Goal: Task Accomplishment & Management: Complete application form

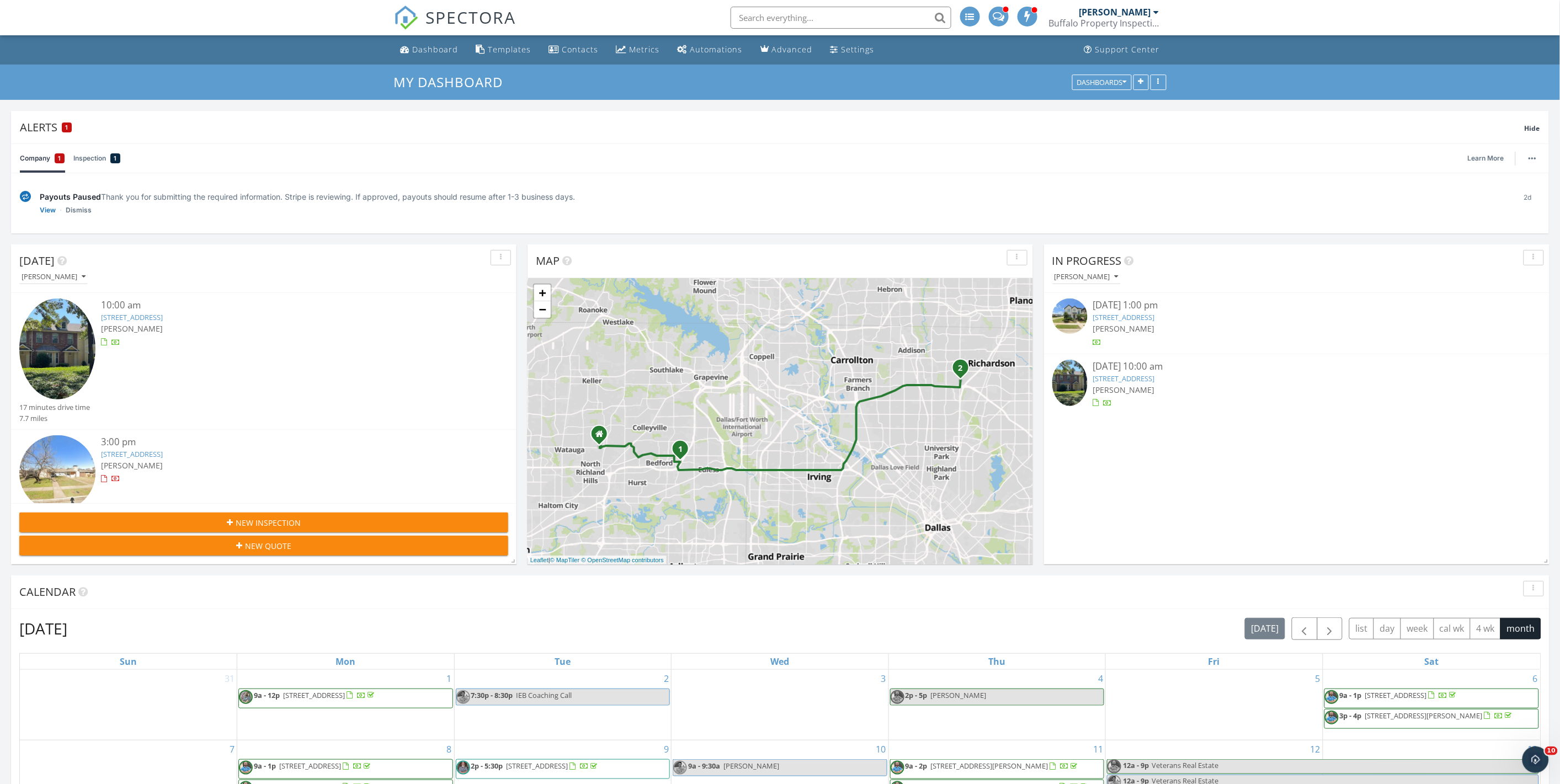
click at [163, 316] on link "2406 Durango Ridge Dr, Bedford, TX 76021" at bounding box center [132, 318] width 62 height 10
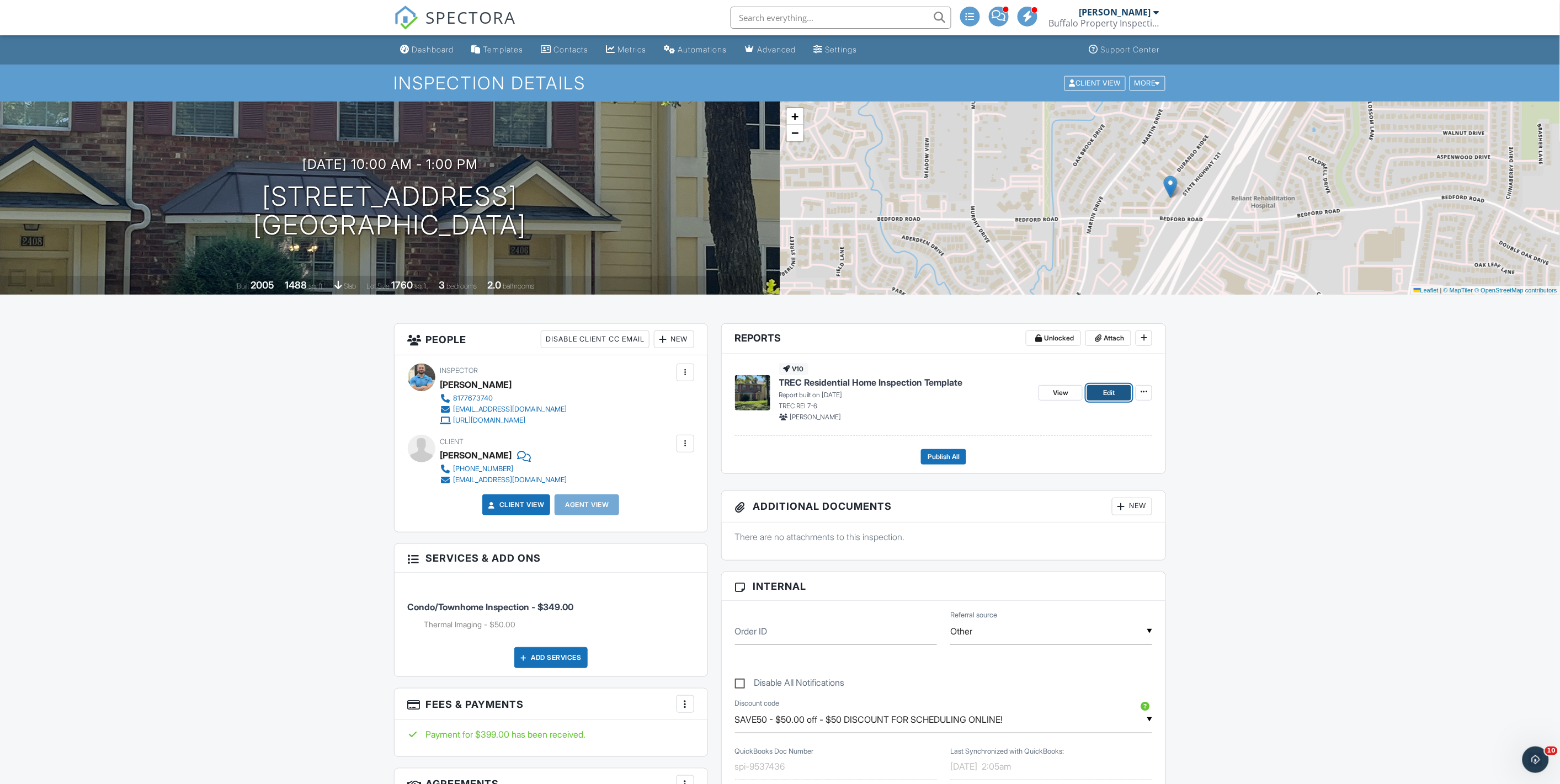
click at [1104, 394] on span "Edit" at bounding box center [1109, 392] width 12 height 11
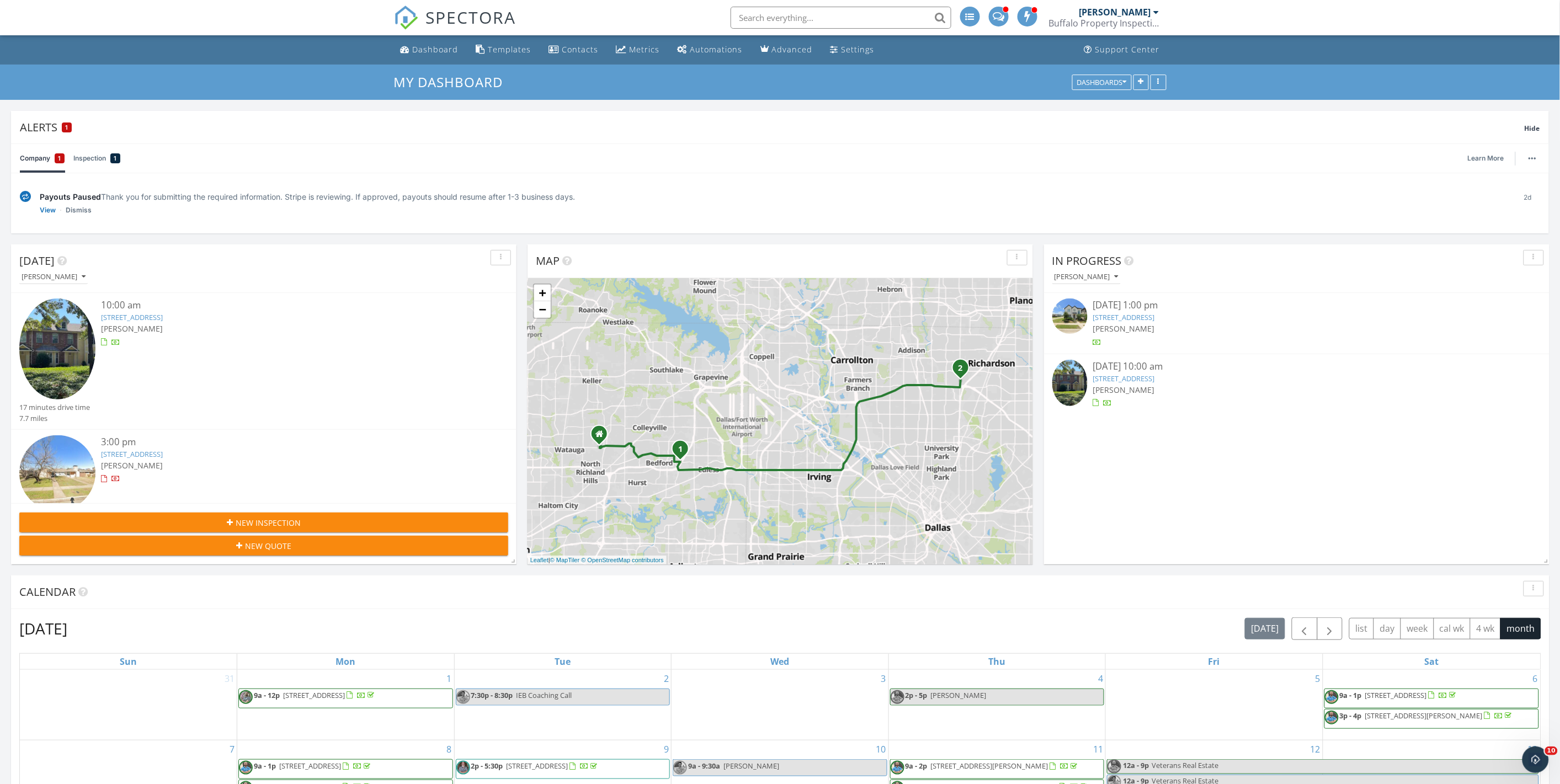
click at [163, 317] on link "2406 Durango Ridge Dr, Bedford, TX 76021" at bounding box center [132, 318] width 62 height 10
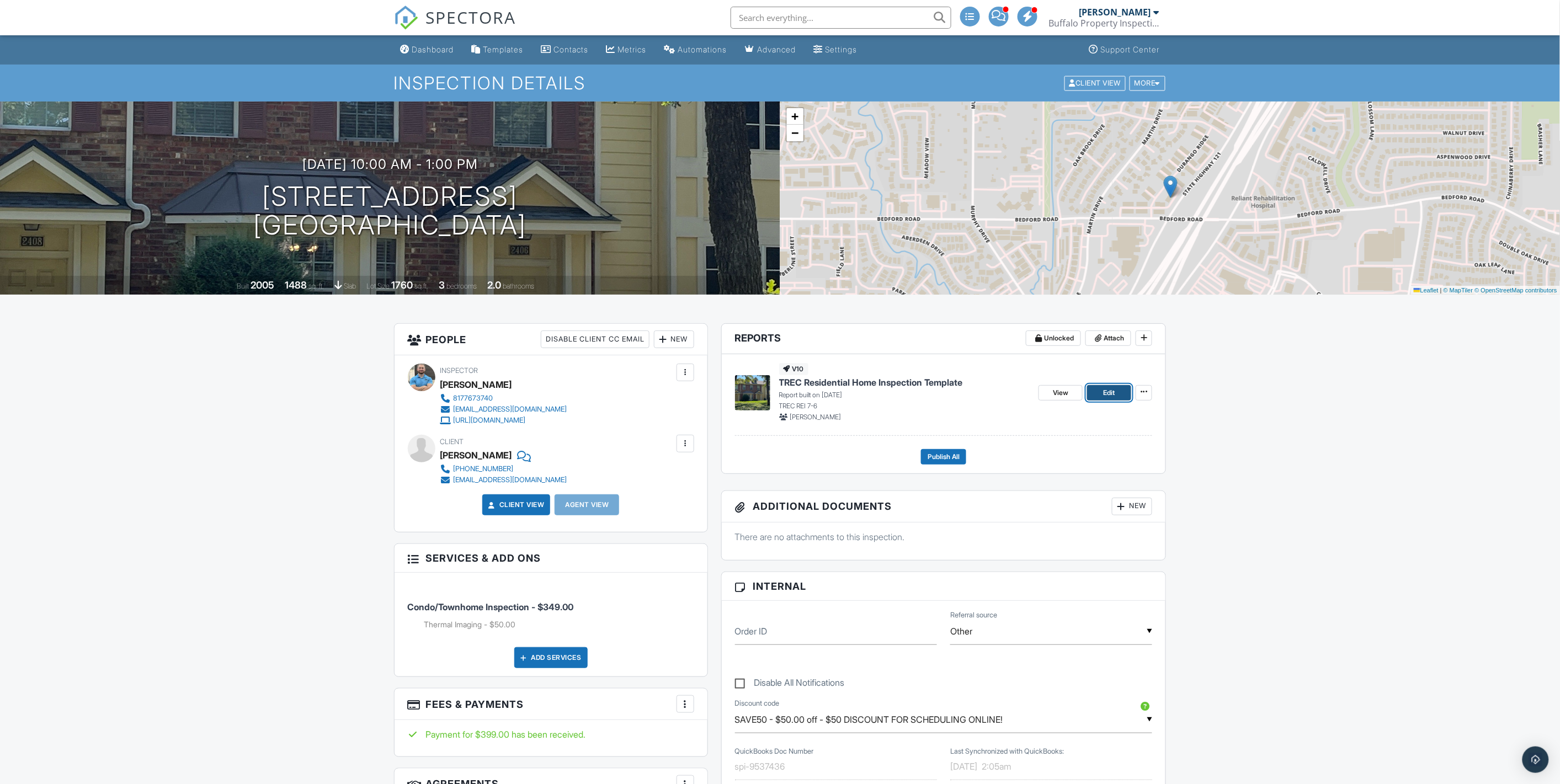
click at [1109, 397] on span "Edit" at bounding box center [1109, 392] width 12 height 11
click at [1065, 392] on span "View" at bounding box center [1060, 392] width 15 height 11
click at [1046, 389] on link "View" at bounding box center [1060, 393] width 44 height 15
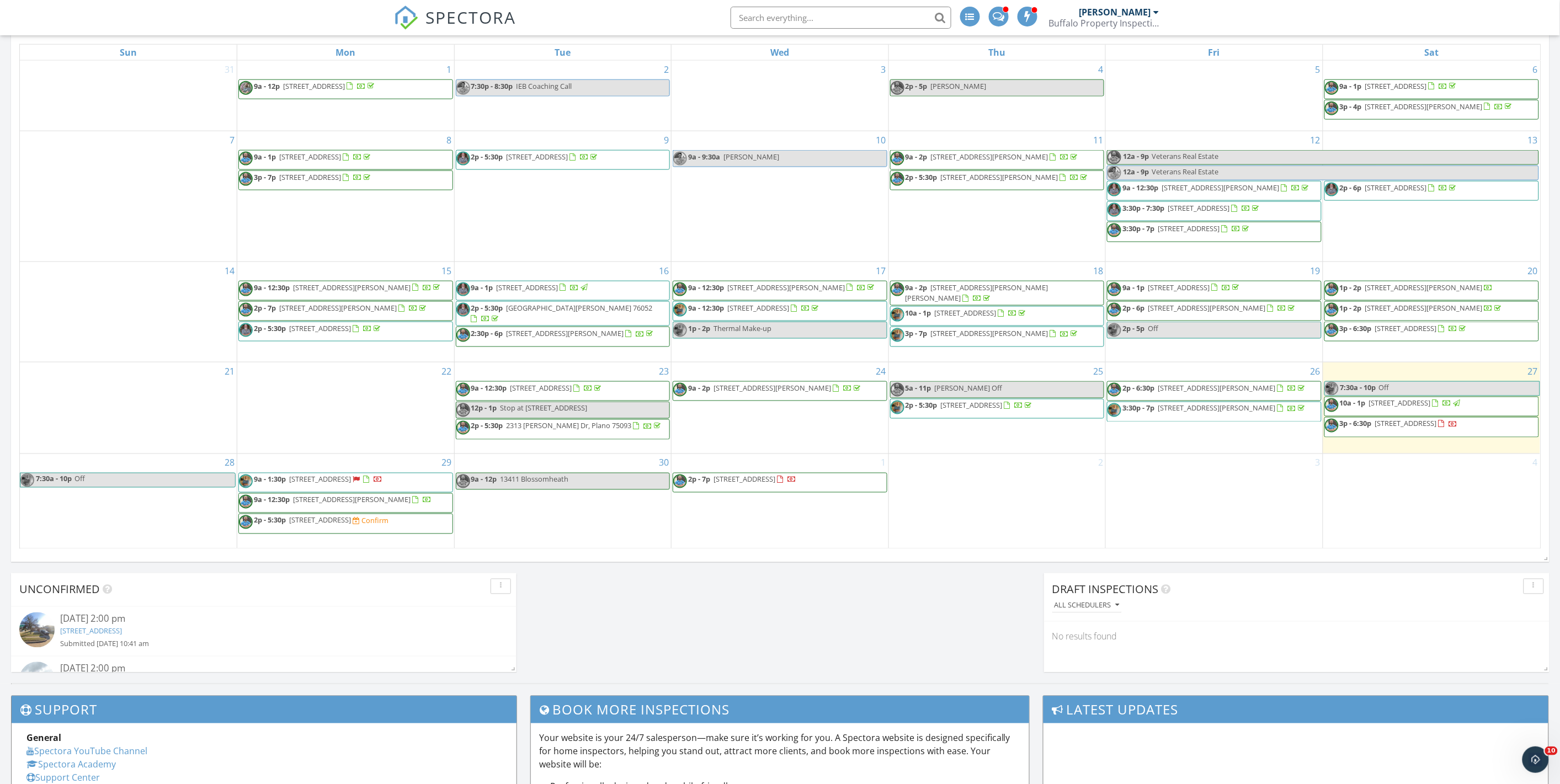
scroll to position [613, 0]
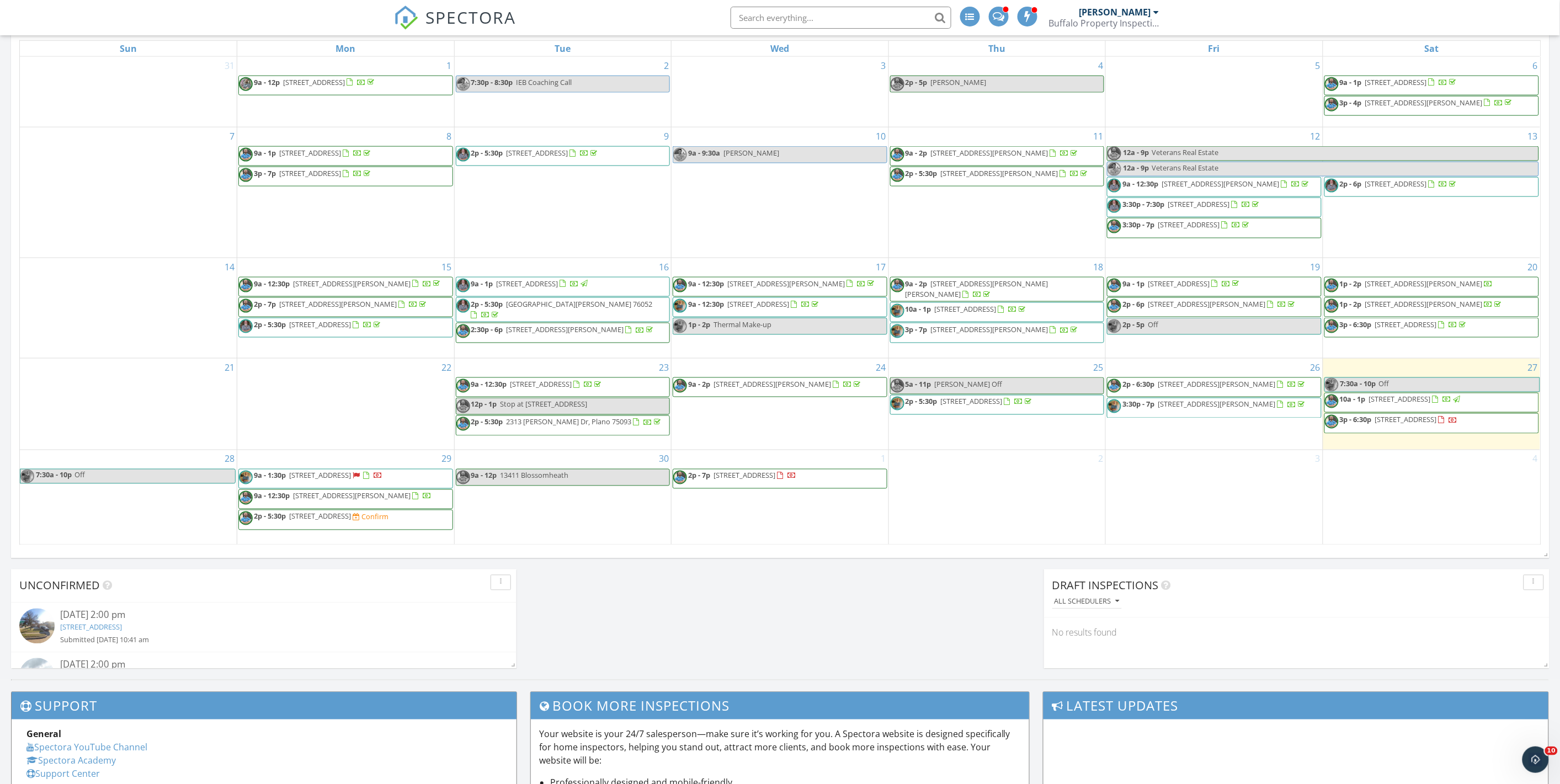
click at [331, 517] on span "[STREET_ADDRESS]" at bounding box center [320, 517] width 62 height 10
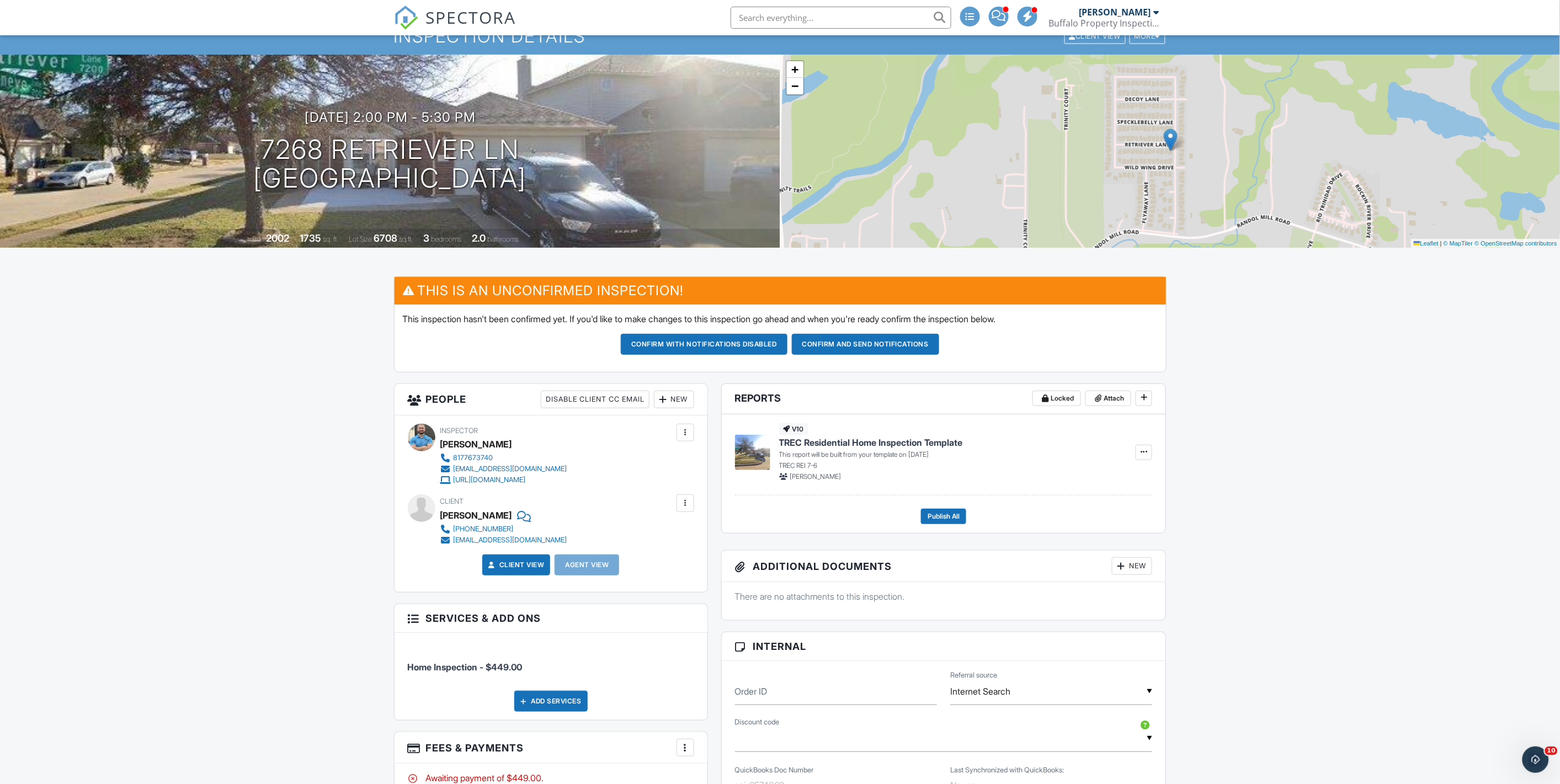
scroll to position [9, 0]
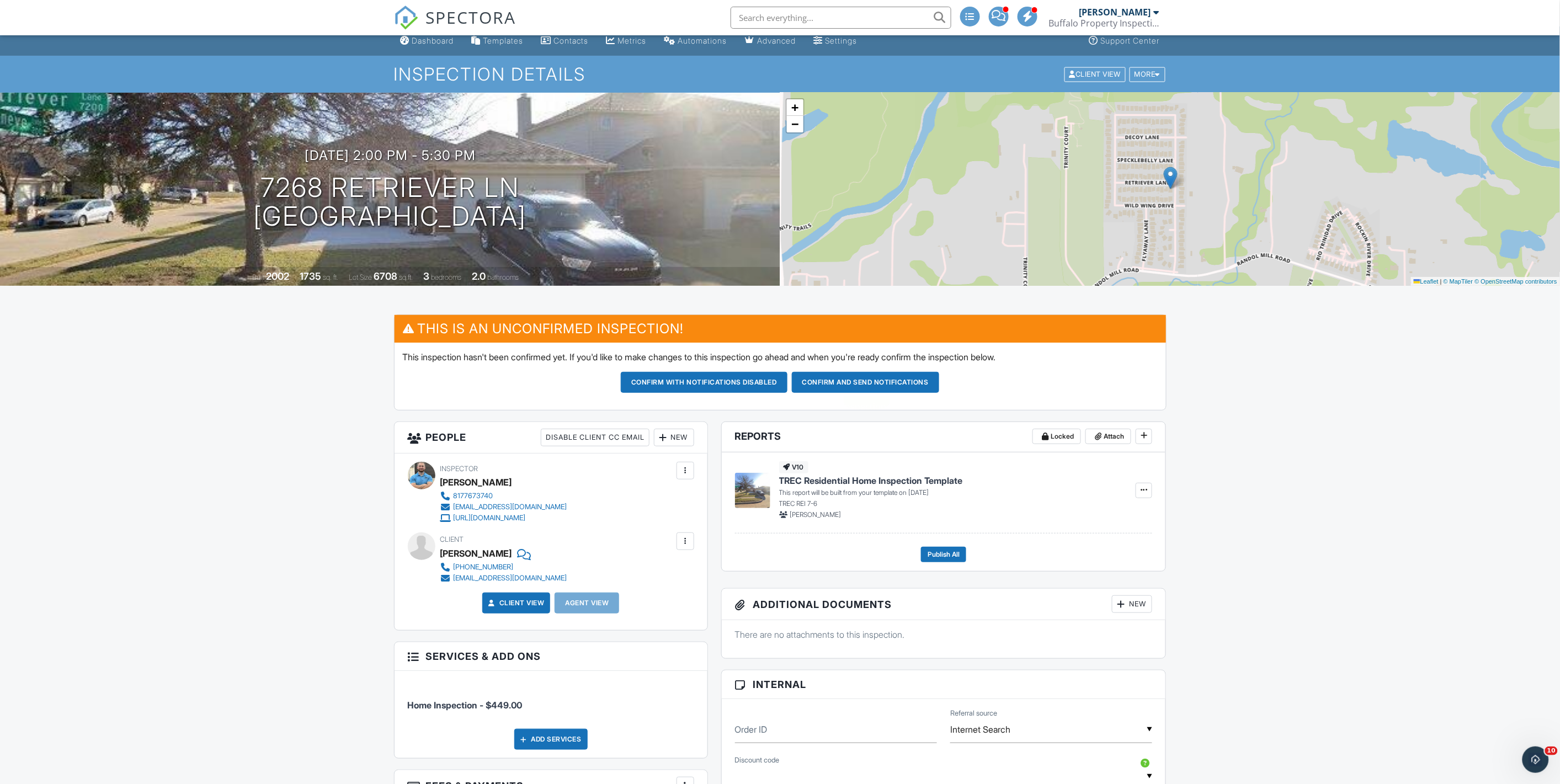
click at [874, 375] on button "Confirm and send notifications" at bounding box center [865, 382] width 147 height 21
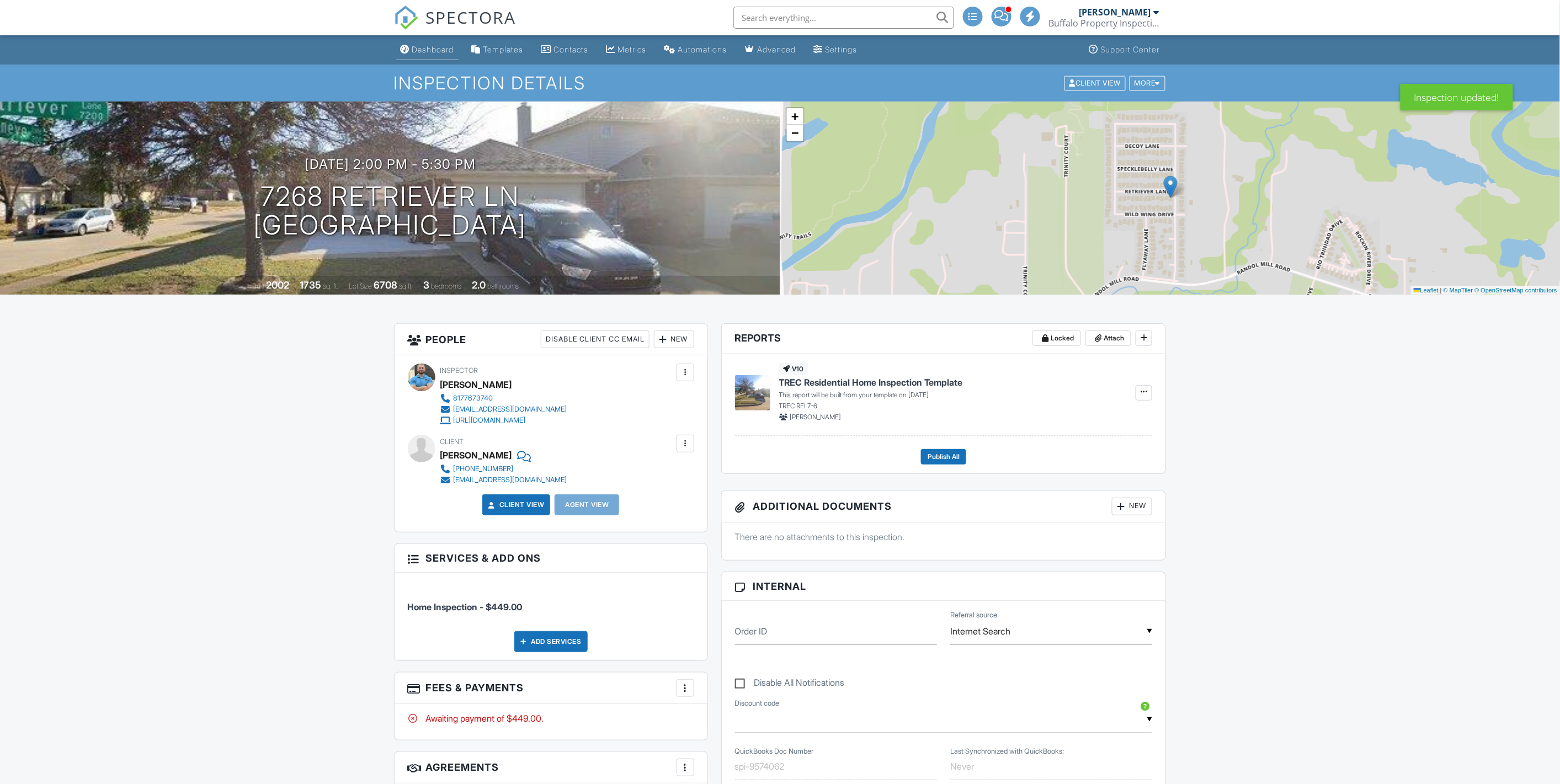
click at [423, 51] on div "Dashboard" at bounding box center [433, 48] width 42 height 9
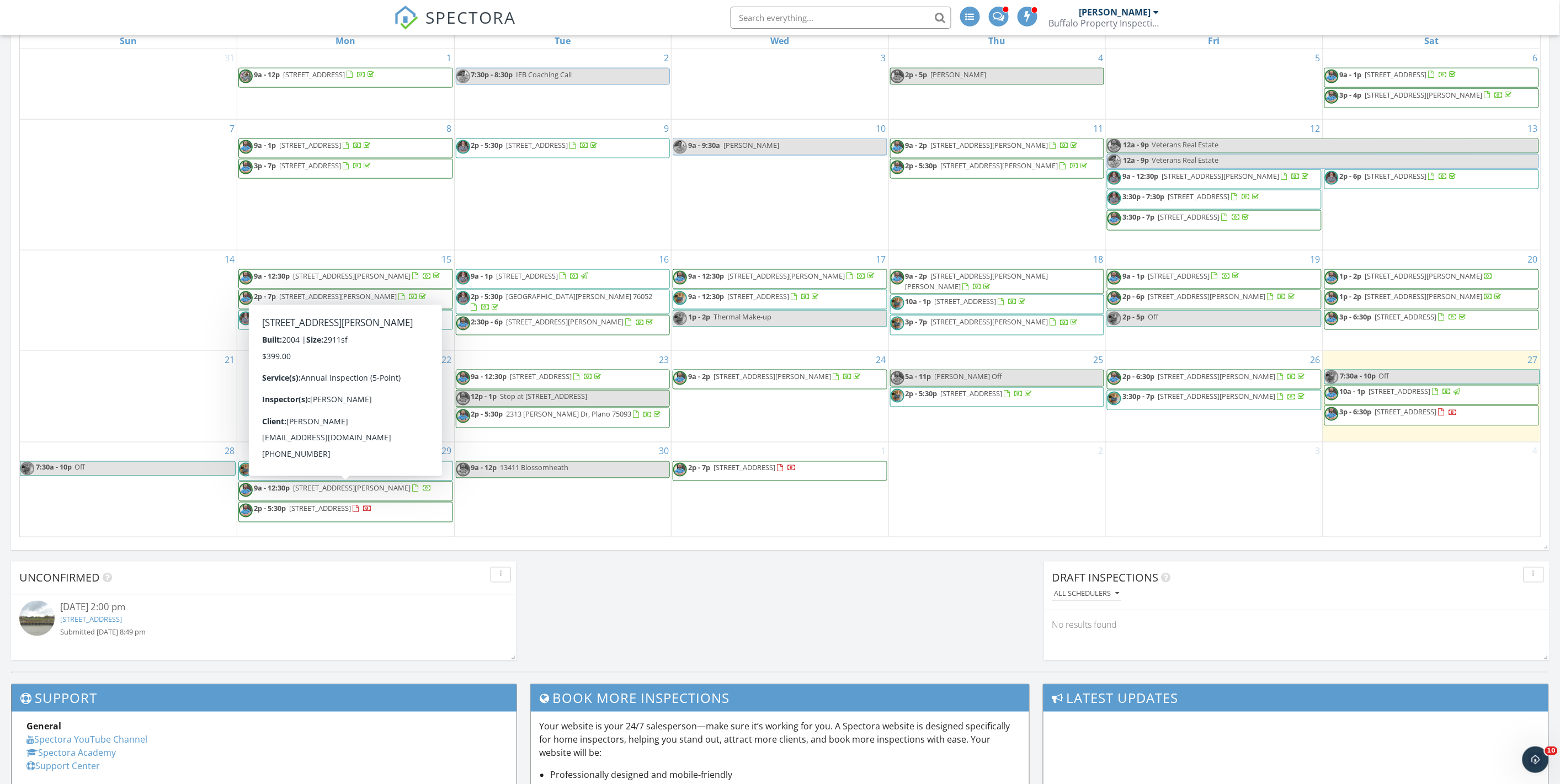
scroll to position [573, 0]
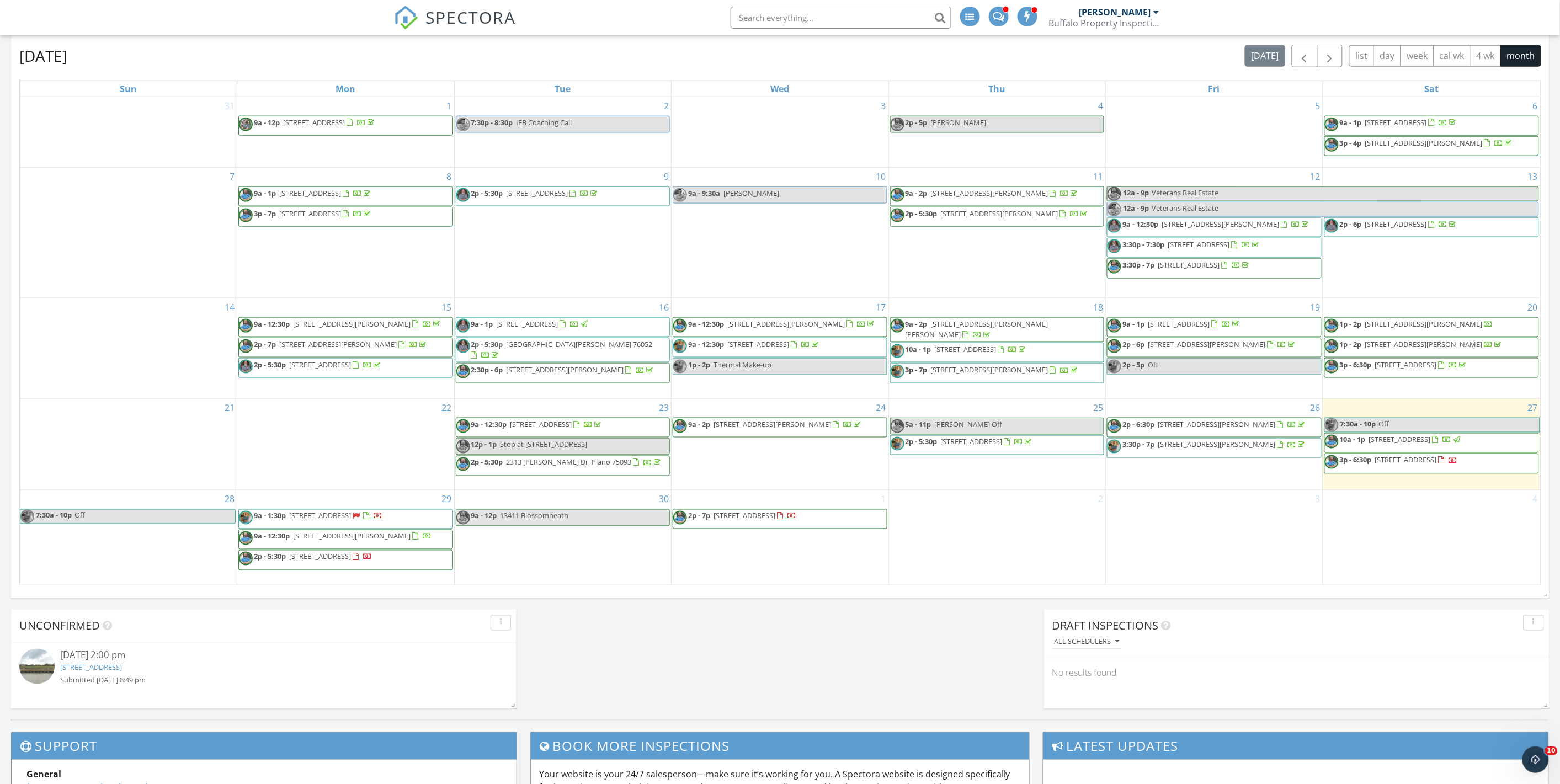
click at [351, 515] on span "14516 Capridge Rd, Aledo 76008" at bounding box center [320, 516] width 62 height 10
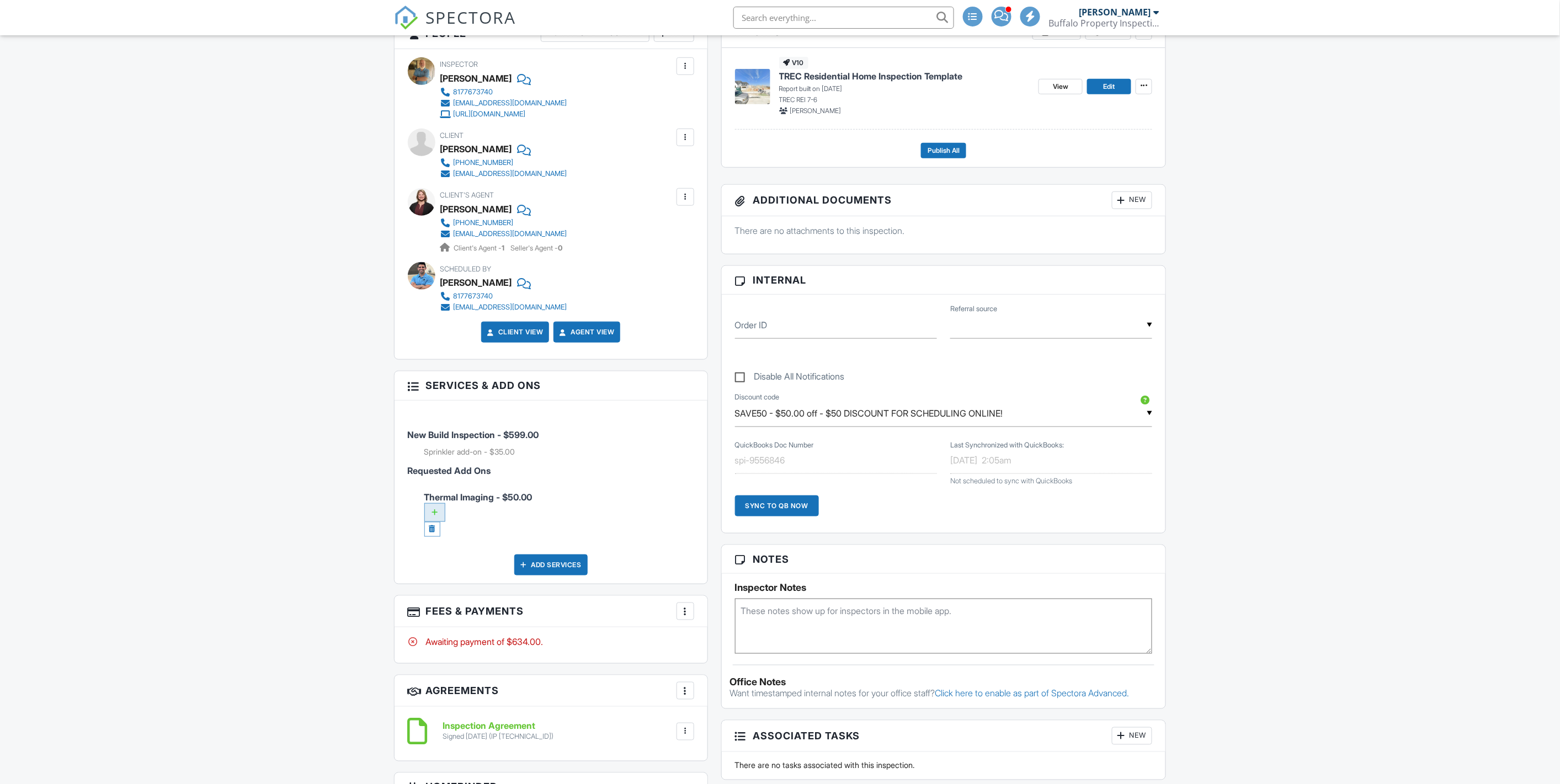
click at [432, 510] on div at bounding box center [434, 512] width 21 height 18
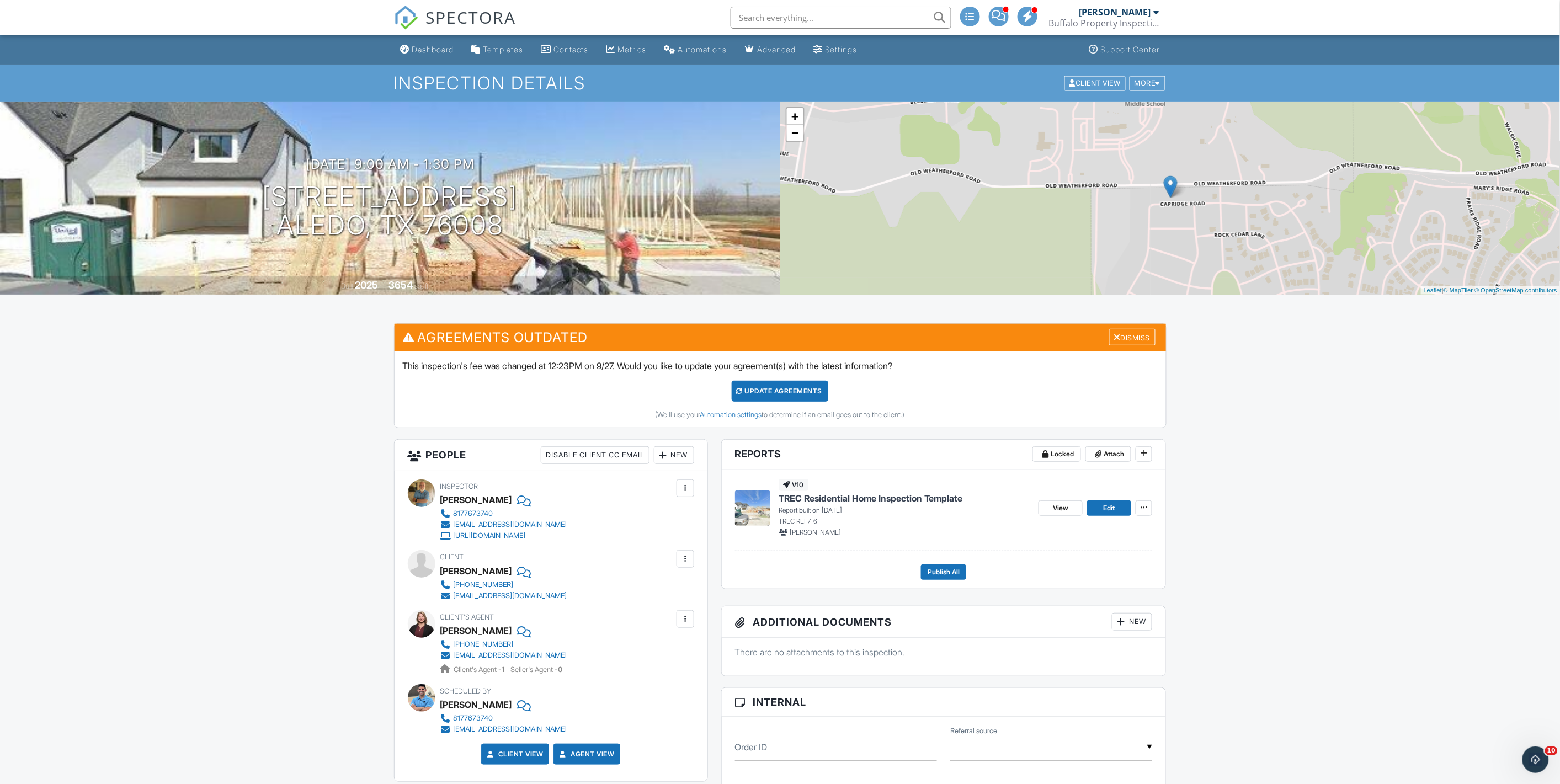
click at [752, 395] on div "Update Agreements" at bounding box center [779, 390] width 96 height 21
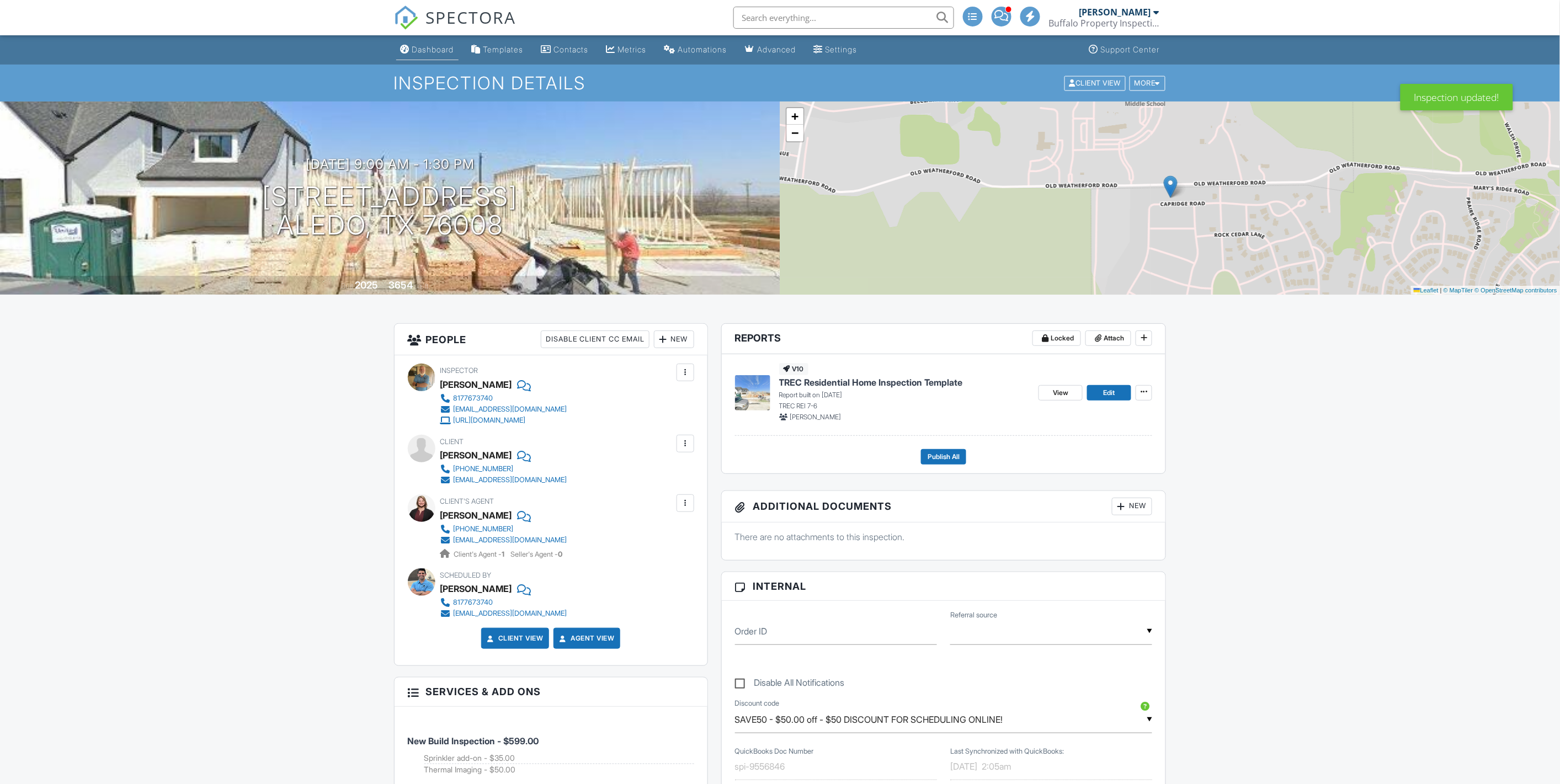
click at [436, 45] on div "Dashboard" at bounding box center [433, 48] width 42 height 9
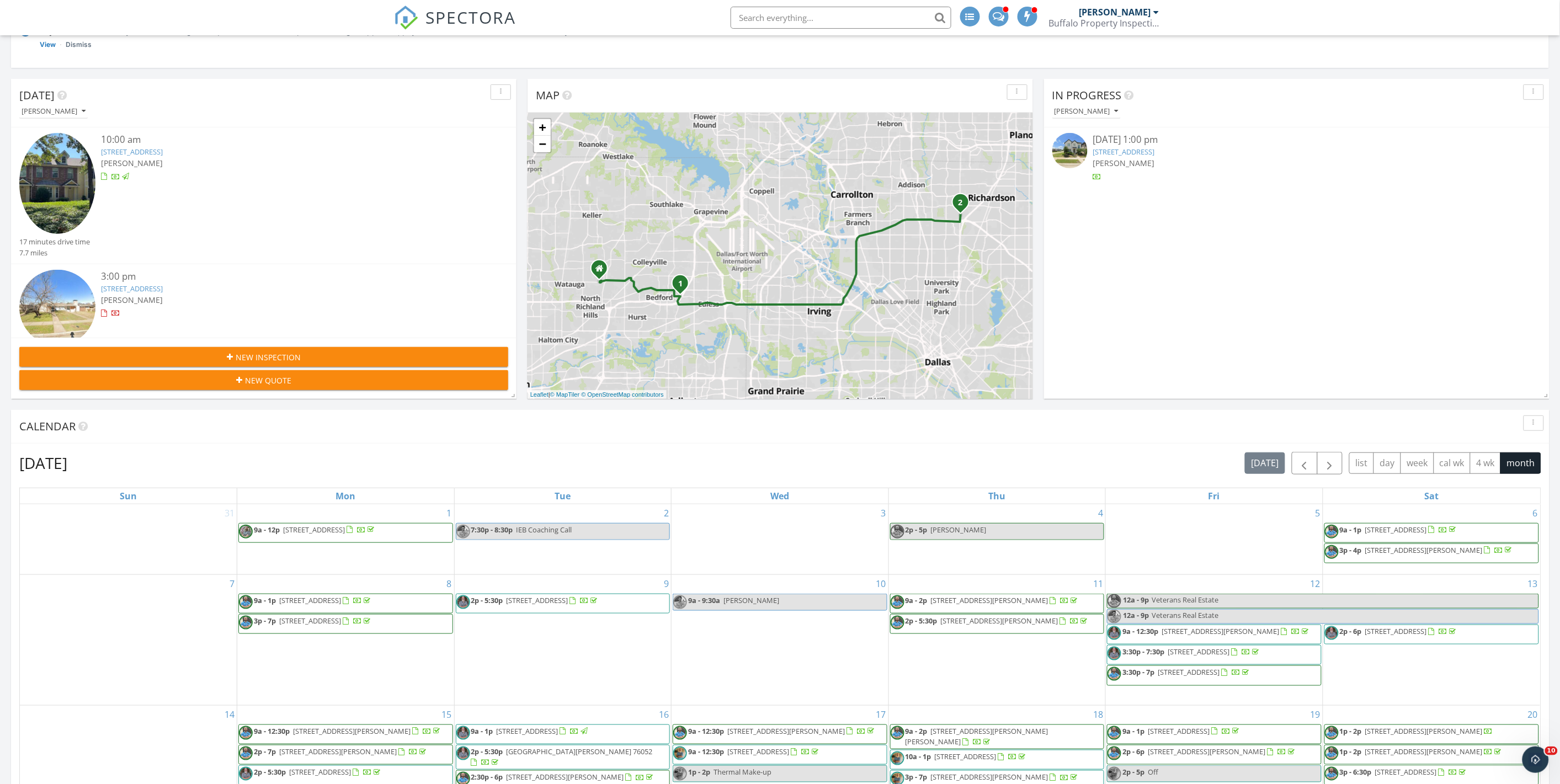
scroll to position [161, 0]
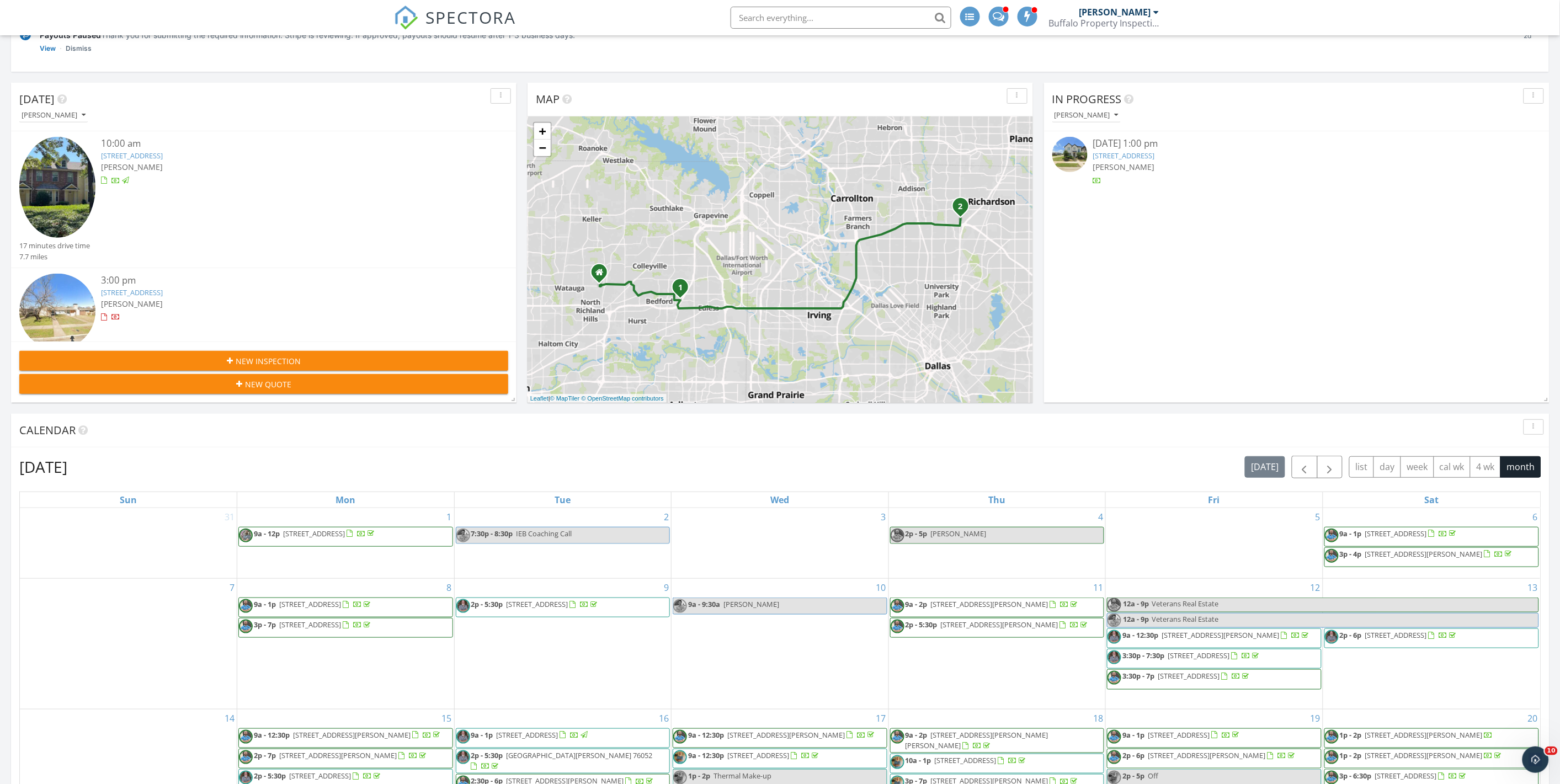
click at [197, 294] on div "13411 Blossomheath Ln, Dallas, TX 75240" at bounding box center [284, 293] width 367 height 11
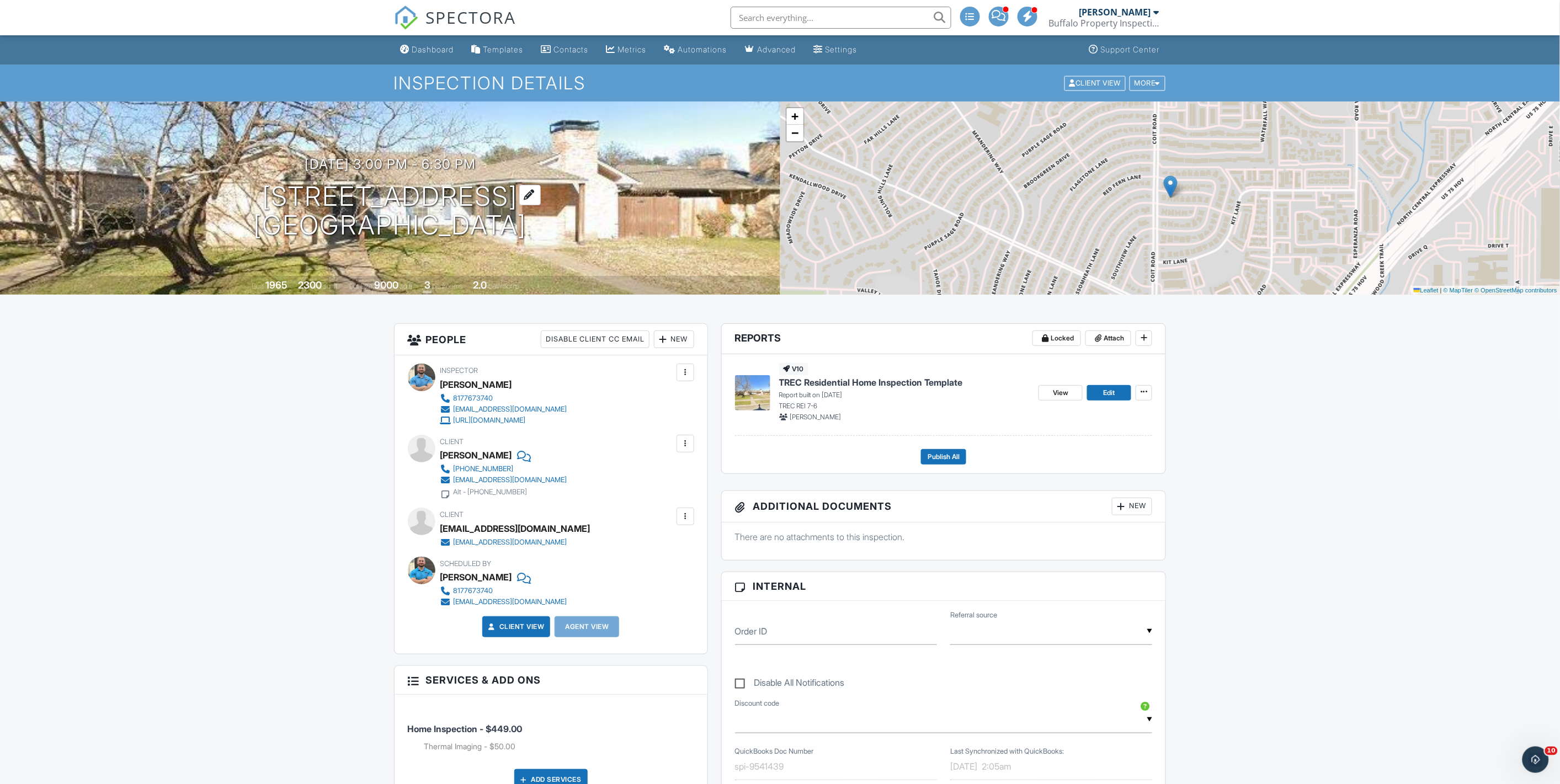
click at [541, 194] on div at bounding box center [530, 195] width 22 height 20
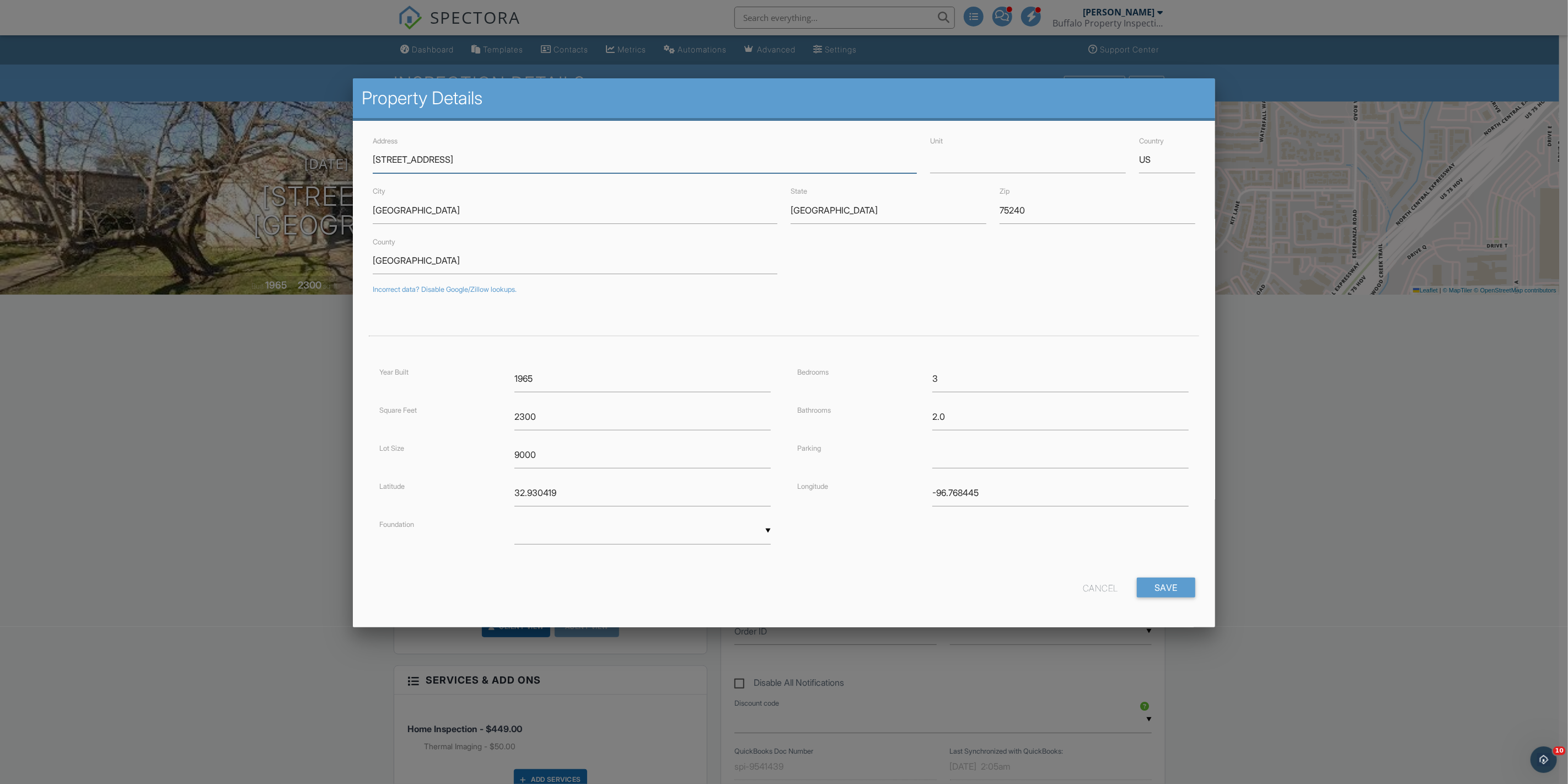
click at [396, 163] on input "13411 Blossomheath Ln" at bounding box center [644, 160] width 544 height 27
drag, startPoint x: 384, startPoint y: 158, endPoint x: 393, endPoint y: 158, distance: 9.0
click at [393, 158] on input "13411 Blossomheath Ln" at bounding box center [644, 160] width 544 height 27
click at [392, 159] on input "13411 Blossomheath Ln" at bounding box center [644, 160] width 544 height 27
click at [388, 161] on input "13411 Blossomheath Ln" at bounding box center [644, 160] width 544 height 27
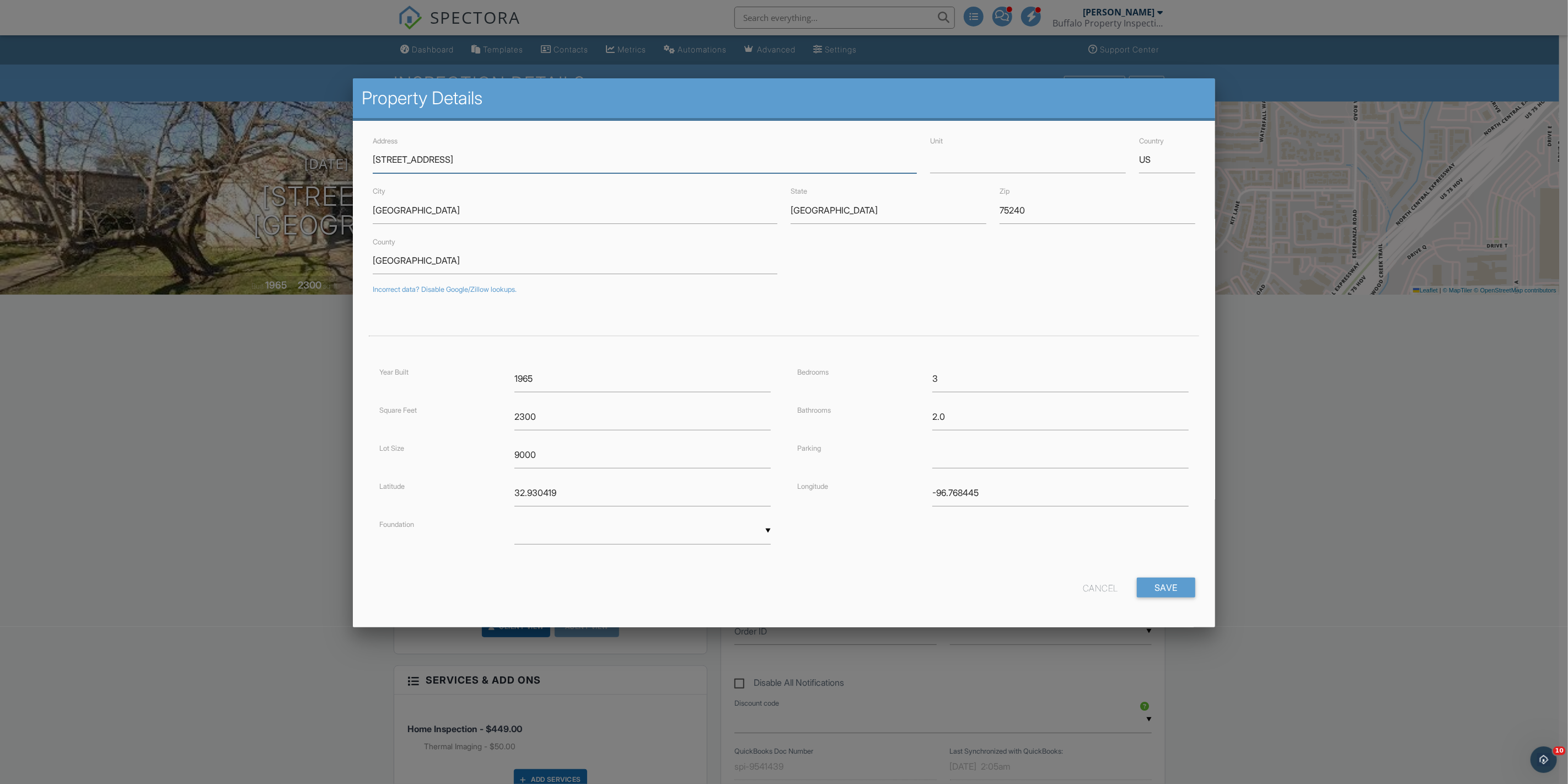
click at [392, 160] on input "13411 Blossomheath Ln" at bounding box center [644, 160] width 544 height 27
type input "[STREET_ADDRESS]"
click at [1149, 588] on input "Save" at bounding box center [1166, 588] width 58 height 20
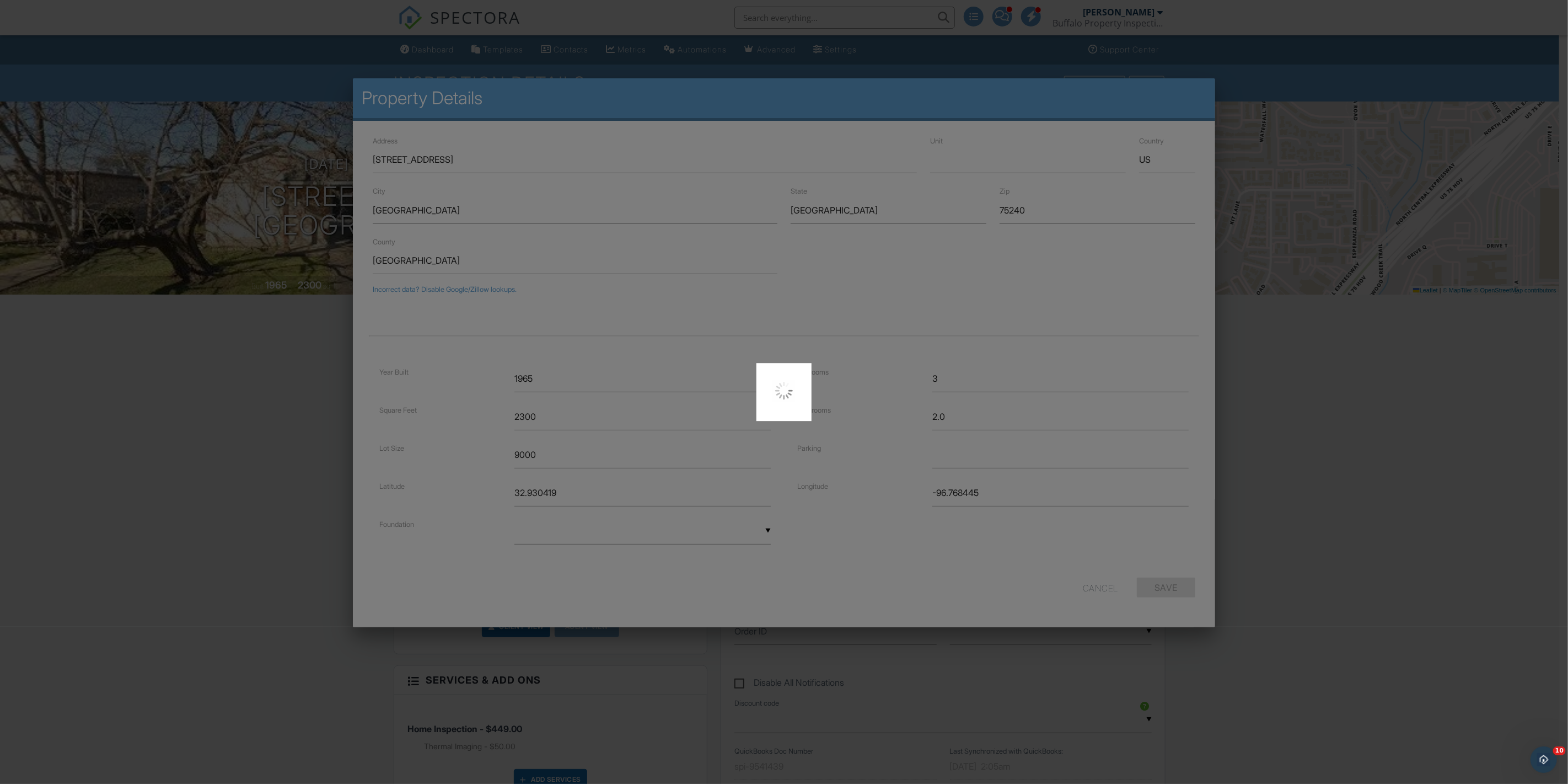
type input "32.9304297"
type input "-96.7684543"
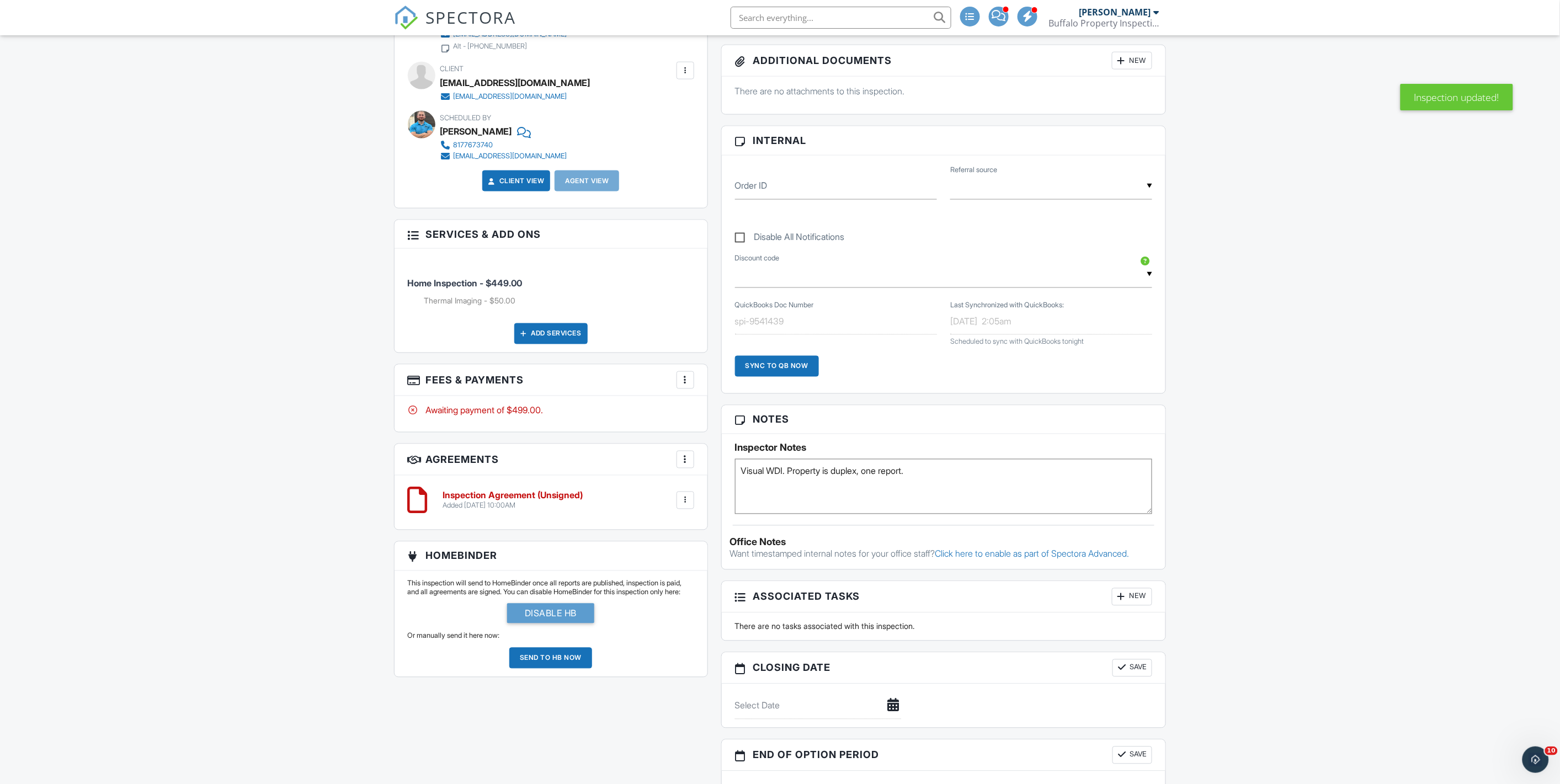
scroll to position [736, 0]
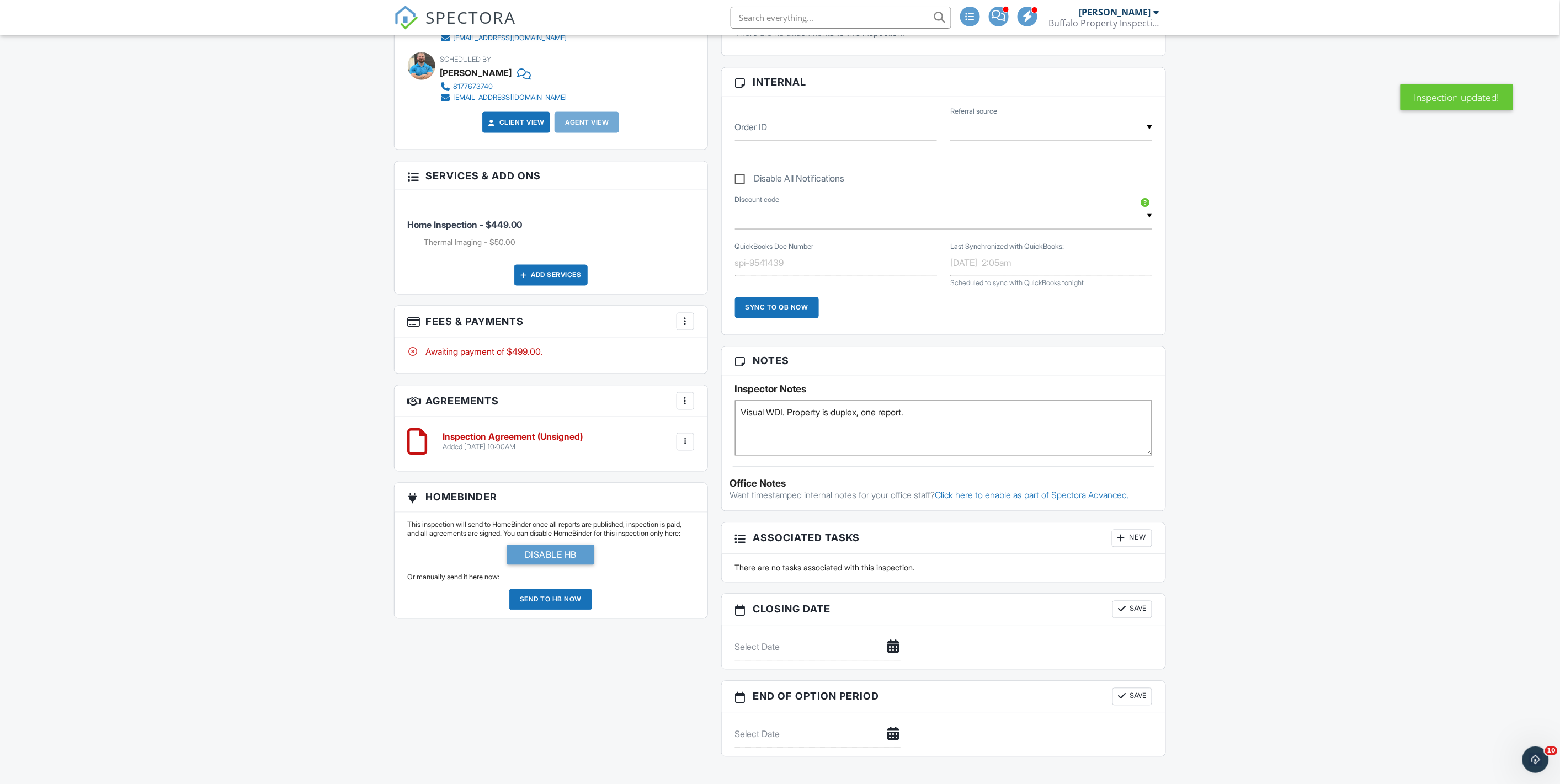
drag, startPoint x: 966, startPoint y: 420, endPoint x: 791, endPoint y: 447, distance: 177.1
click at [791, 447] on textarea "Visual WDI. Property is duplex, one report." at bounding box center [944, 428] width 418 height 55
type textarea "Visual WDI. Owner could not get access to 13411, rescheduled to Tuesday morning…"
click at [263, 456] on div "Dashboard Templates Contacts Metrics Automations Advanced Settings Support Cent…" at bounding box center [780, 351] width 1560 height 2102
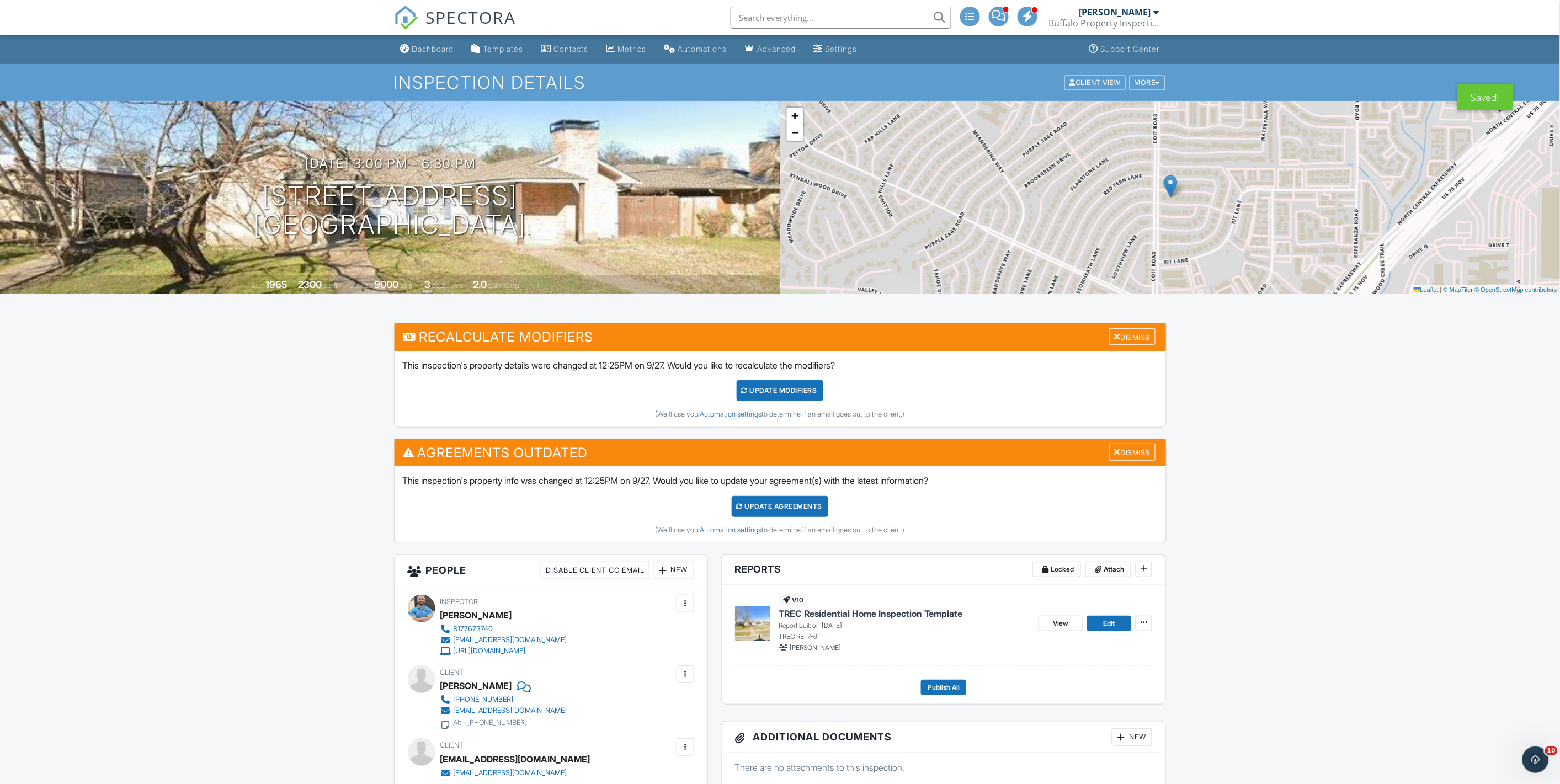
scroll to position [0, 0]
click at [1127, 341] on div "Dismiss" at bounding box center [1131, 337] width 46 height 17
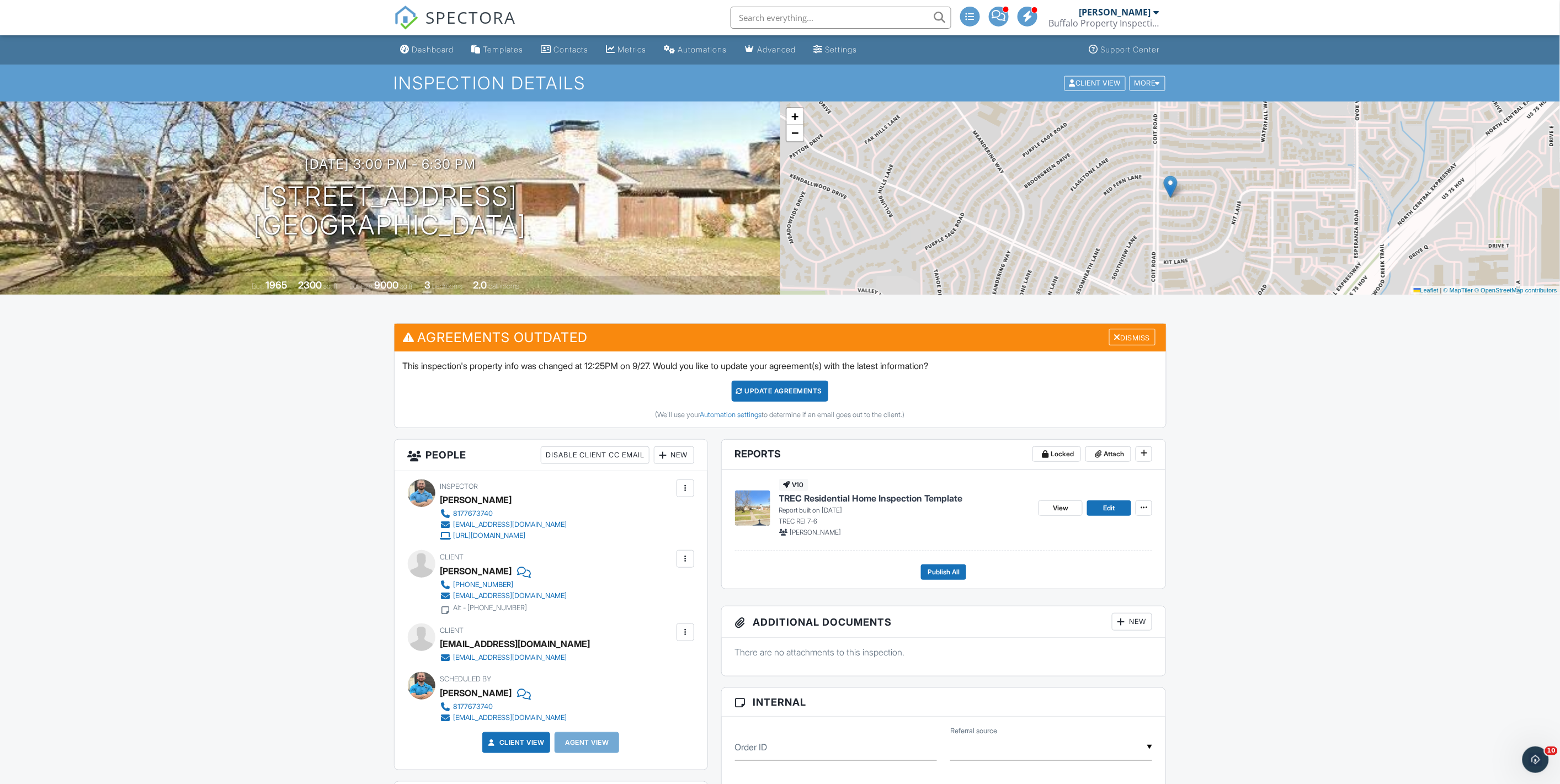
click at [749, 379] on div "This inspection's property info was changed at 12:25PM on 9/27. Would you like …" at bounding box center [780, 389] width 772 height 76
click at [753, 384] on div "Update Agreements" at bounding box center [779, 390] width 96 height 21
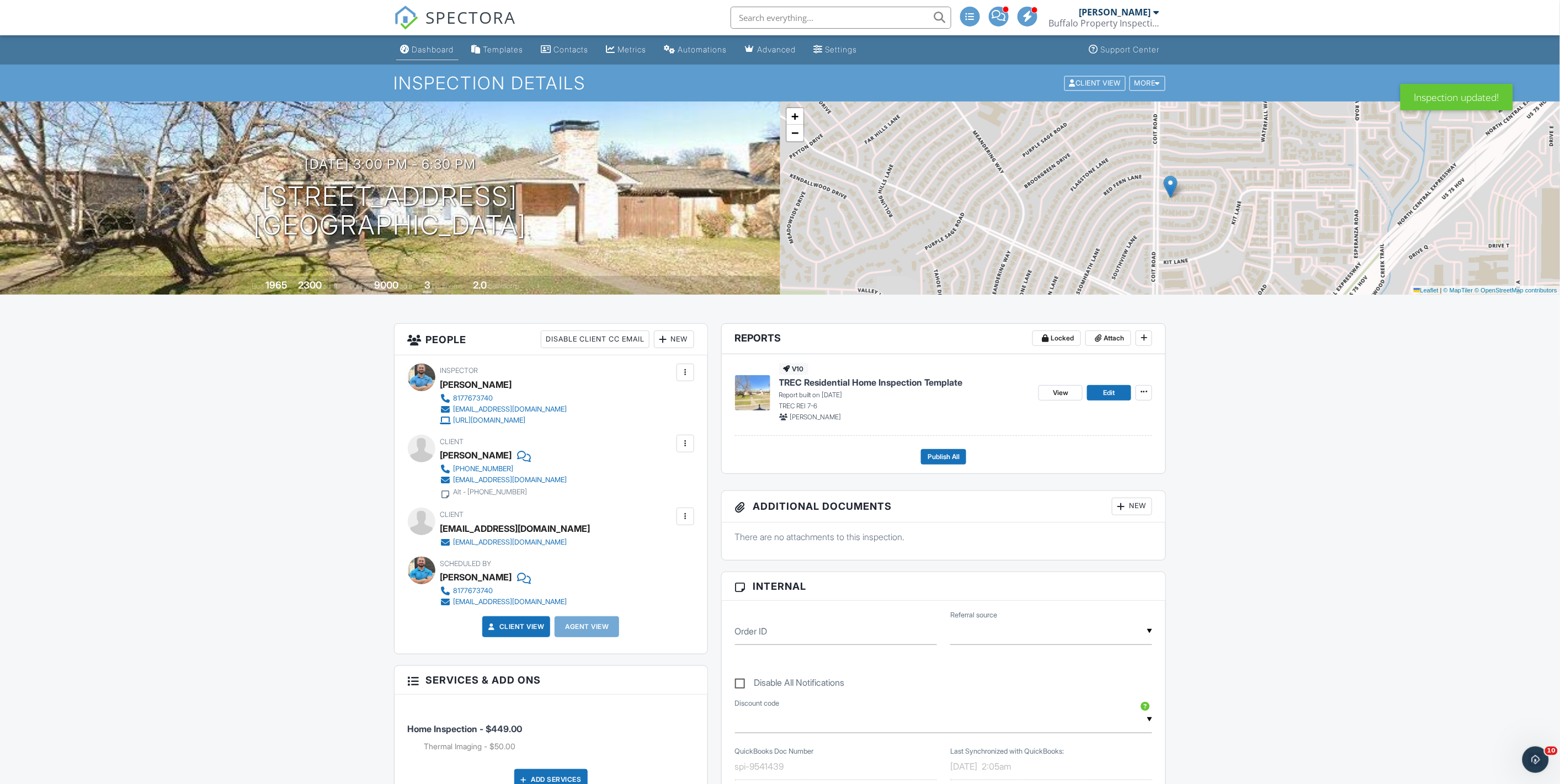
click at [418, 48] on div "Dashboard" at bounding box center [433, 48] width 42 height 9
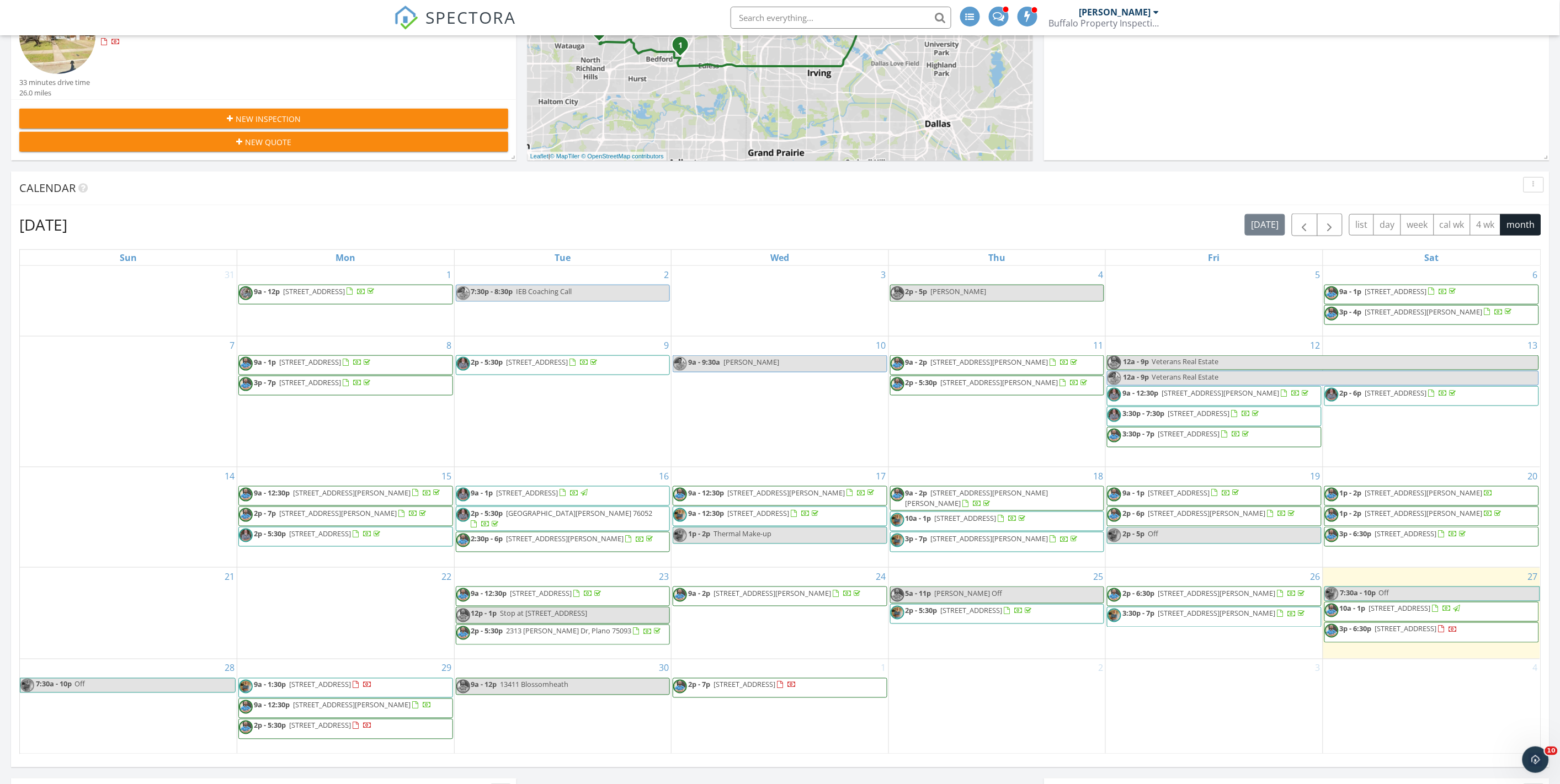
scroll to position [552, 0]
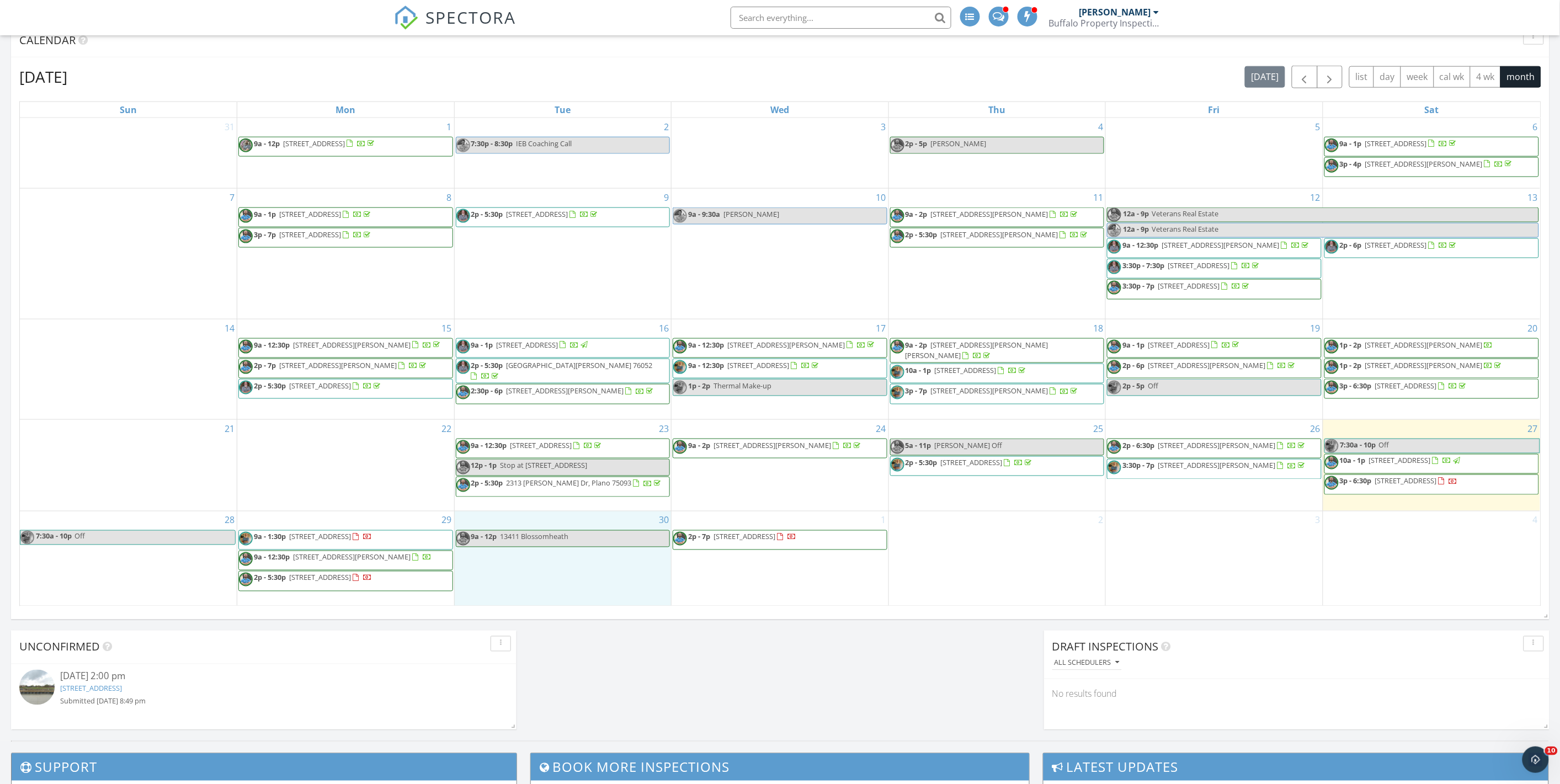
click at [570, 560] on div "30 9a - 12p [STREET_ADDRESS]" at bounding box center [563, 558] width 217 height 94
click at [561, 532] on link "Event" at bounding box center [561, 530] width 57 height 18
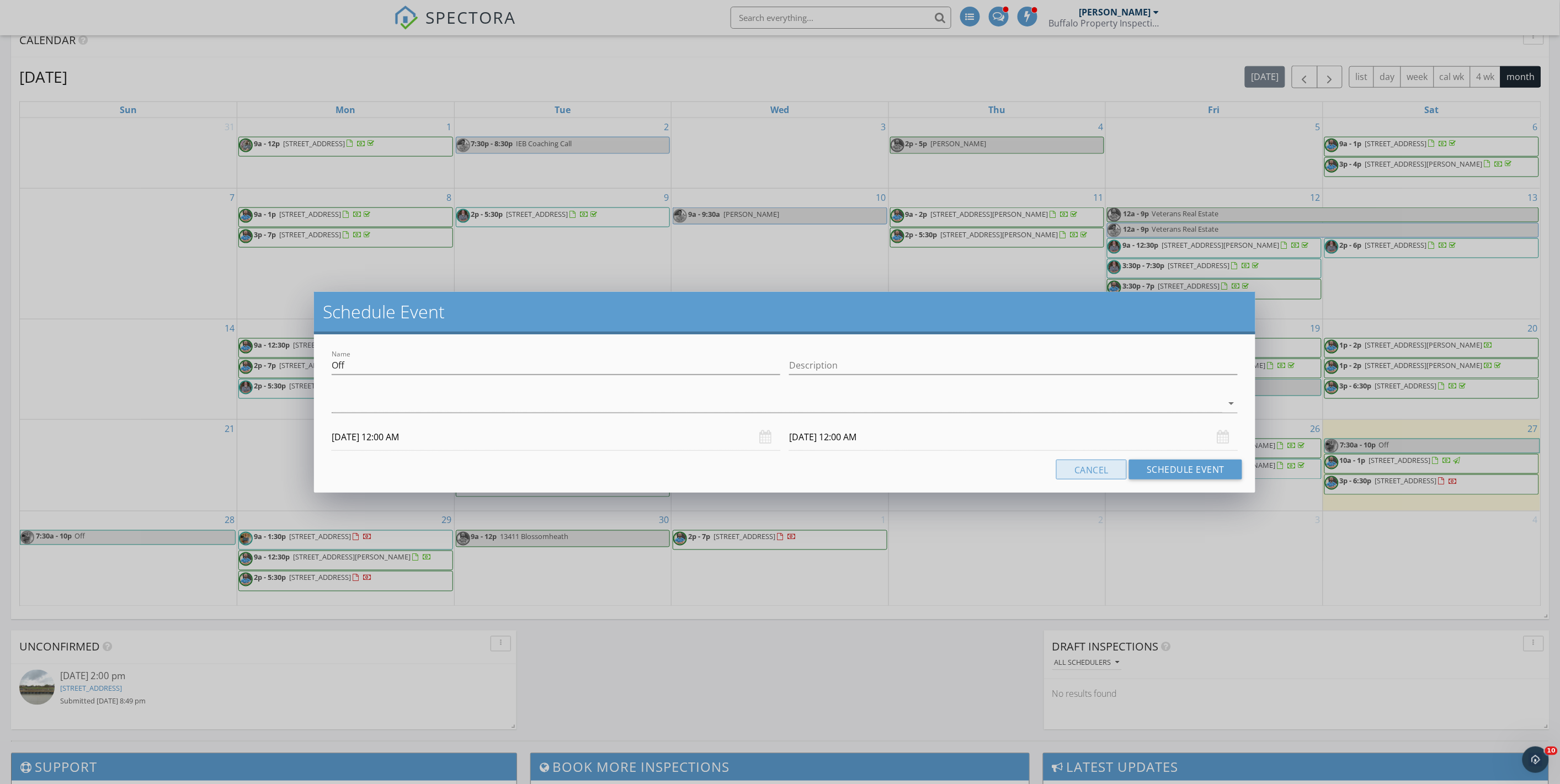
click at [1062, 461] on button "Cancel" at bounding box center [1091, 470] width 70 height 20
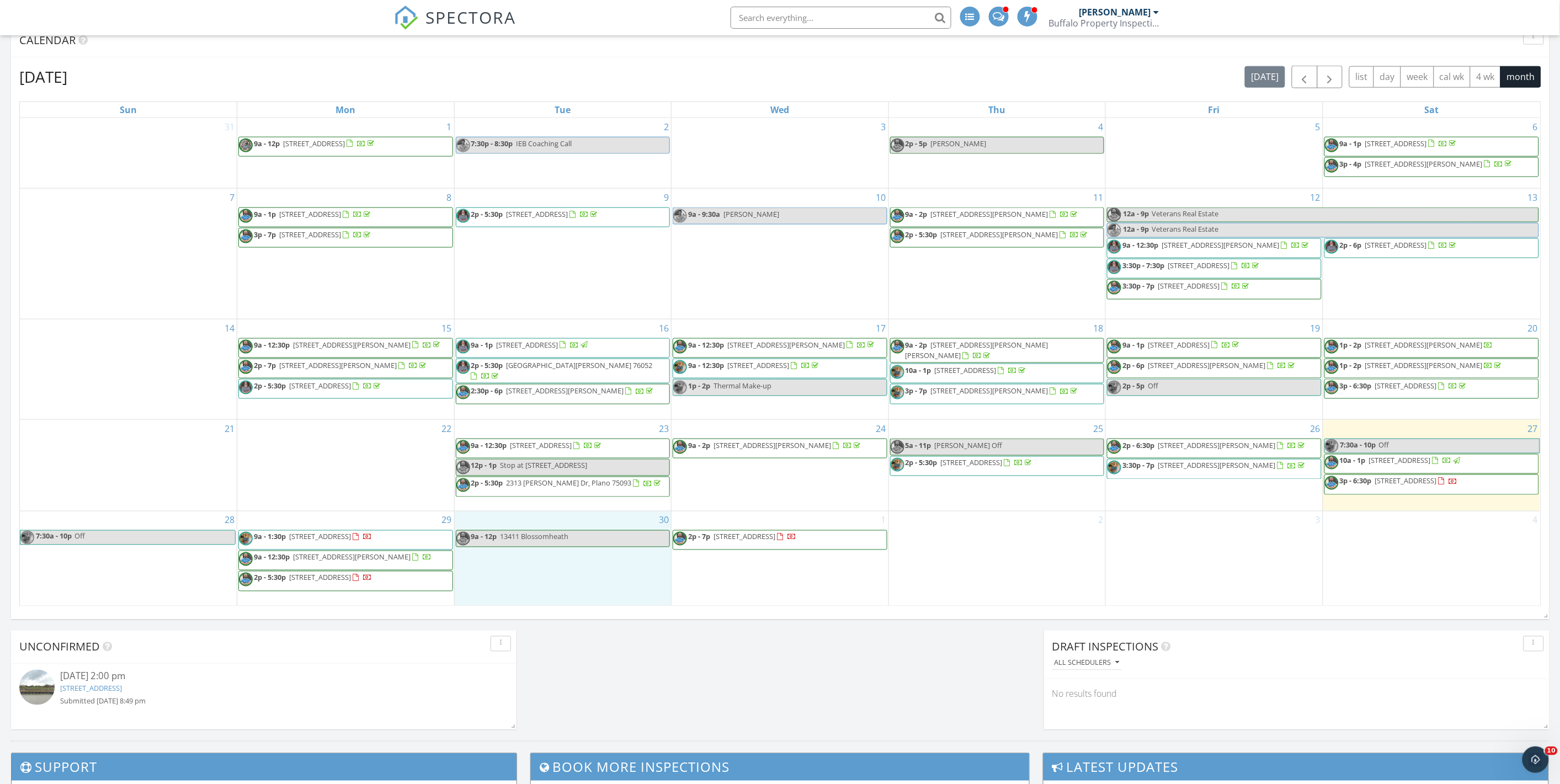
click at [572, 565] on div "30 9a - 12p [STREET_ADDRESS]" at bounding box center [563, 558] width 217 height 94
click at [616, 662] on div "[DATE] [PERSON_NAME] 10:00 am [STREET_ADDRESS] [PERSON_NAME] 17 minutes drive t…" at bounding box center [780, 211] width 1560 height 1059
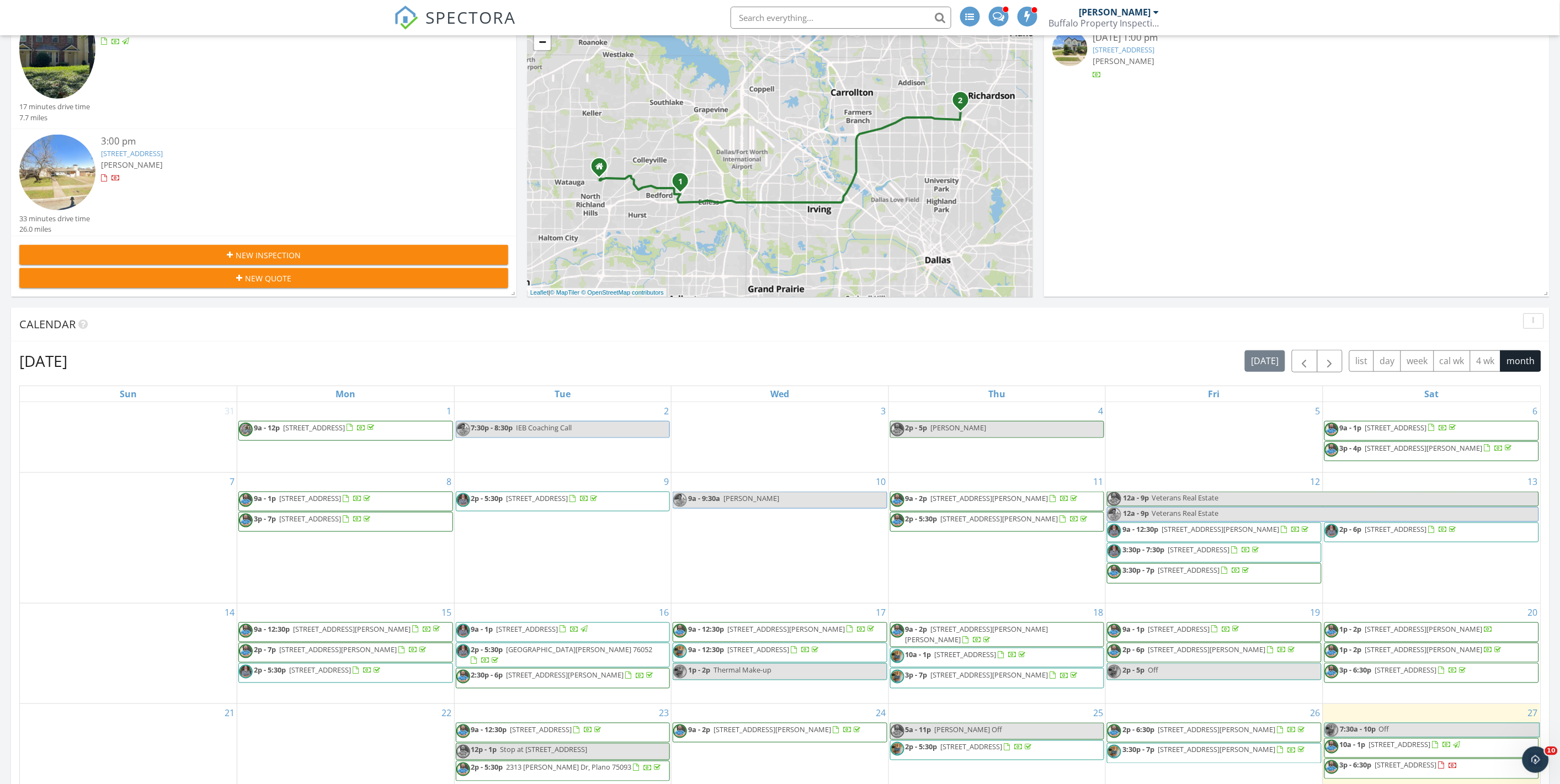
scroll to position [245, 0]
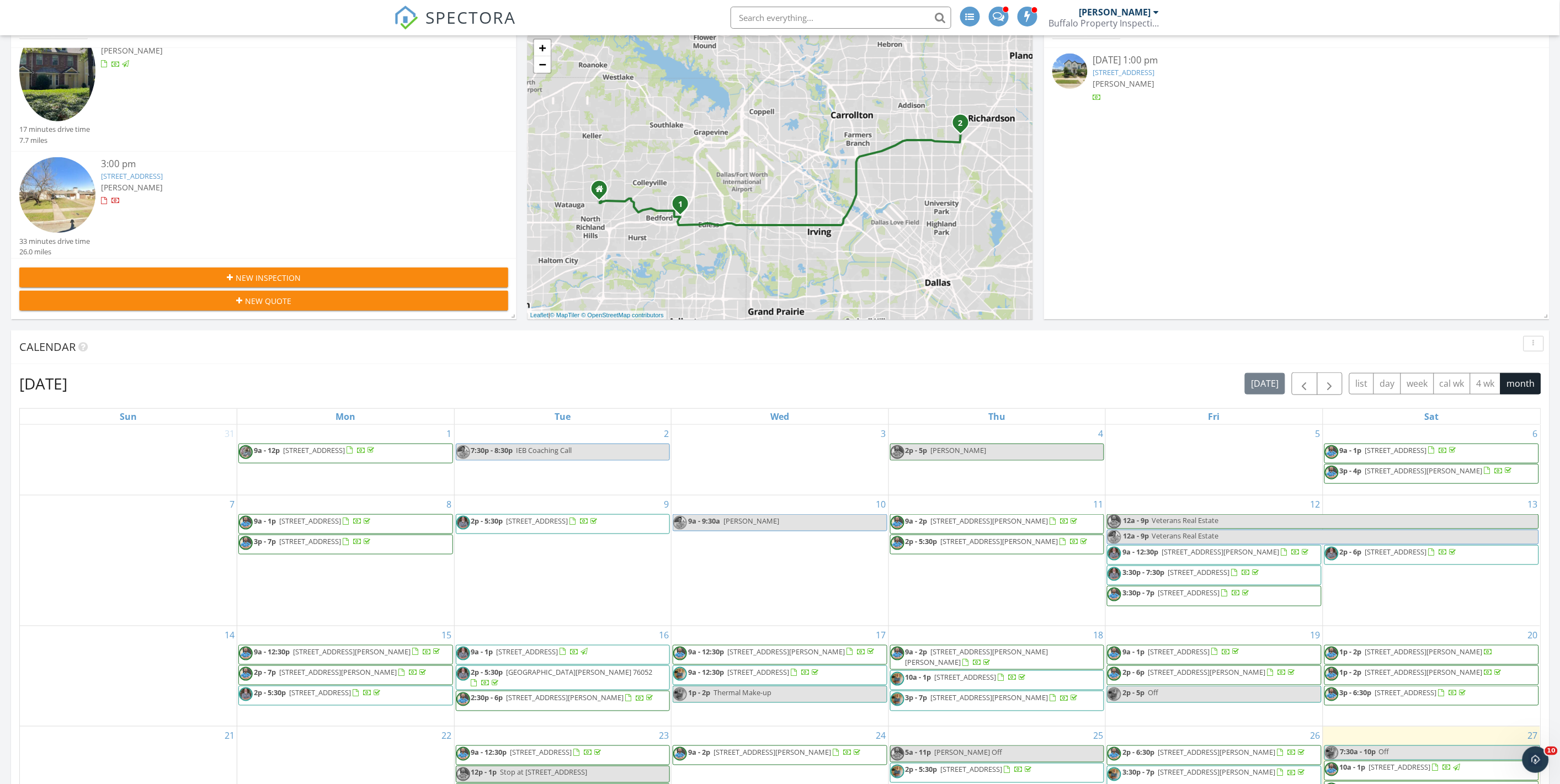
click at [267, 282] on span "New Inspection" at bounding box center [268, 277] width 65 height 12
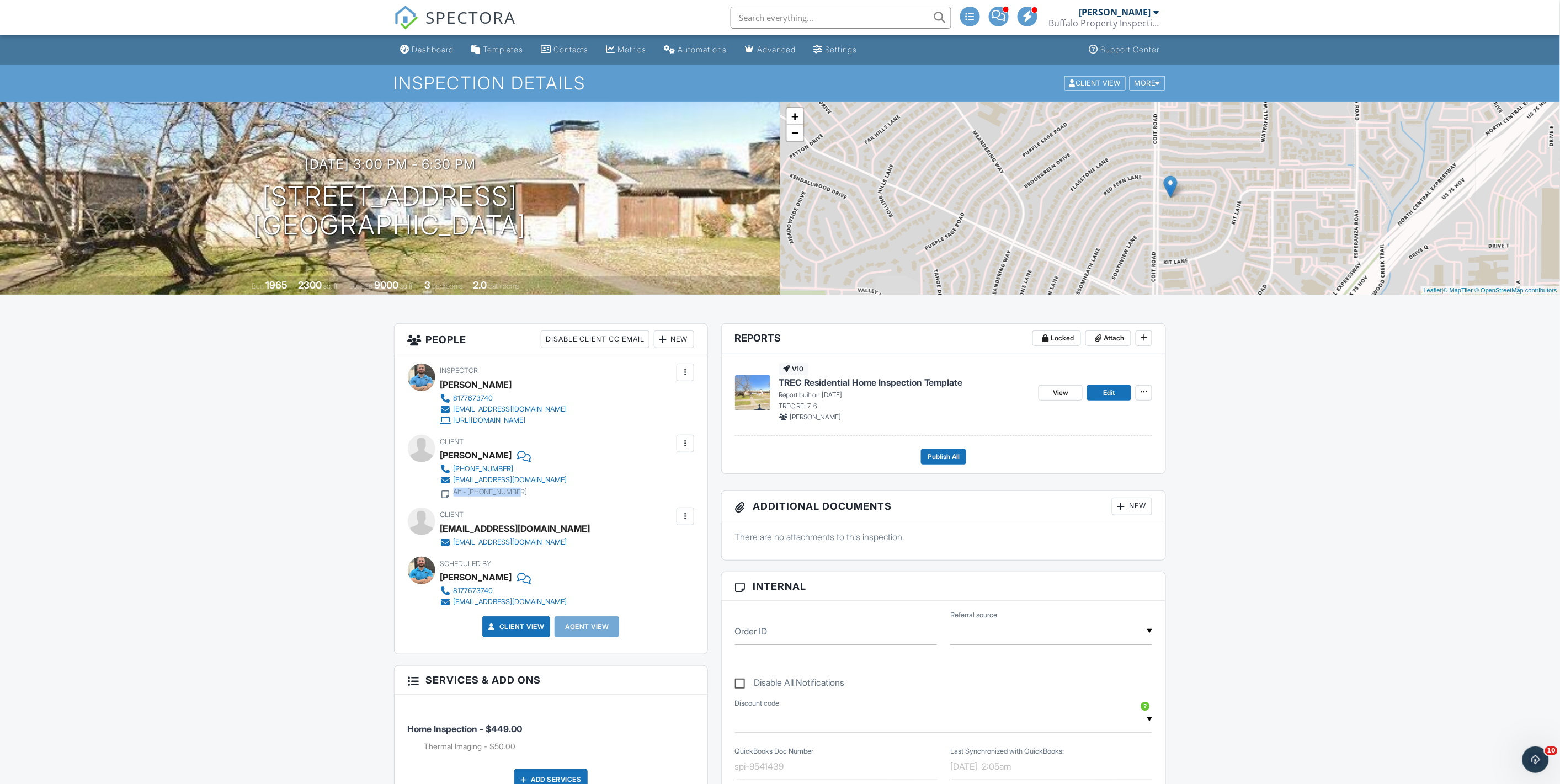
drag, startPoint x: 522, startPoint y: 495, endPoint x: 455, endPoint y: 494, distance: 67.0
click at [455, 494] on div "Alt - [PHONE_NUMBER]" at bounding box center [504, 492] width 127 height 13
copy div "Alt - [PHONE_NUMBER]"
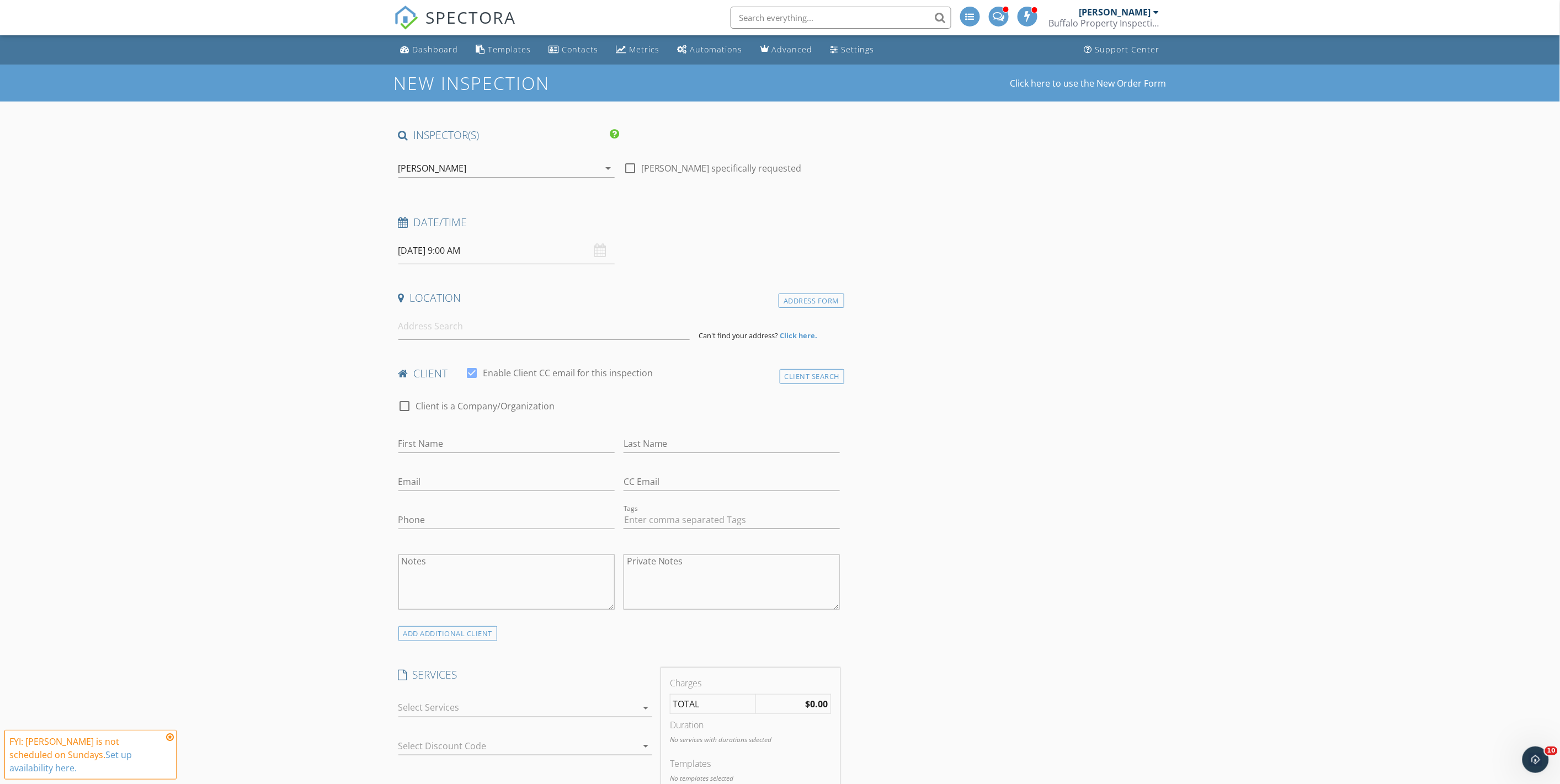
click at [451, 168] on div "[PERSON_NAME]" at bounding box center [432, 168] width 69 height 10
click at [439, 197] on div "[PERSON_NAME]" at bounding box center [459, 196] width 69 height 18
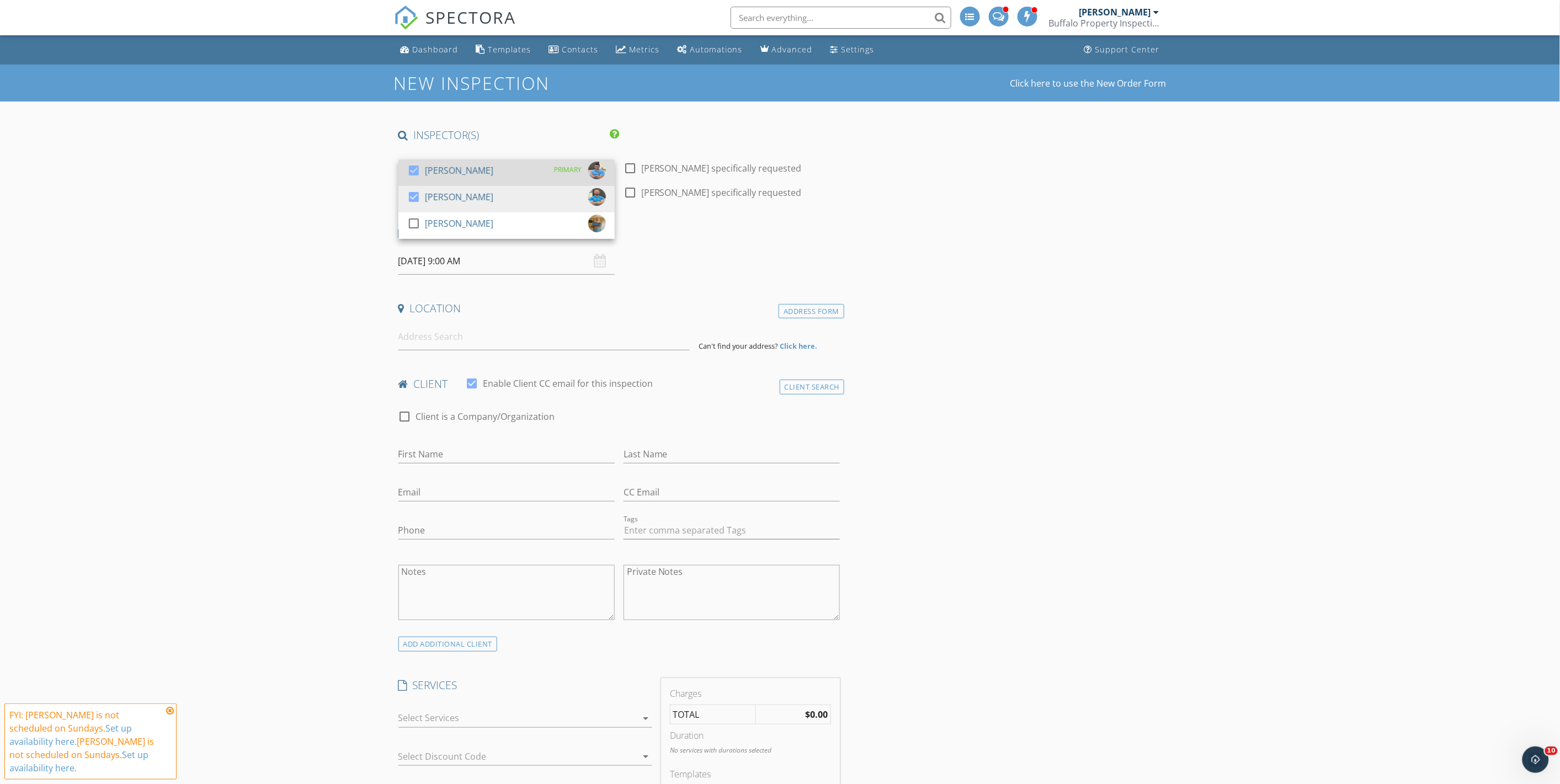
click at [431, 171] on div "[PERSON_NAME]" at bounding box center [459, 170] width 69 height 18
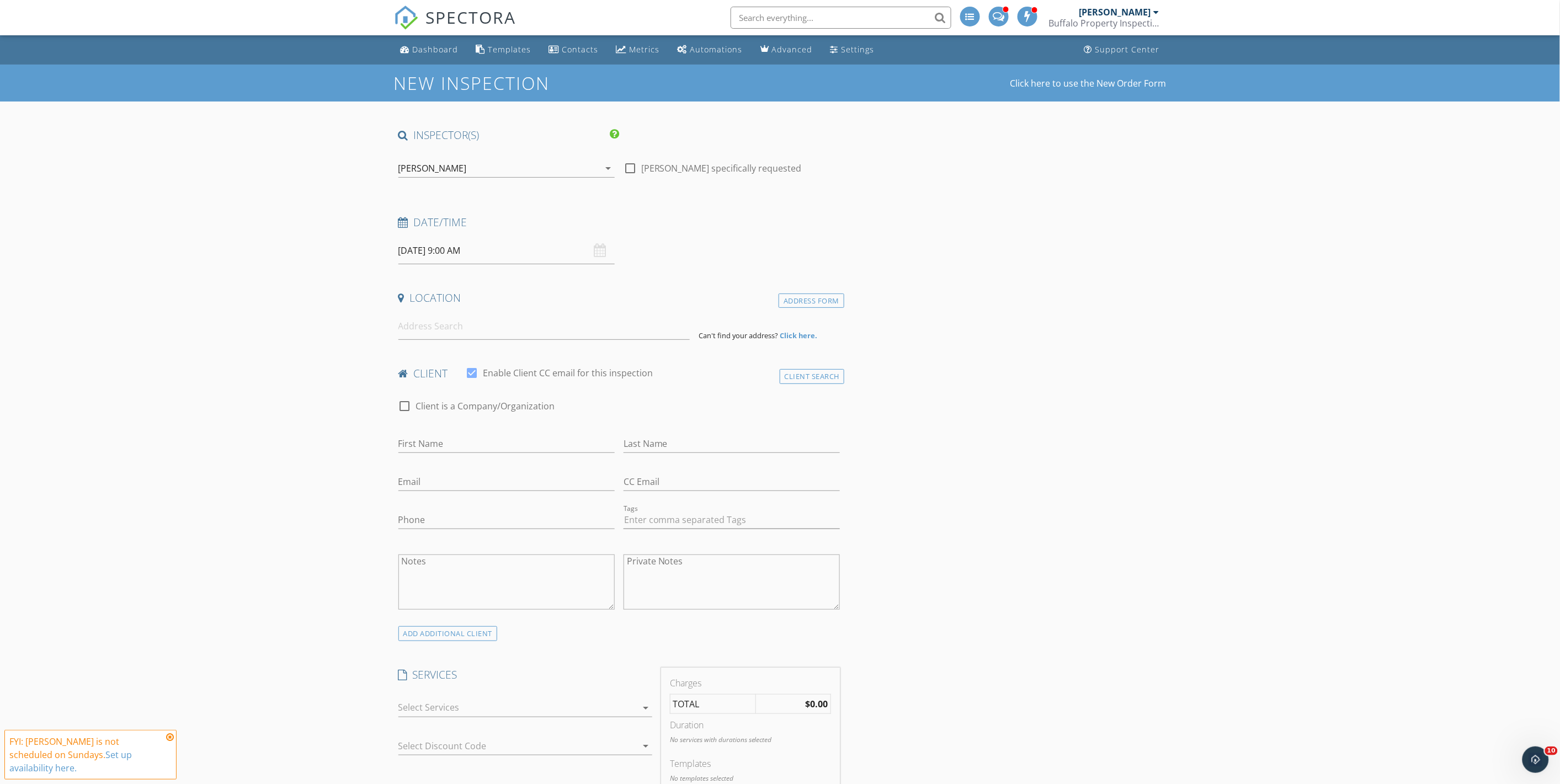
click at [505, 249] on input "09/28/2025 9:00 AM" at bounding box center [506, 251] width 217 height 27
type input "[DATE] 9:00 AM"
click at [447, 330] on input at bounding box center [543, 326] width 291 height 27
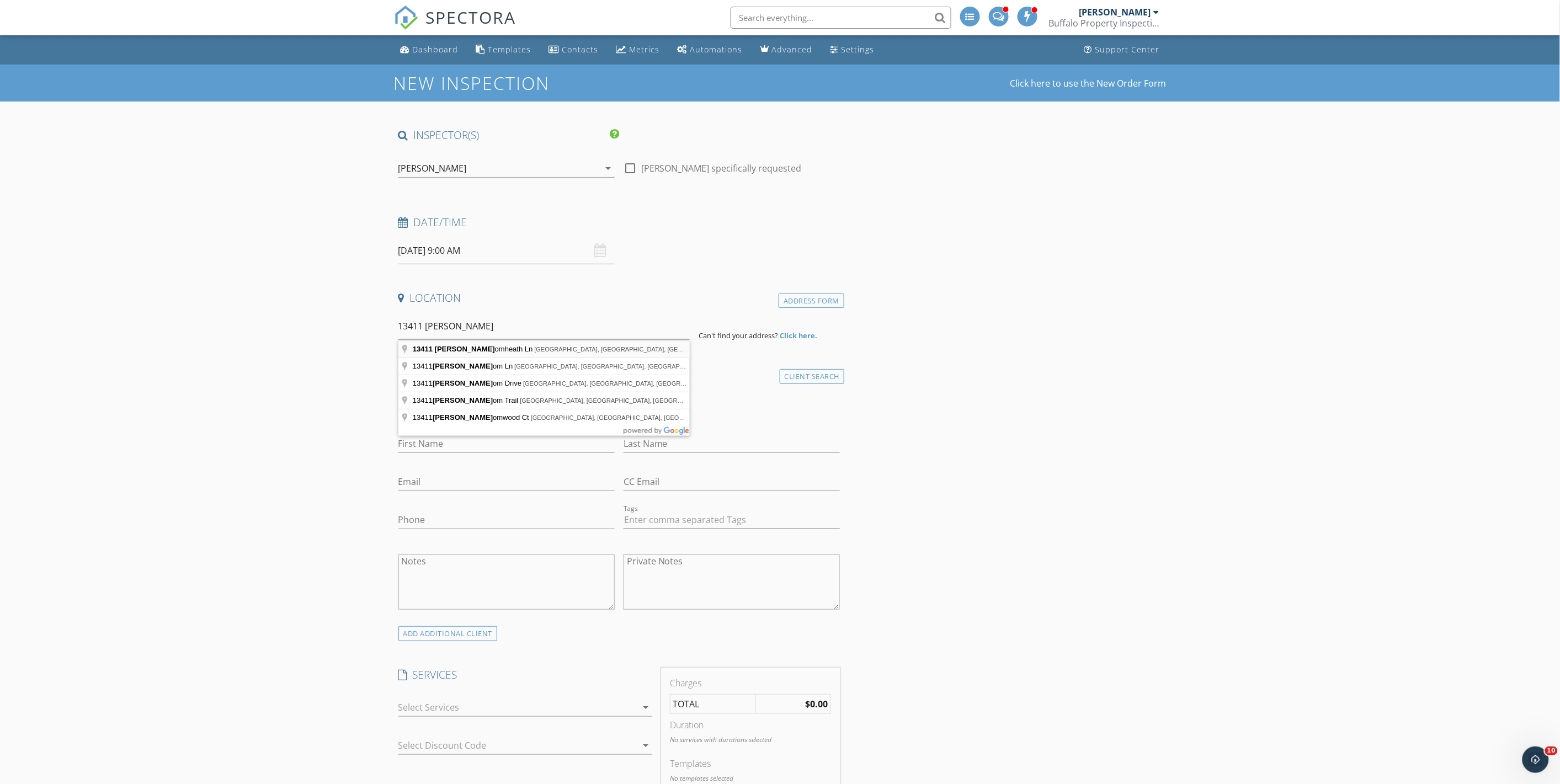
type input "13411 Blossomheath Ln, Dallas, TX, USA"
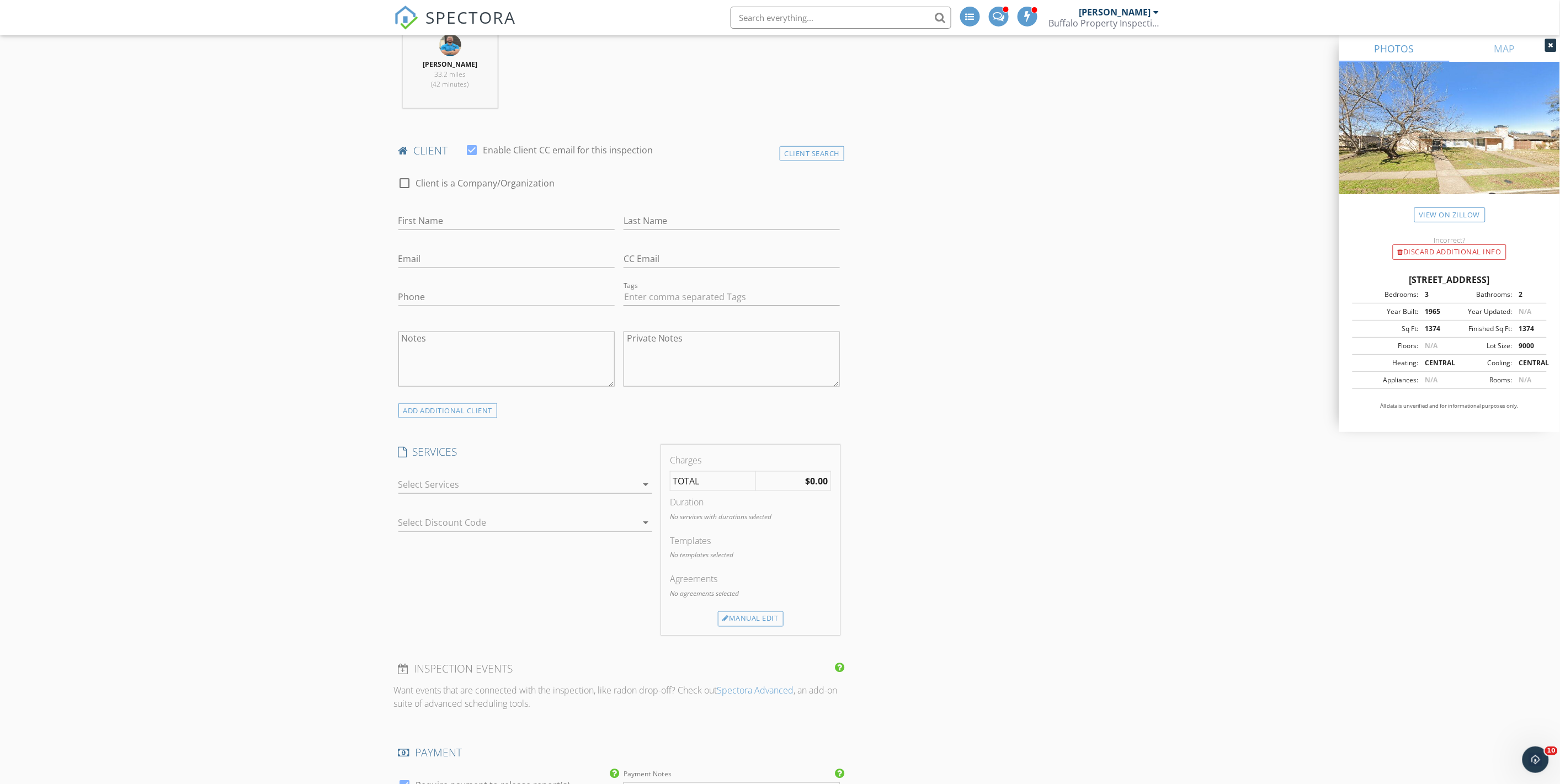
scroll to position [490, 0]
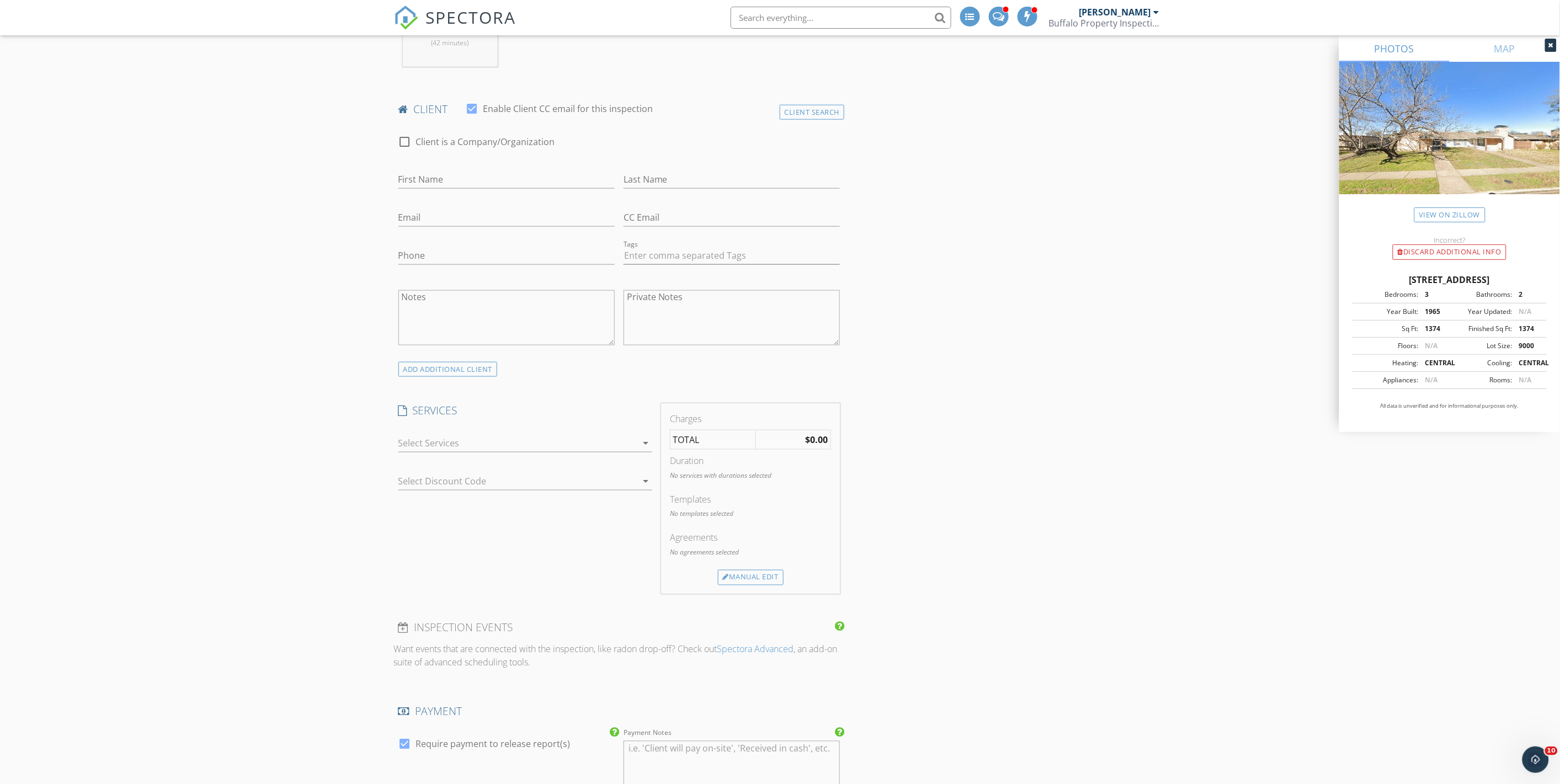
click at [512, 436] on div at bounding box center [517, 442] width 238 height 18
click at [492, 483] on div "Home Inspection" at bounding box center [466, 483] width 71 height 13
checkbox input "true"
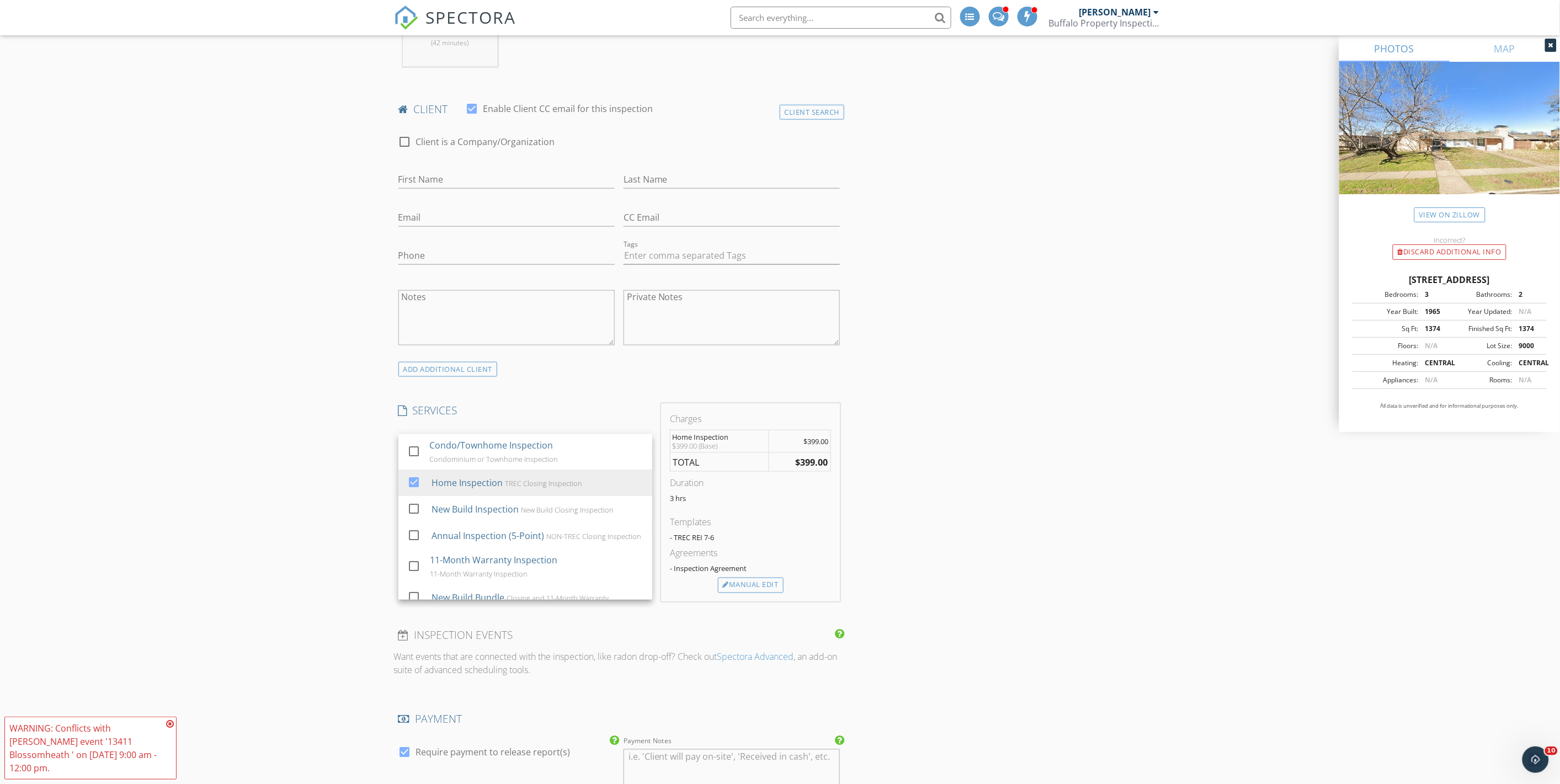
click at [339, 473] on div "New Inspection Click here to use the New Order Form INSPECTOR(S) check_box_outl…" at bounding box center [780, 631] width 1560 height 2114
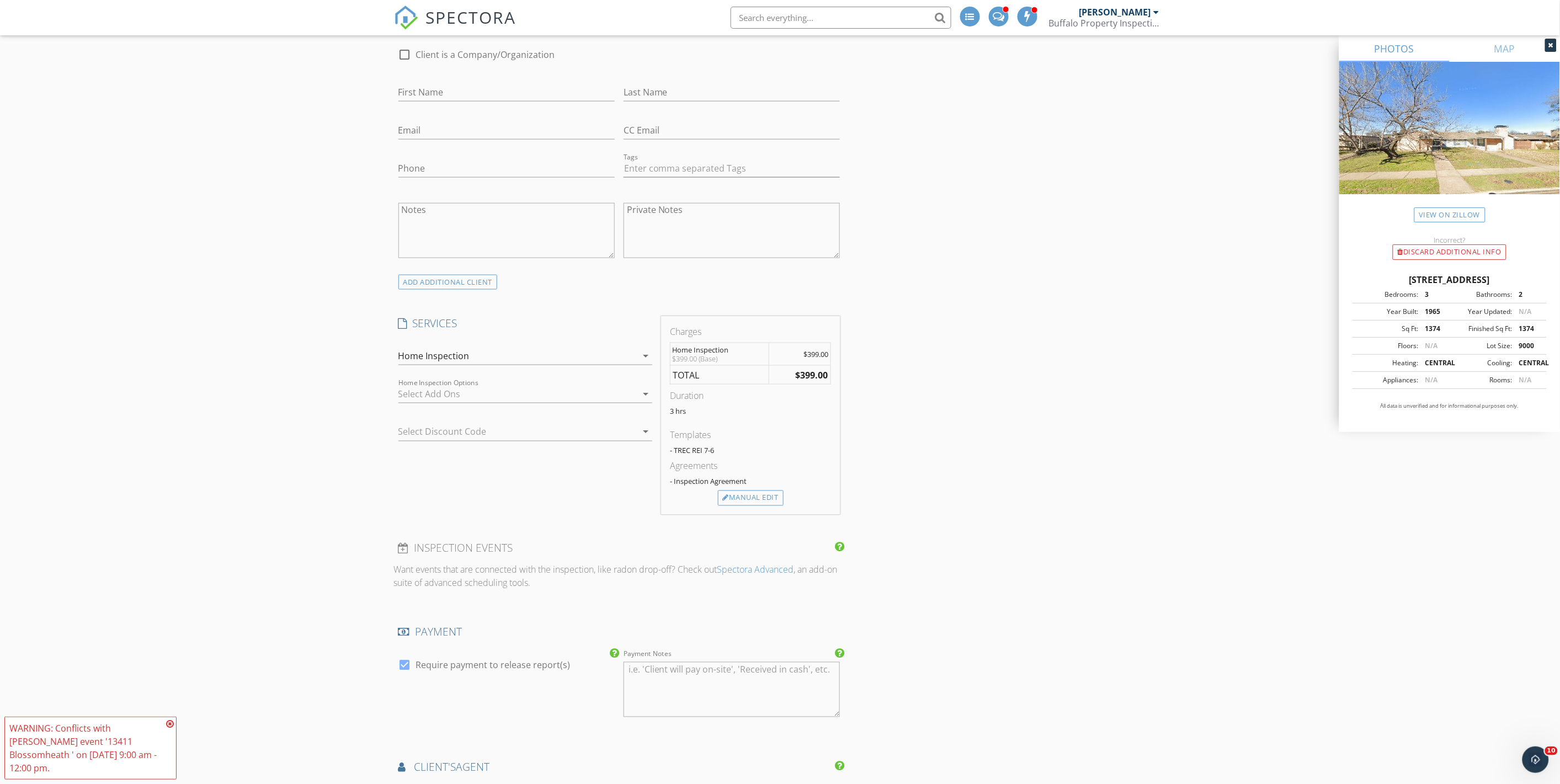
scroll to position [613, 0]
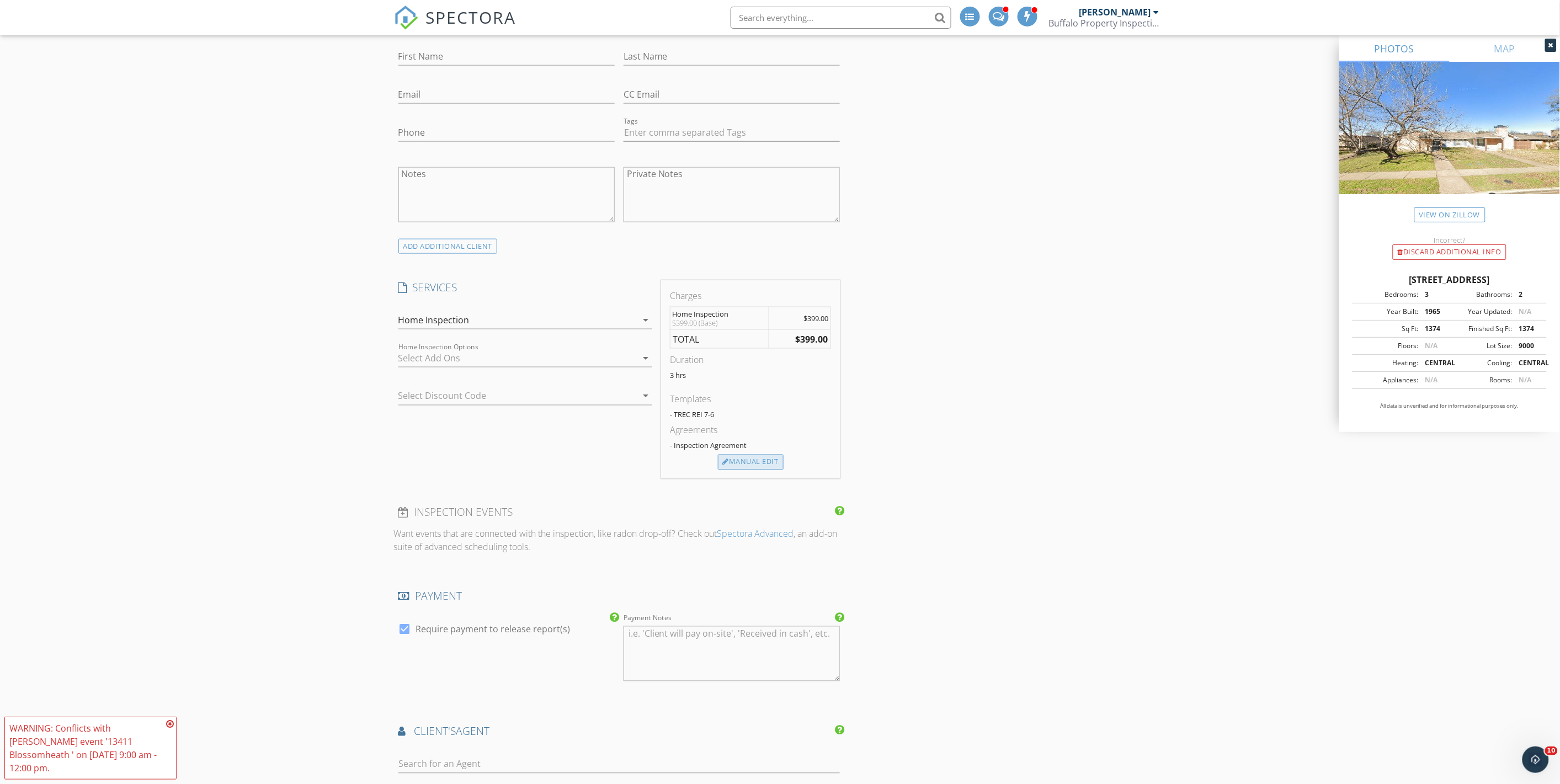
click at [734, 466] on div "Manual Edit" at bounding box center [751, 462] width 66 height 15
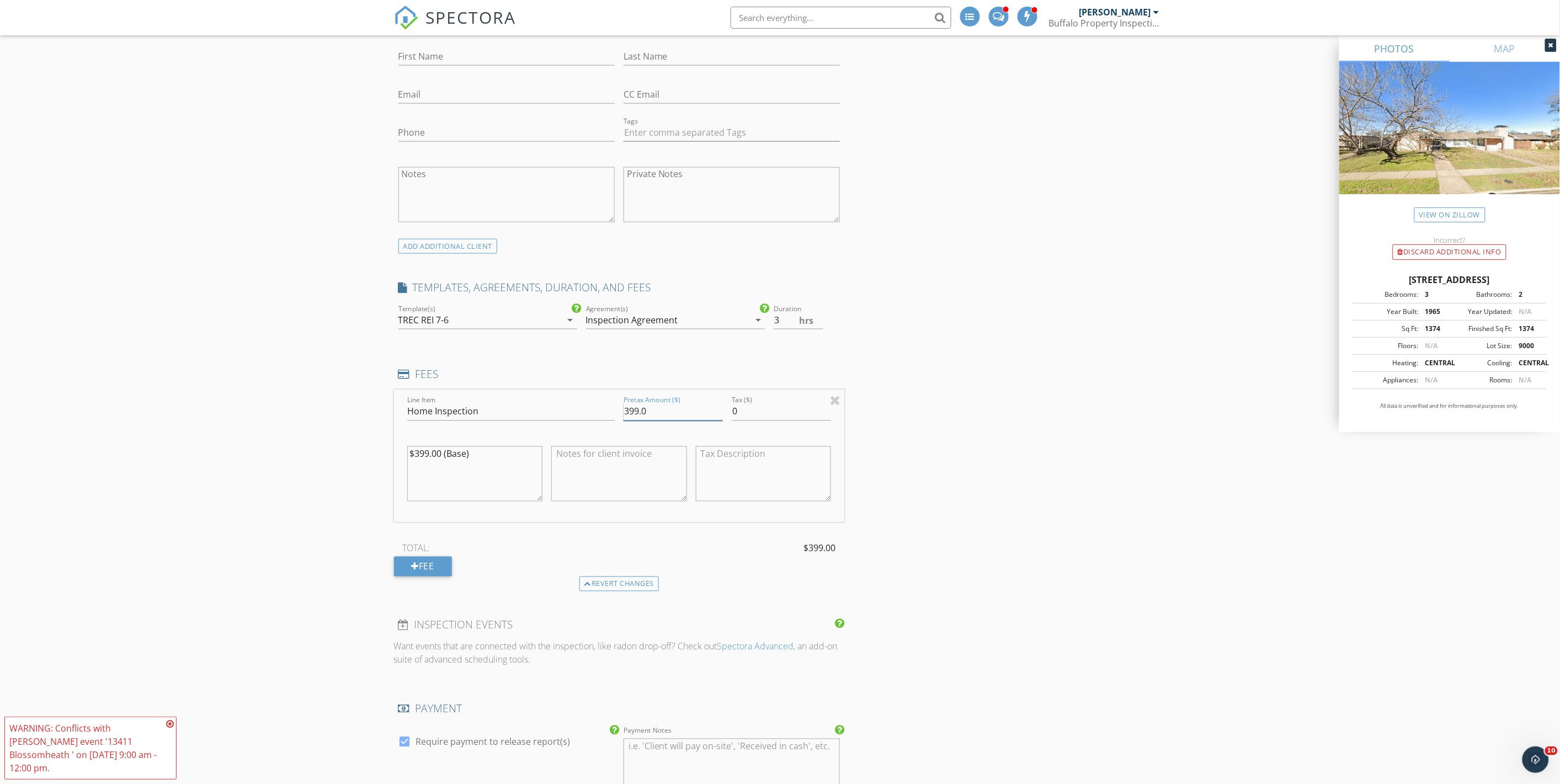
click at [629, 411] on input "399.0" at bounding box center [673, 412] width 99 height 18
type input "99.0"
click at [418, 451] on textarea "$399.00 (Base)" at bounding box center [475, 474] width 135 height 55
type textarea "$99.00 (Base)"
drag, startPoint x: 625, startPoint y: 410, endPoint x: 633, endPoint y: 410, distance: 8.0
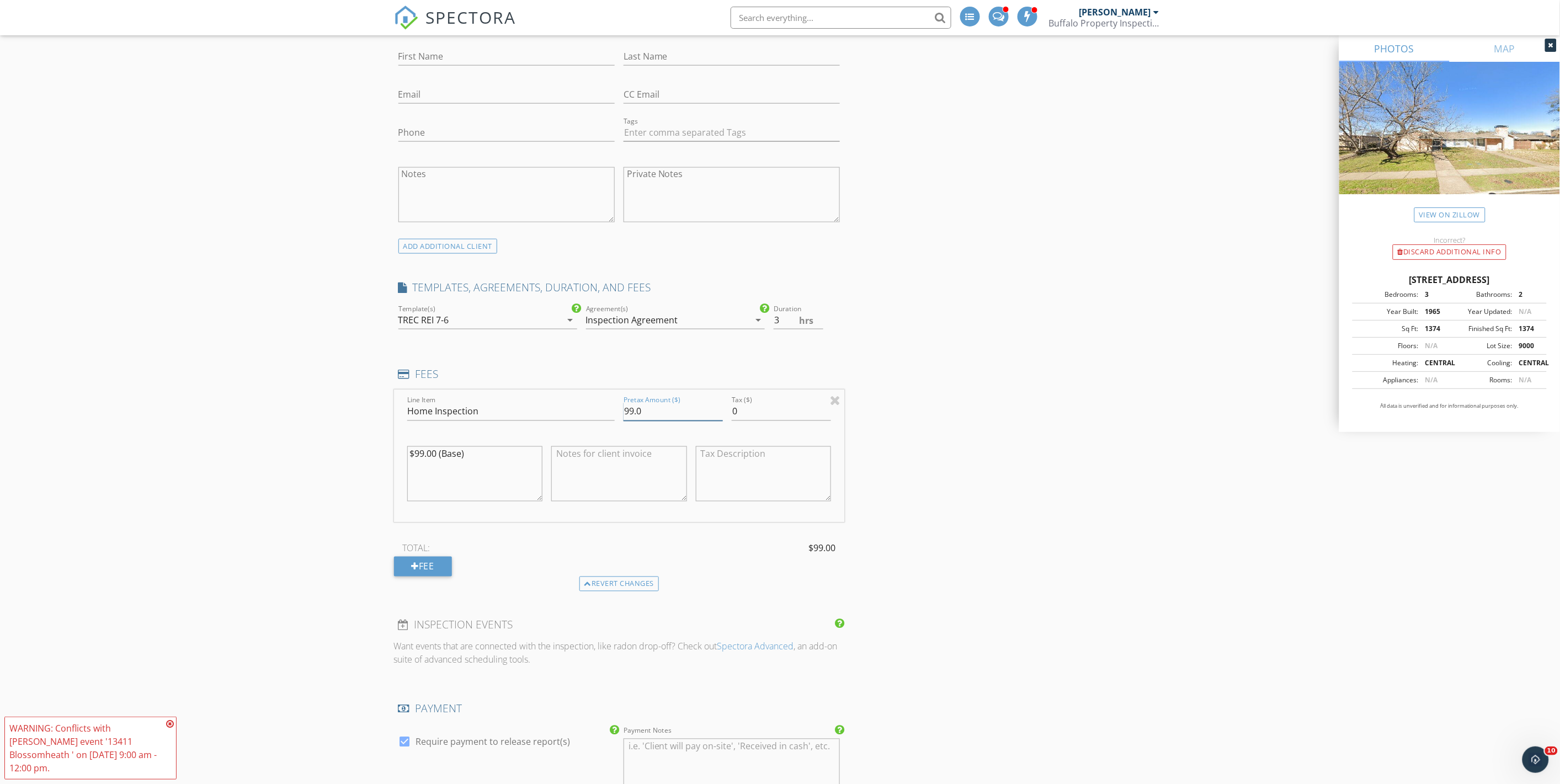
click at [633, 410] on input "99.0" at bounding box center [673, 412] width 99 height 18
type input "00.0"
drag, startPoint x: 415, startPoint y: 453, endPoint x: 492, endPoint y: 456, distance: 77.1
click at [492, 456] on textarea "$99.00 (Base)" at bounding box center [475, 474] width 135 height 55
type textarea "$"
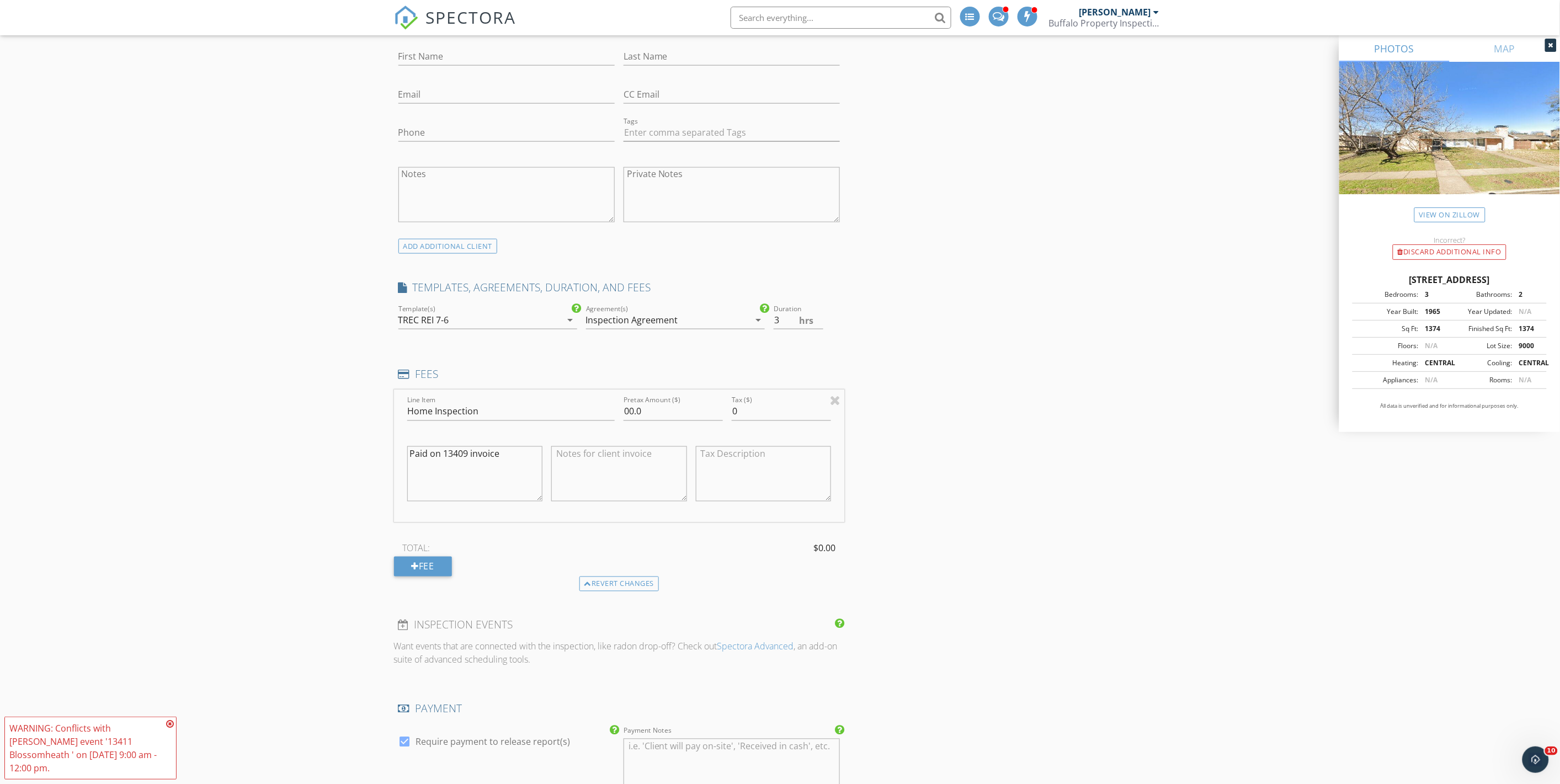
click at [212, 496] on div "New Inspection Click here to use the New Order Form INSPECTOR(S) check_box_outl…" at bounding box center [780, 564] width 1560 height 2226
click at [444, 454] on textarea "Paid on 13409 invoice" at bounding box center [475, 474] width 135 height 55
drag, startPoint x: 525, startPoint y: 455, endPoint x: 411, endPoint y: 452, distance: 114.0
click at [411, 452] on textarea "Paid on unit 13409 invoice" at bounding box center [475, 474] width 135 height 55
type textarea "Paid on unit 13409 invoice"
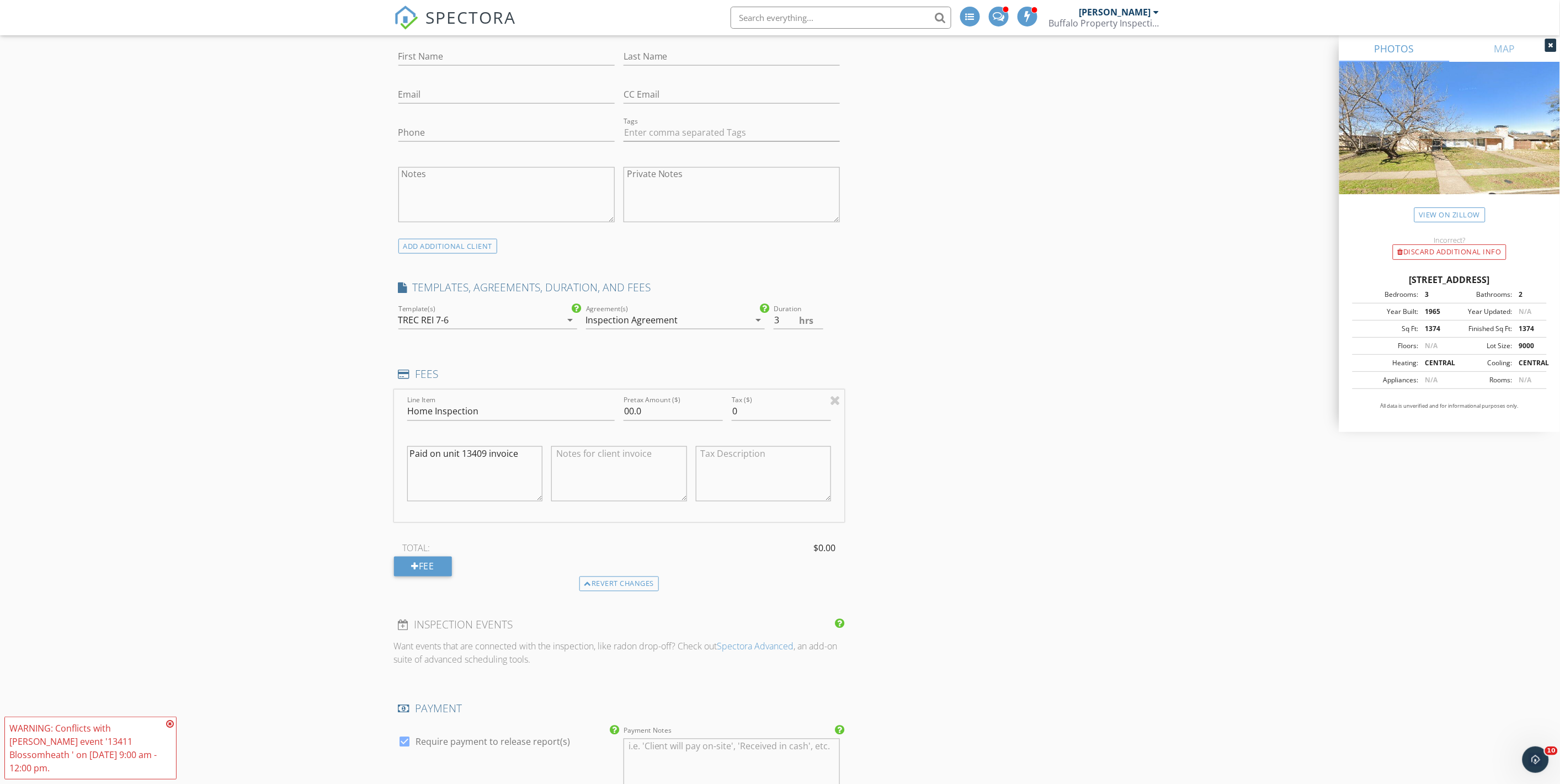
click at [578, 469] on textarea at bounding box center [619, 474] width 135 height 55
paste textarea "Paid on unit 13409 invoice"
type textarea "Paid on unit 13409 invoice"
click at [303, 487] on div "New Inspection Click here to use the New Order Form INSPECTOR(S) check_box_outl…" at bounding box center [780, 564] width 1560 height 2226
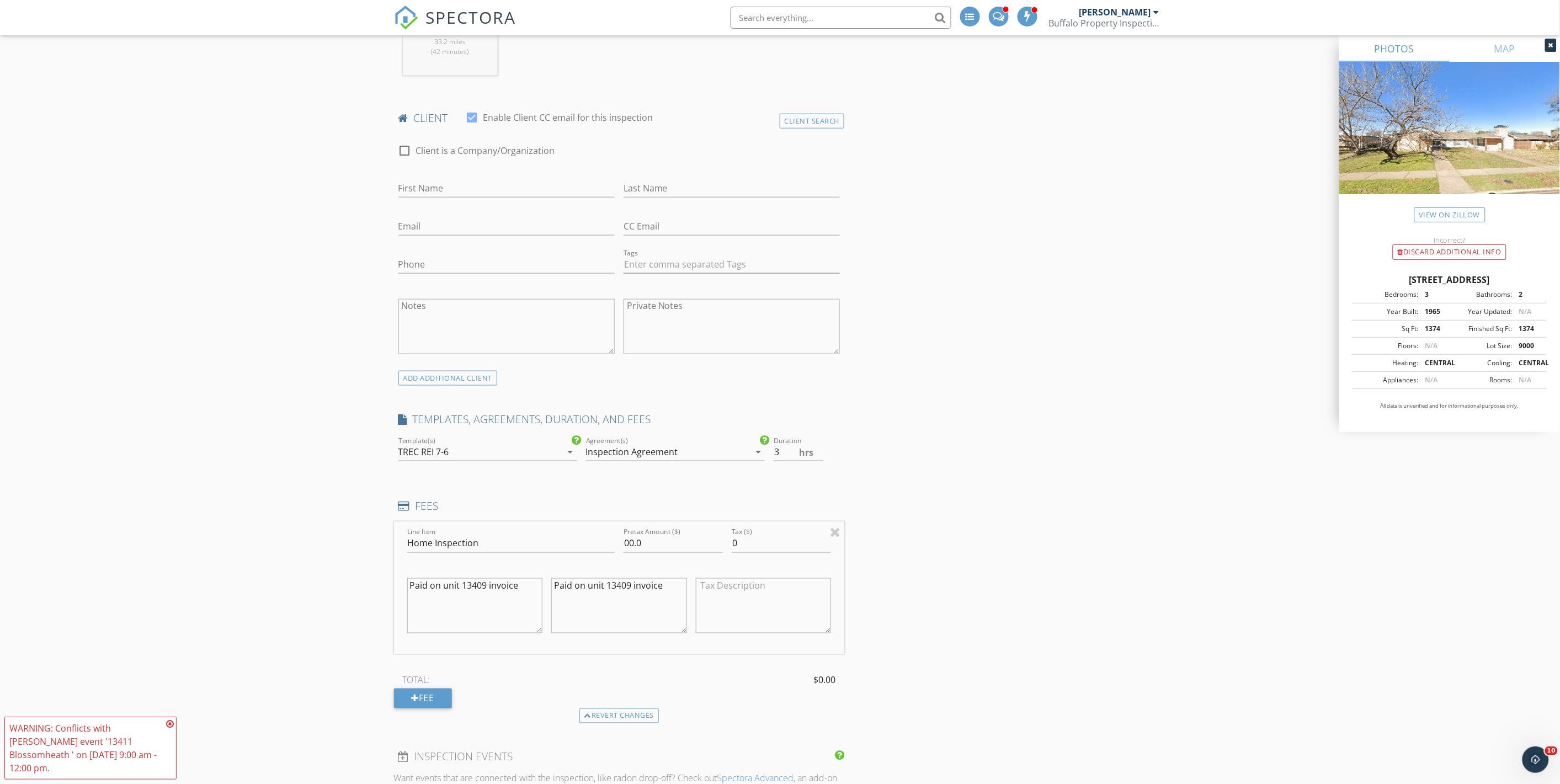
scroll to position [306, 0]
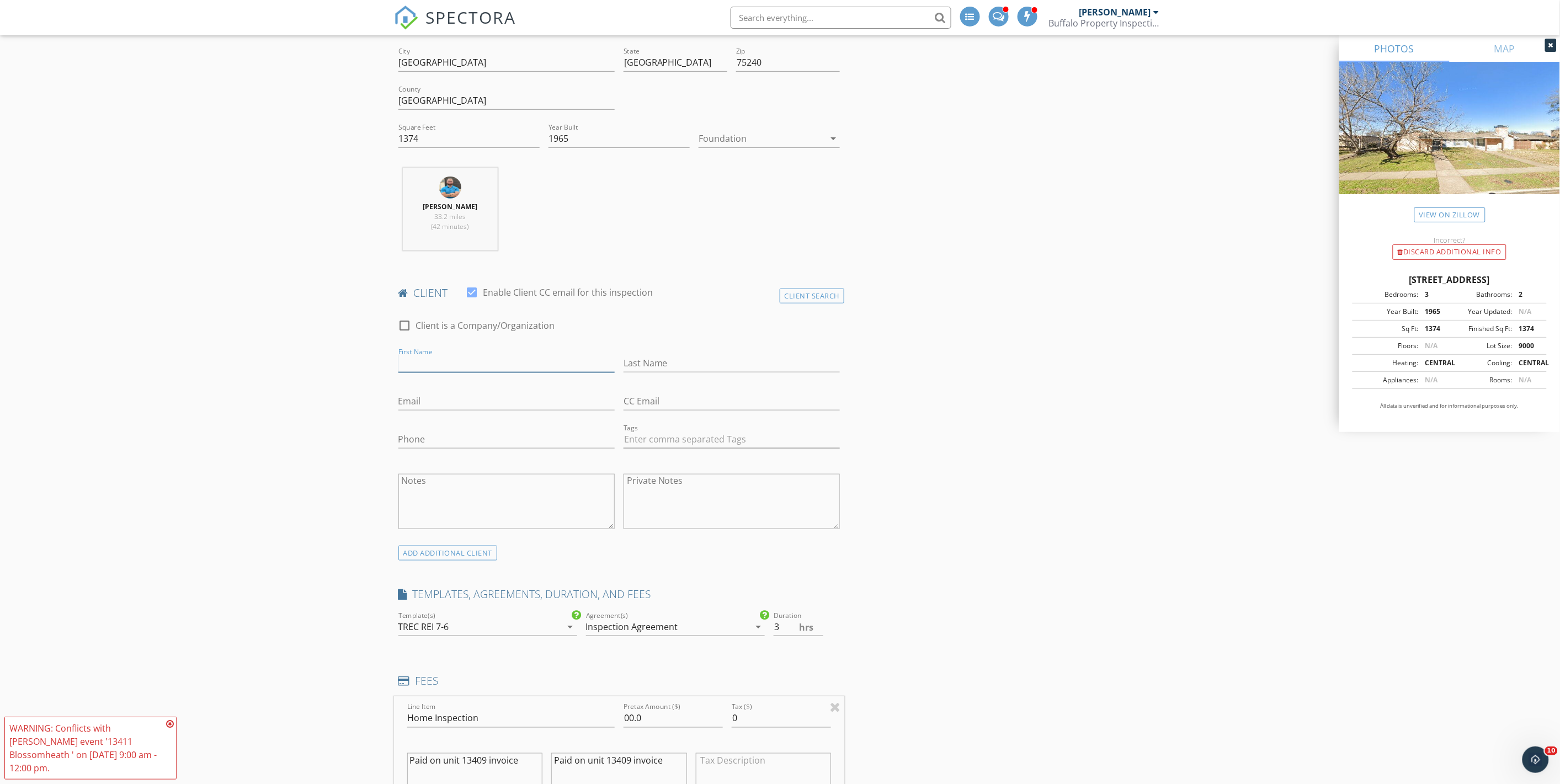
click at [433, 363] on input "First Name" at bounding box center [506, 364] width 217 height 18
type input "[PERSON_NAME]"
click at [692, 361] on input "Last Name" at bounding box center [732, 364] width 217 height 18
type input "Le"
click at [438, 405] on input "Email" at bounding box center [506, 401] width 217 height 18
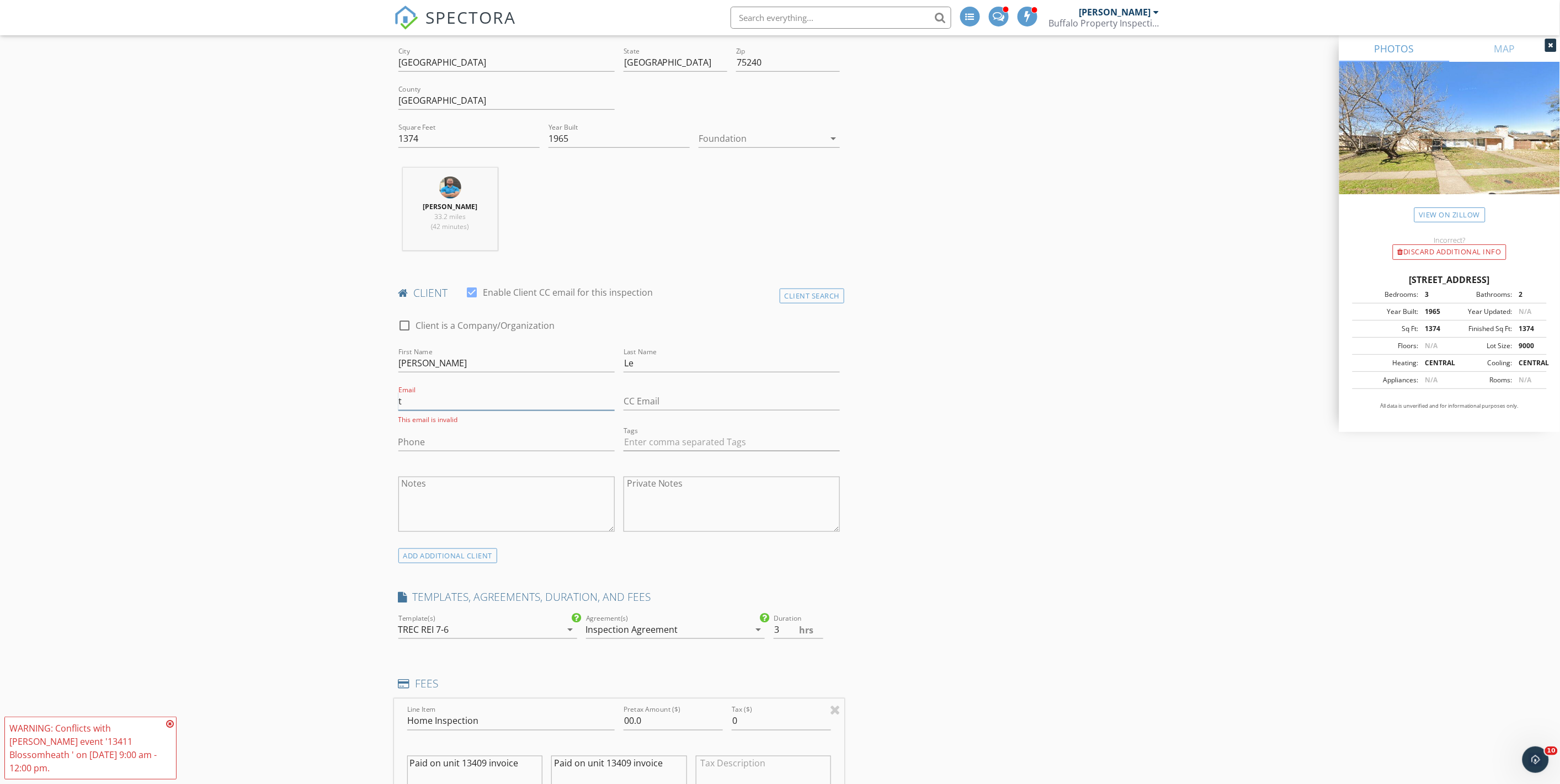
type input "[EMAIL_ADDRESS][DOMAIN_NAME]"
click at [660, 405] on input "CC Email" at bounding box center [732, 401] width 217 height 18
type input "[EMAIL_ADDRESS][DOMAIN_NAME]"
click at [466, 438] on input "Phone" at bounding box center [506, 442] width 217 height 18
type input "[PHONE_NUMBER]"
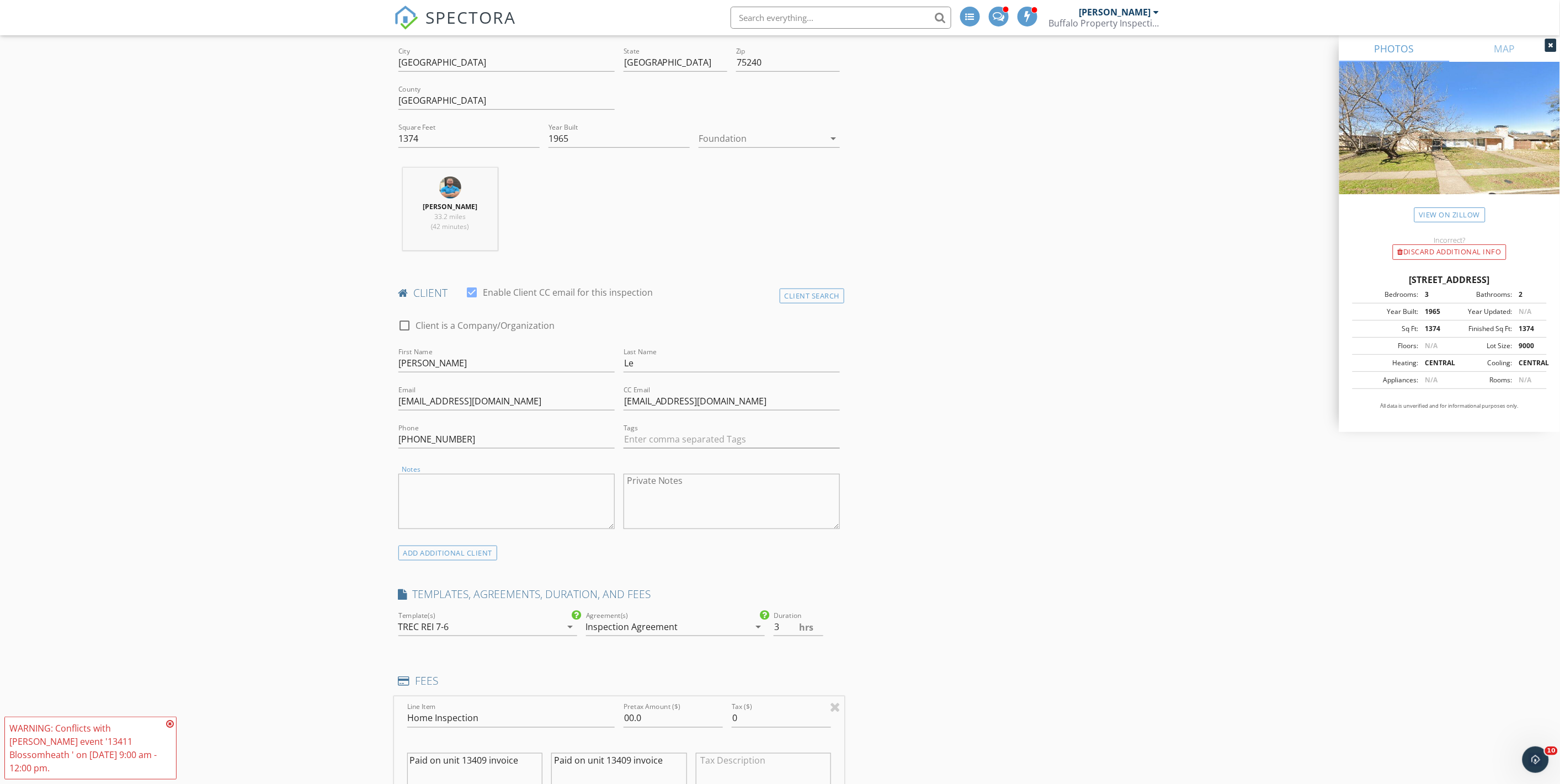
click at [445, 507] on textarea "Notes" at bounding box center [506, 501] width 217 height 55
paste textarea "Alt - [PHONE_NUMBER]"
type textarea "Alt - [PHONE_NUMBER]"
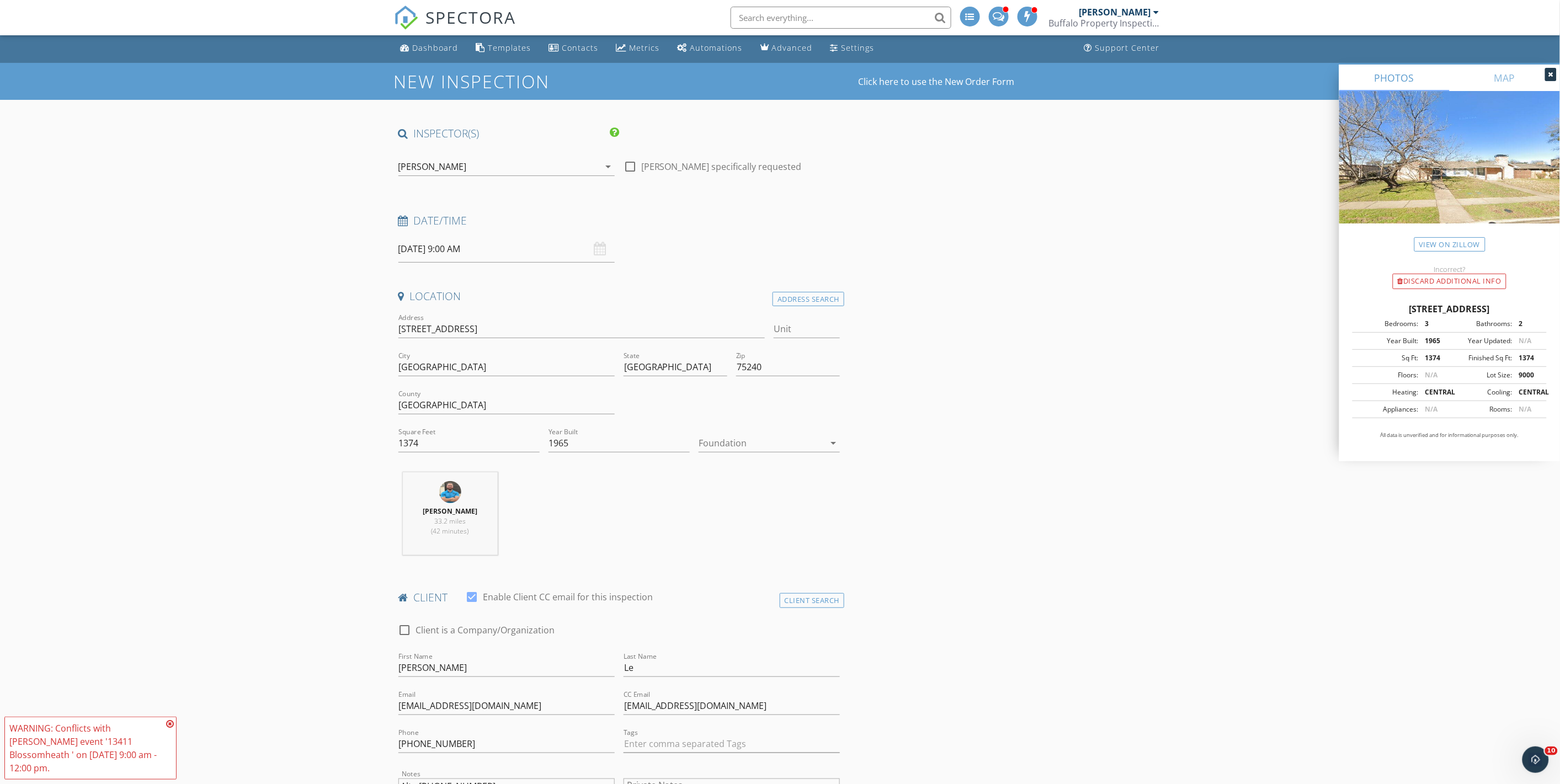
scroll to position [0, 0]
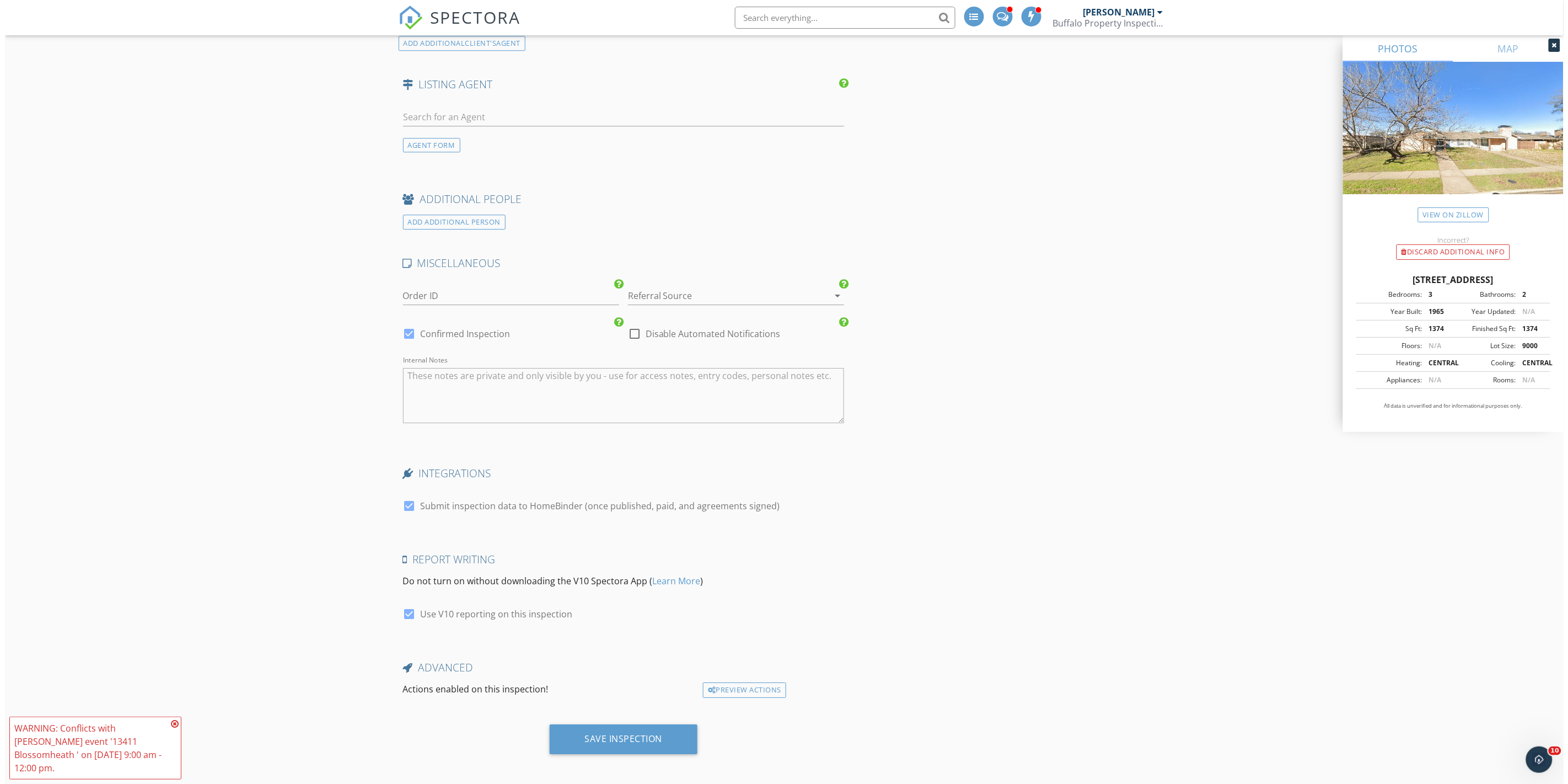
scroll to position [1508, 0]
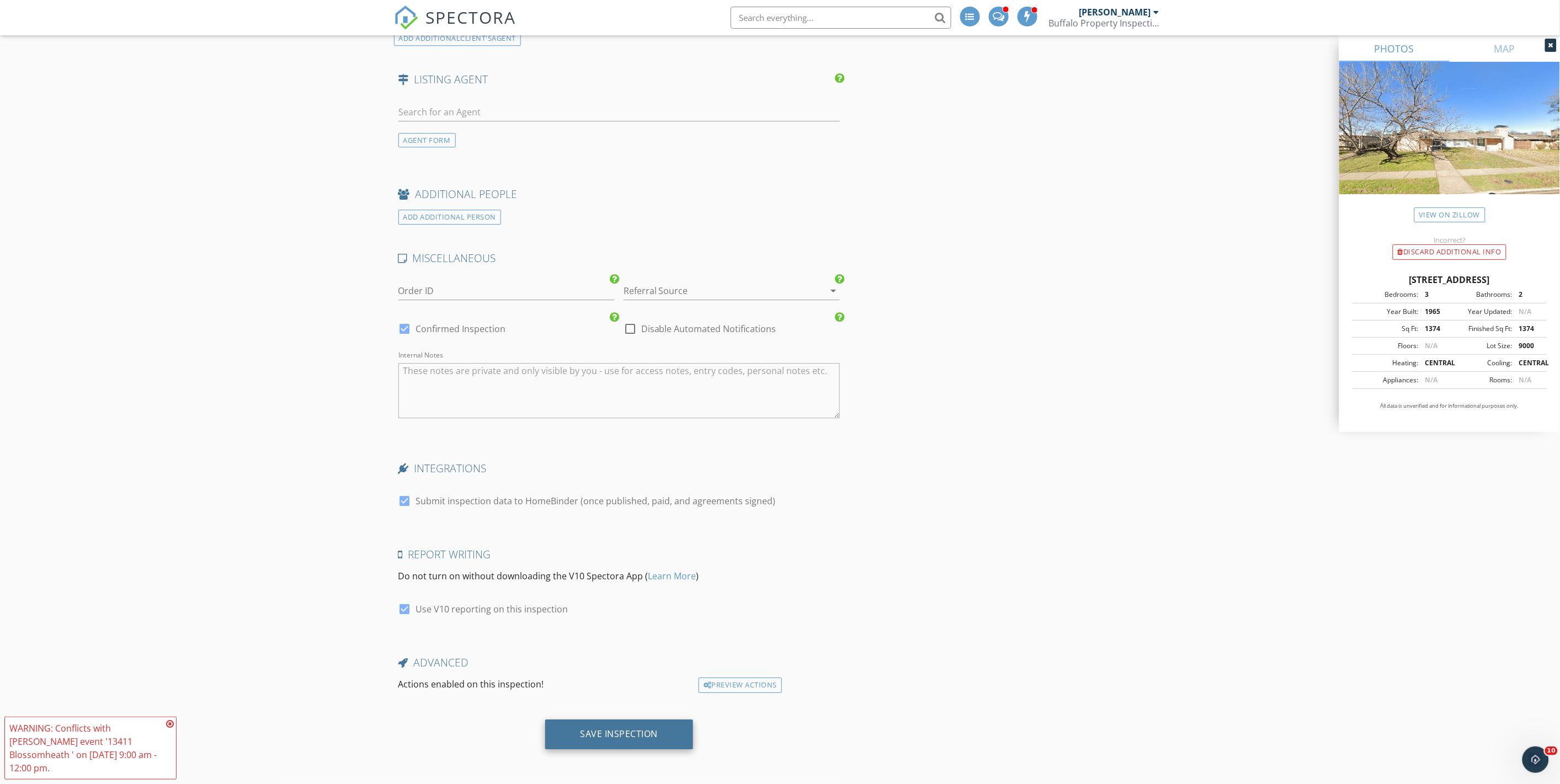
click at [640, 729] on div "Save Inspection" at bounding box center [619, 733] width 78 height 11
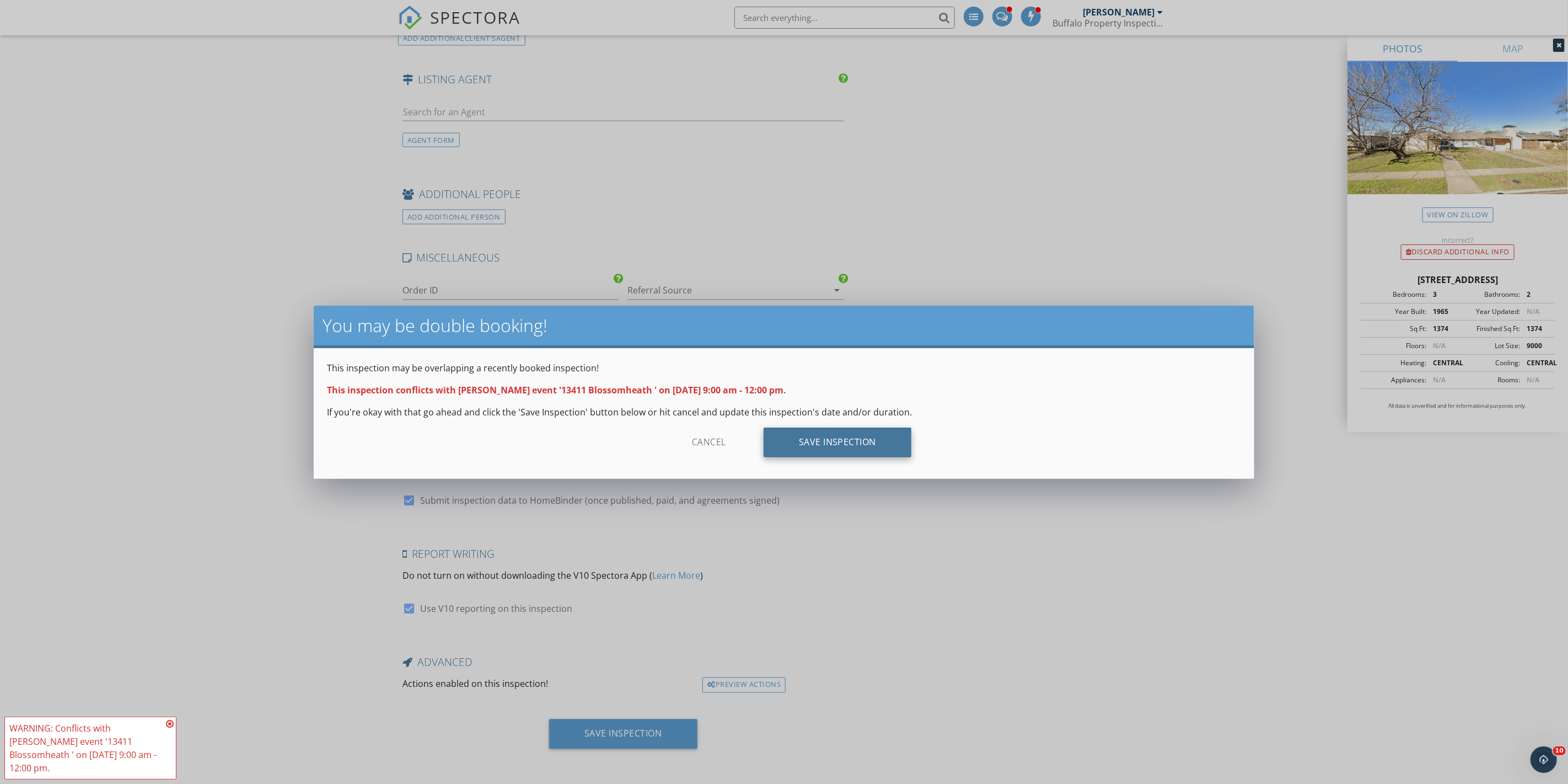
click at [833, 437] on div "Save Inspection" at bounding box center [838, 442] width 149 height 30
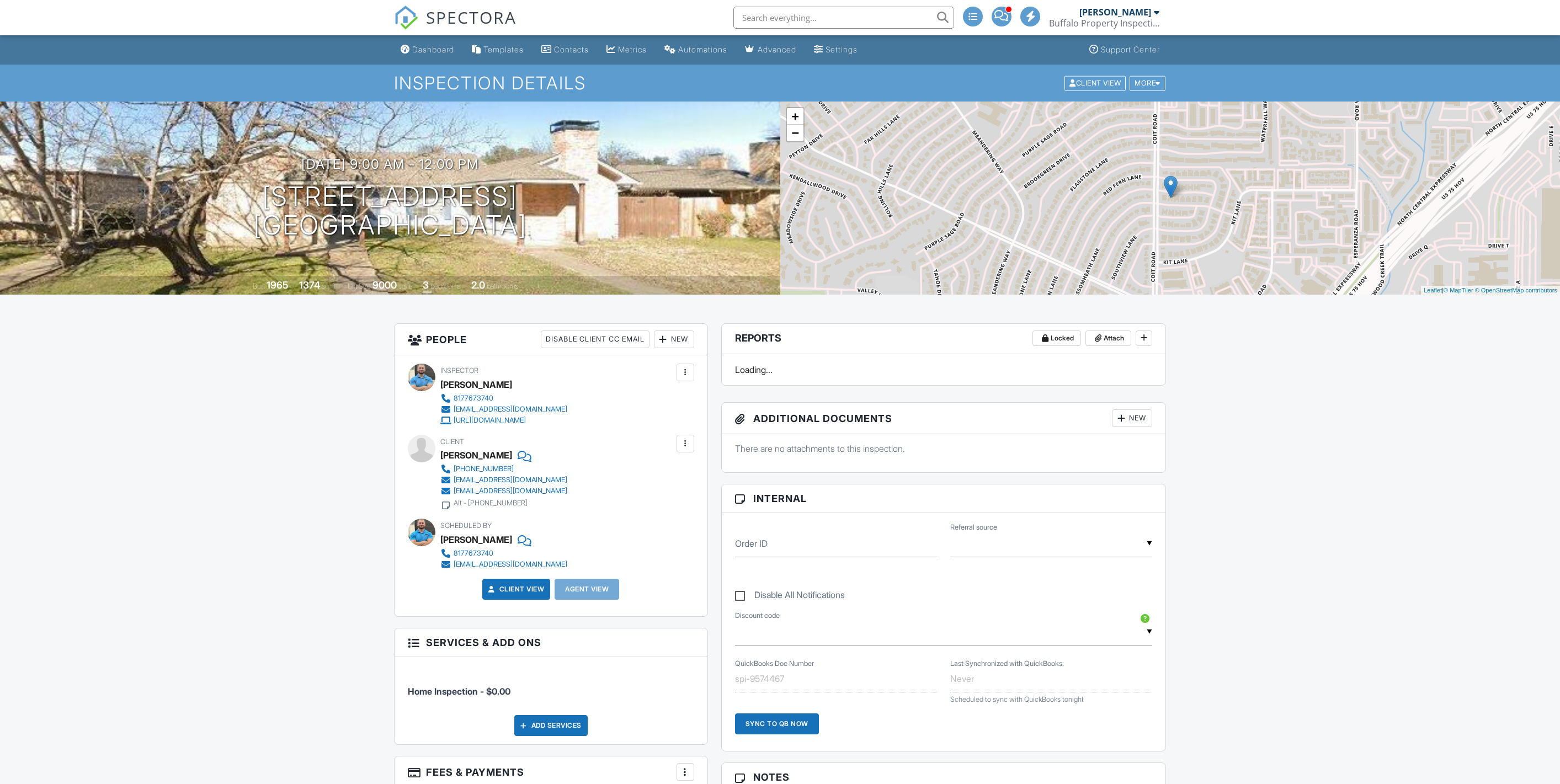
click at [439, 48] on div "Dashboard" at bounding box center [433, 48] width 42 height 9
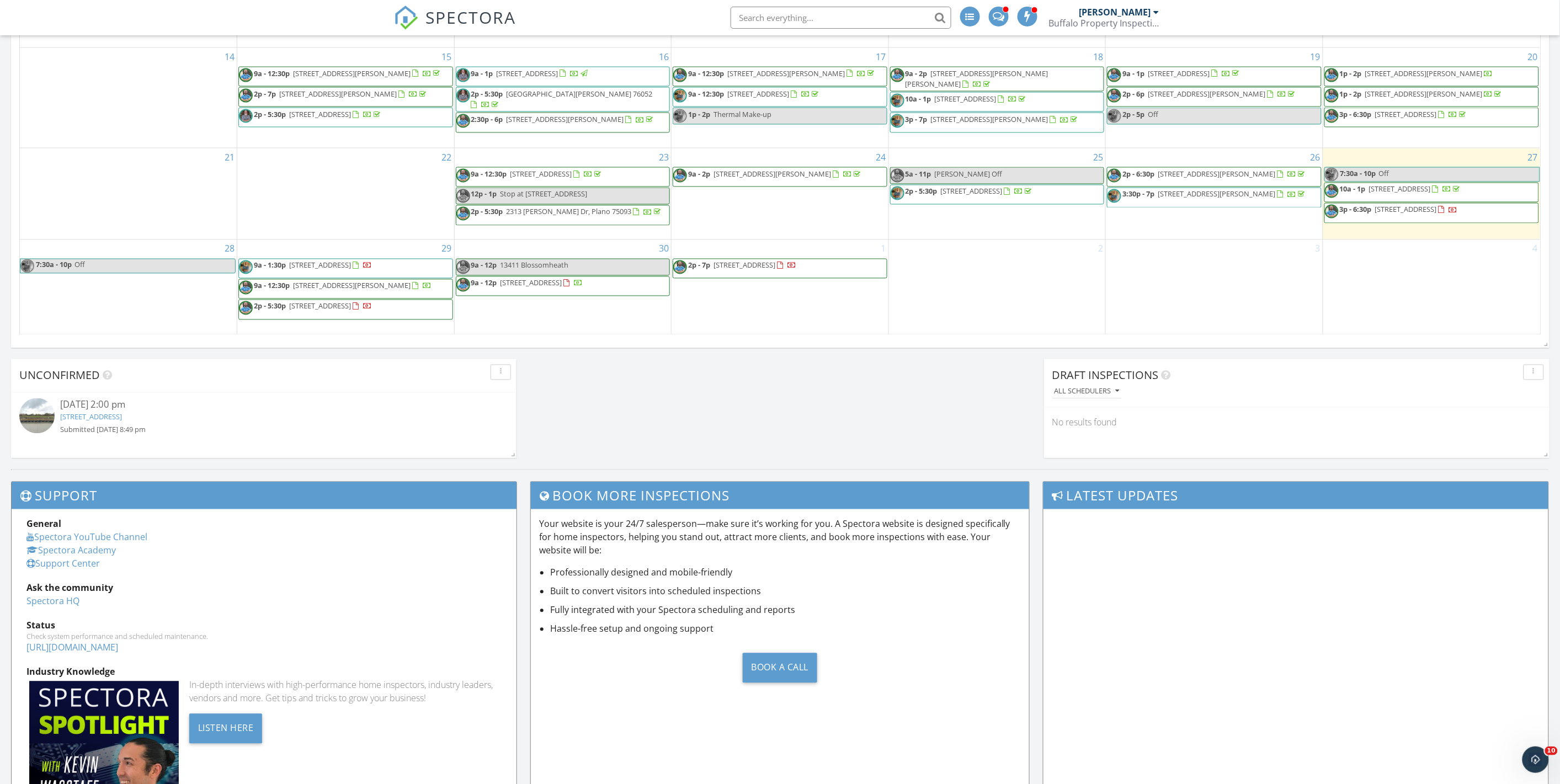
scroll to position [818, 0]
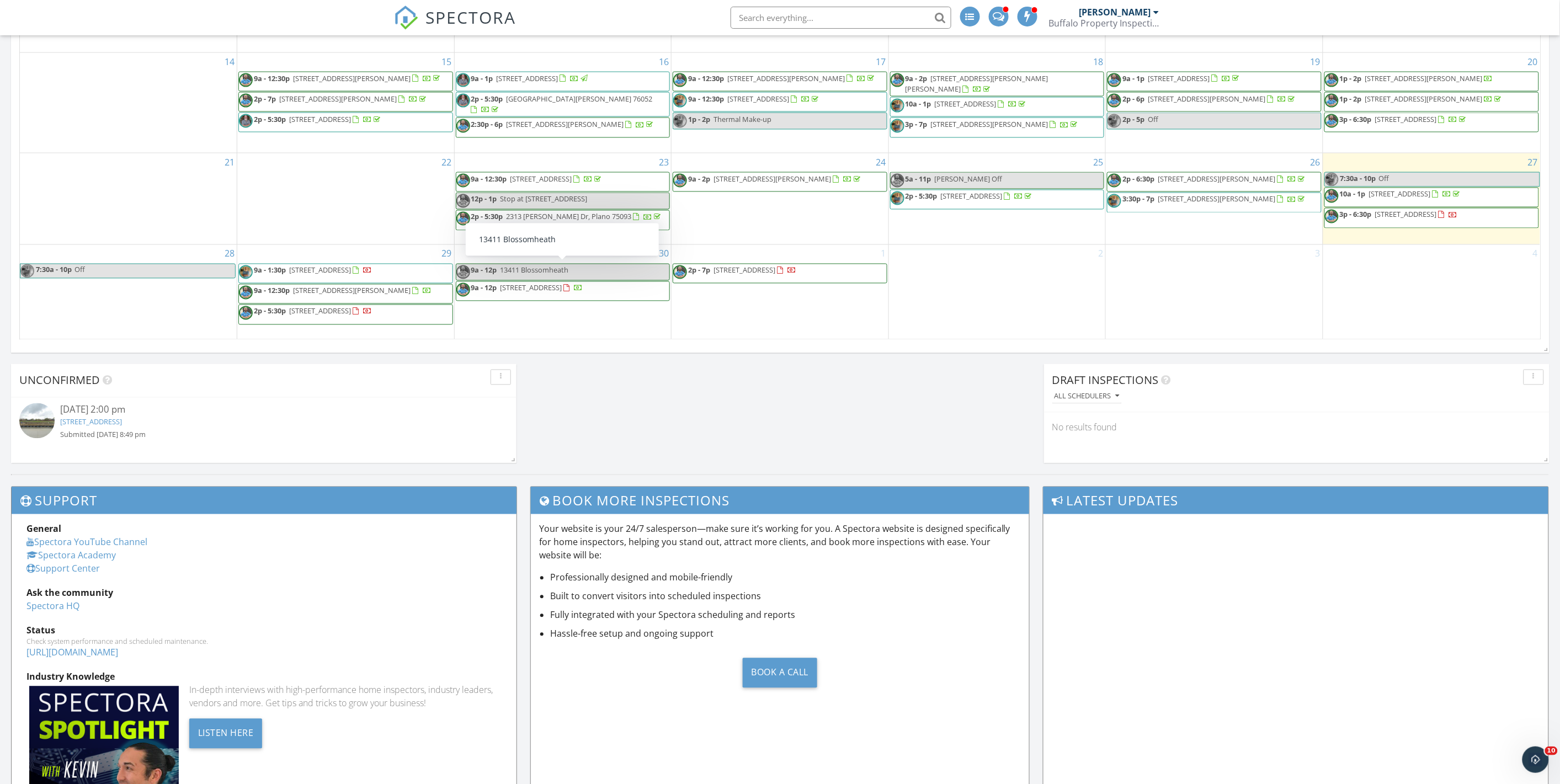
click at [533, 269] on span "13411 Blossomheath" at bounding box center [535, 270] width 69 height 10
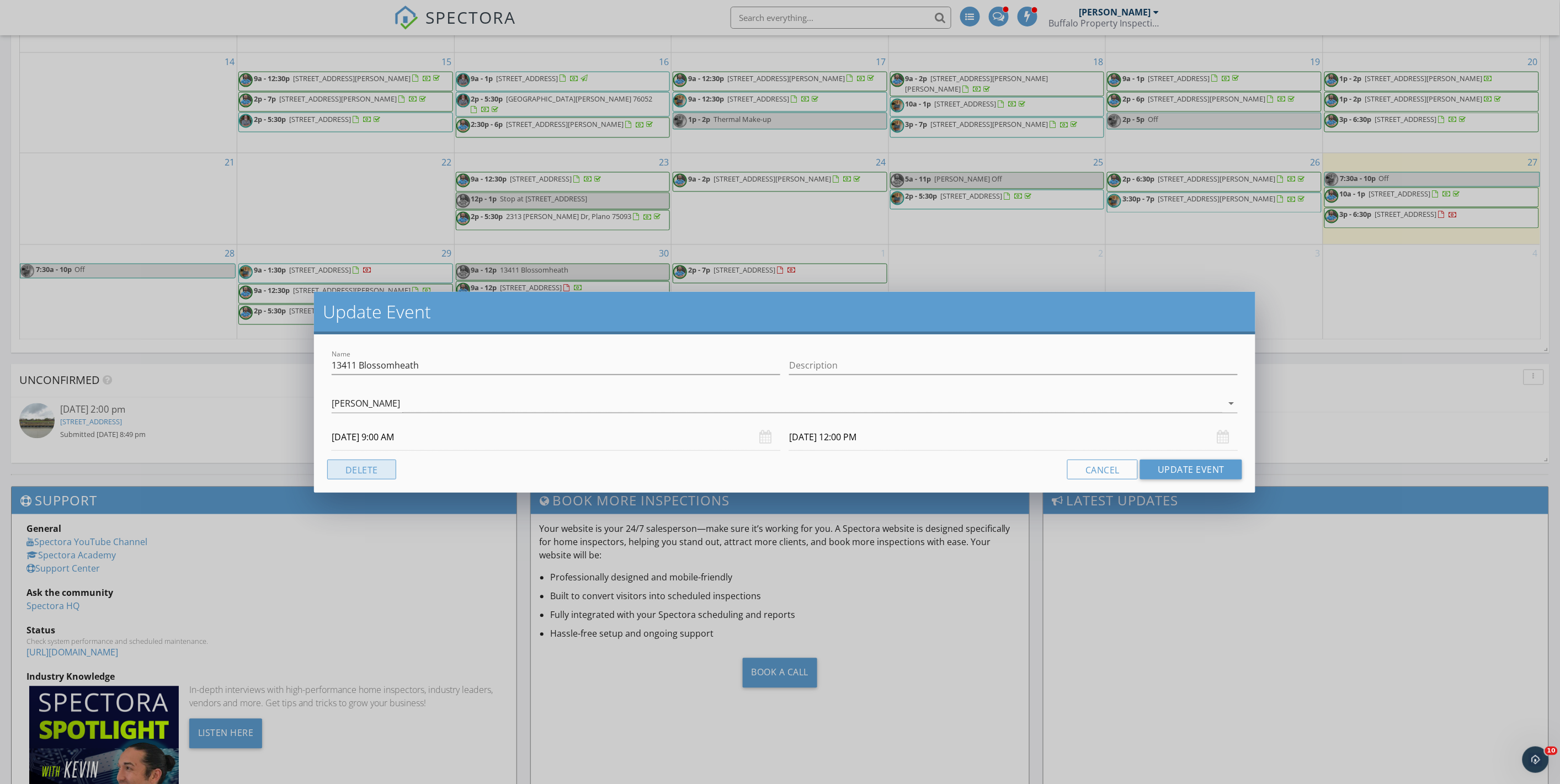
click at [377, 468] on button "Delete" at bounding box center [361, 470] width 69 height 20
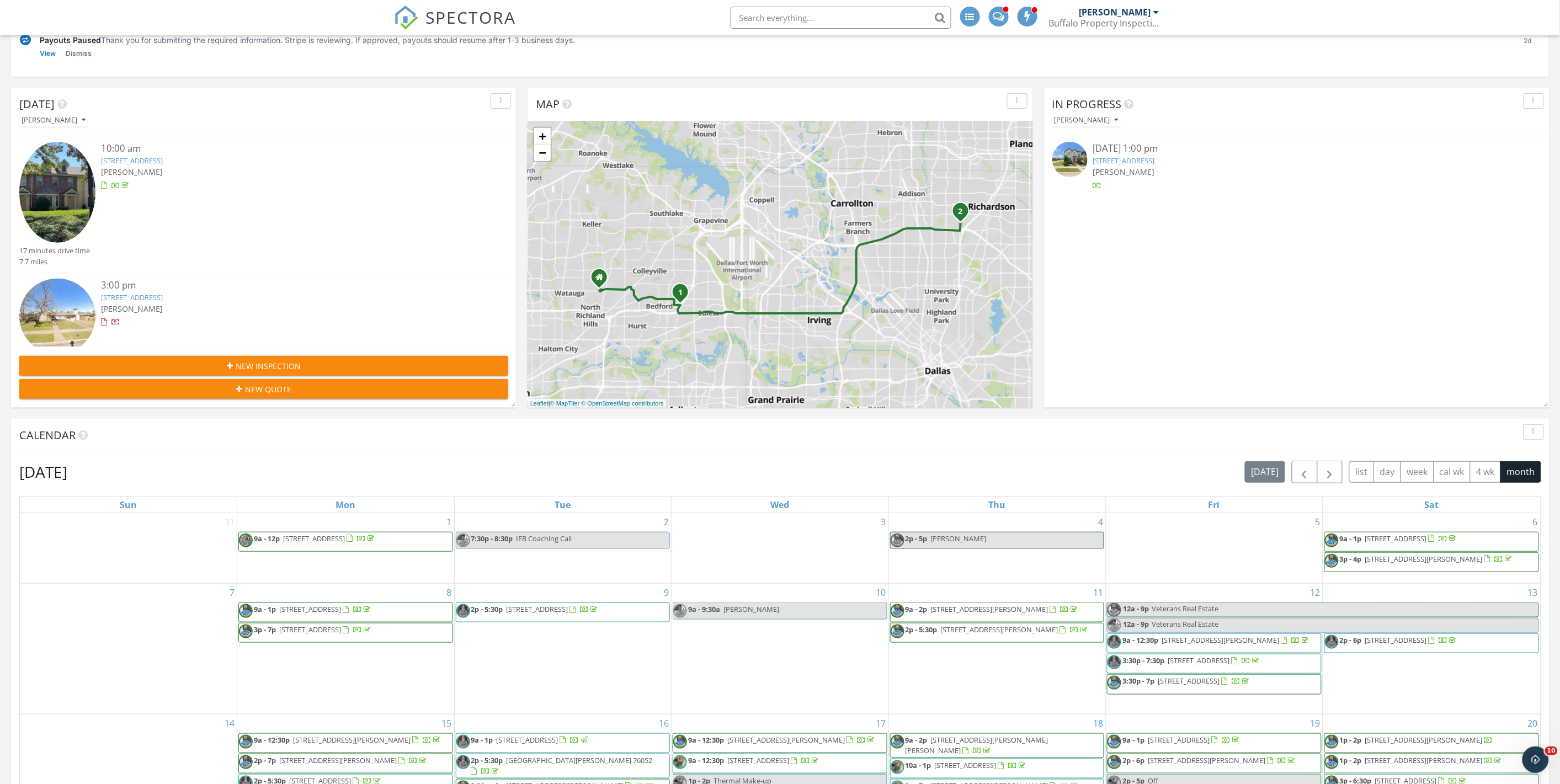
scroll to position [0, 0]
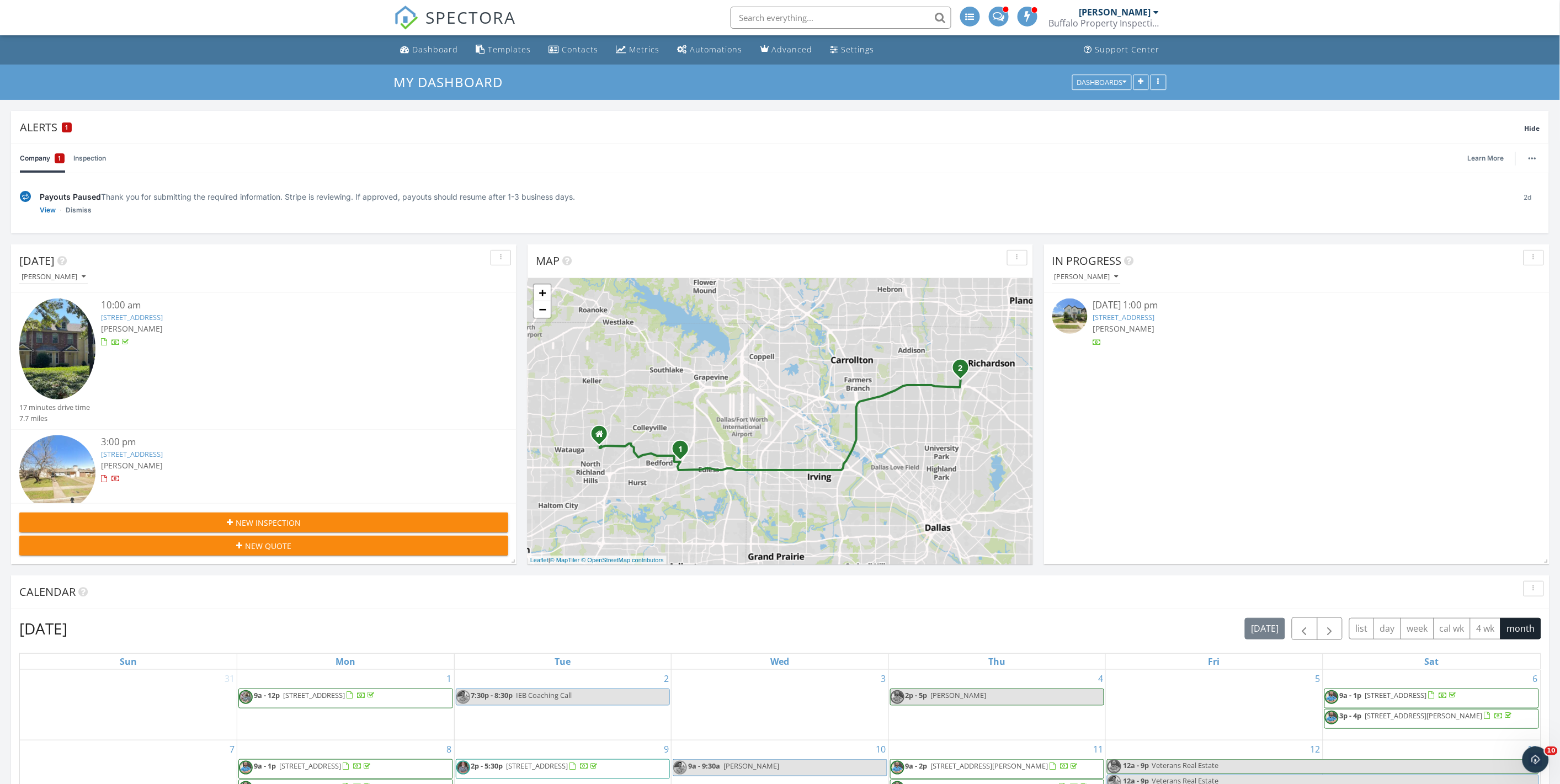
click at [1532, 263] on button "button" at bounding box center [1533, 257] width 20 height 15
click at [1454, 240] on div "Today Ian Warren 10:00 am 2406 Durango Ridge Dr, Bedford, TX 76021 Ian Warren 1…" at bounding box center [780, 762] width 1560 height 1059
